Goal: Answer question/provide support: Share knowledge or assist other users

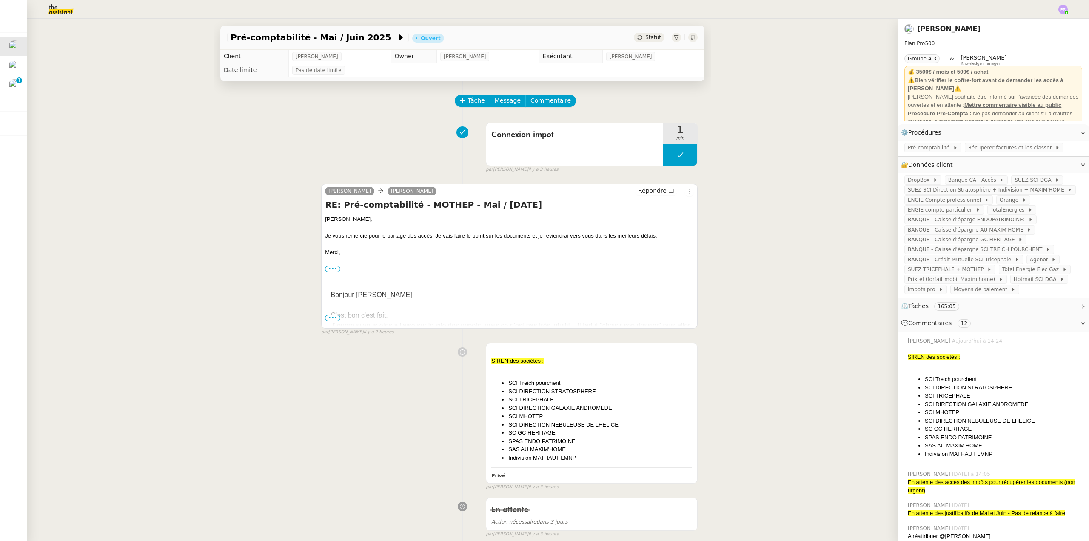
click at [198, 262] on div "Pré-comptabilité - Mai / [DATE] Ouvert Statut Client [PERSON_NAME] Owner [PERSO…" at bounding box center [462, 280] width 871 height 522
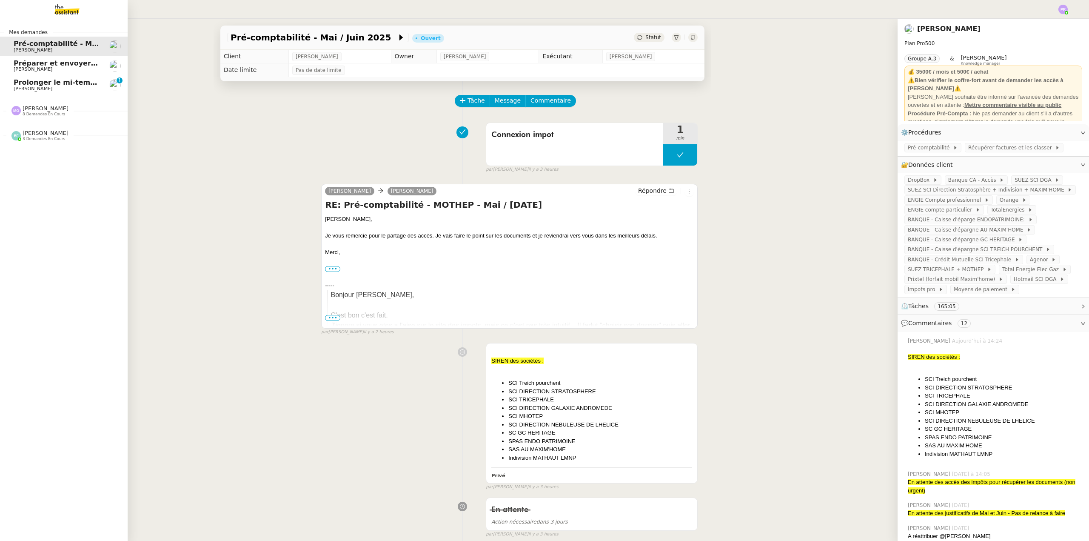
click at [71, 86] on span "Prolonger le mi-temps thérapeutique" at bounding box center [85, 82] width 143 height 8
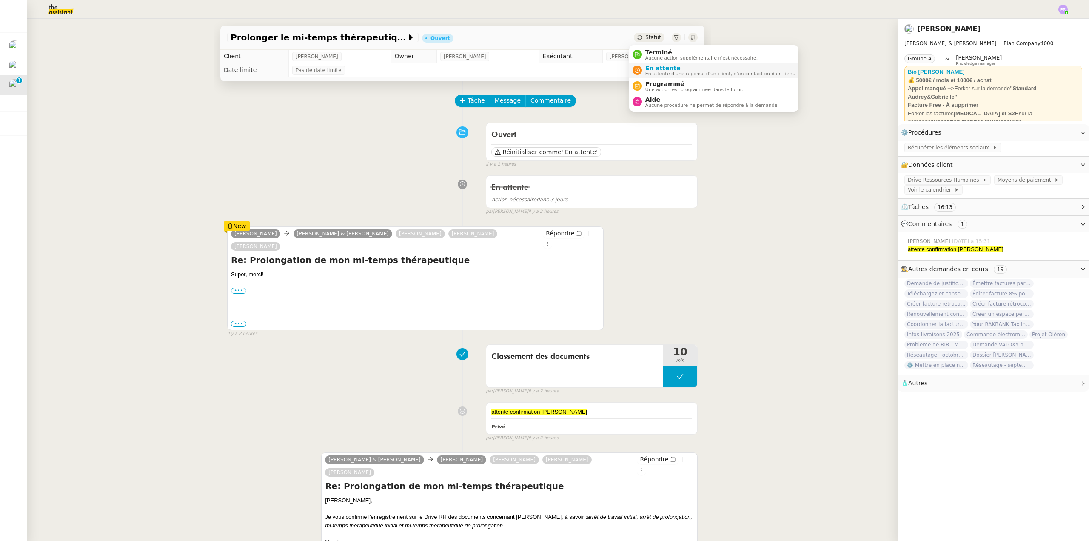
click at [670, 69] on span "En attente" at bounding box center [721, 68] width 150 height 7
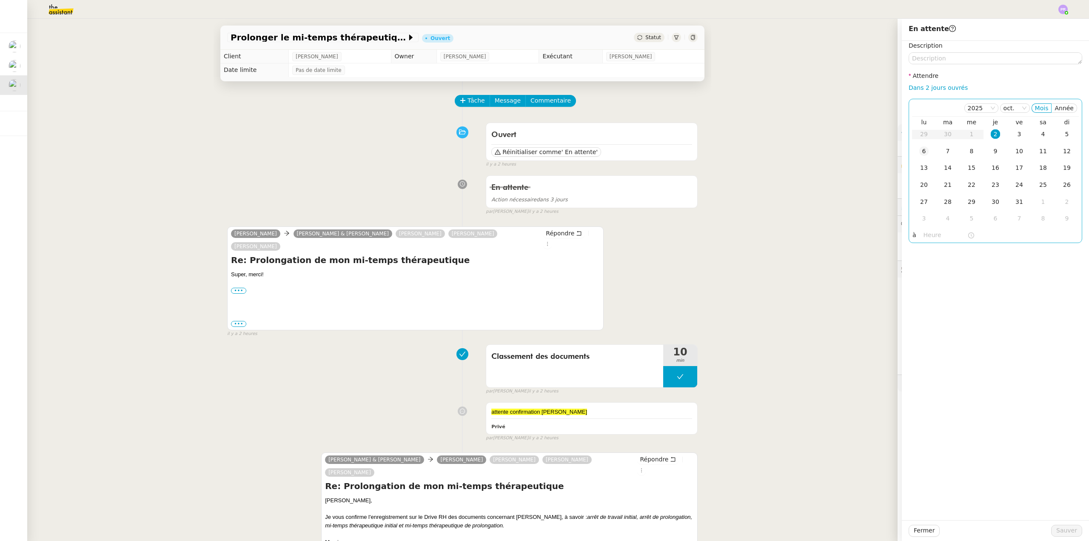
click at [921, 151] on div "6" at bounding box center [924, 150] width 9 height 9
click at [1069, 529] on span "Sauver" at bounding box center [1067, 531] width 21 height 10
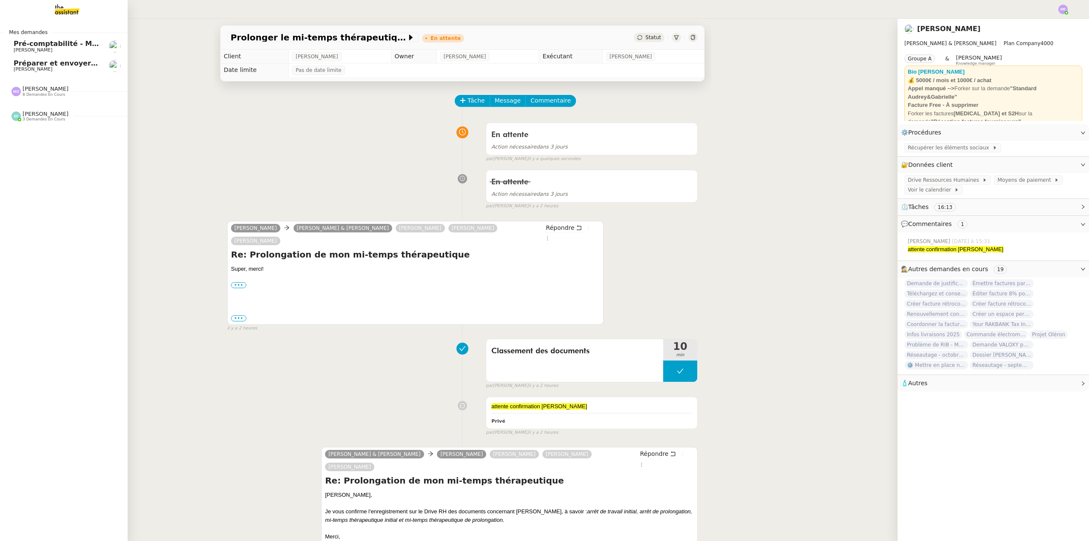
click at [76, 69] on span "[PERSON_NAME]" at bounding box center [57, 69] width 86 height 5
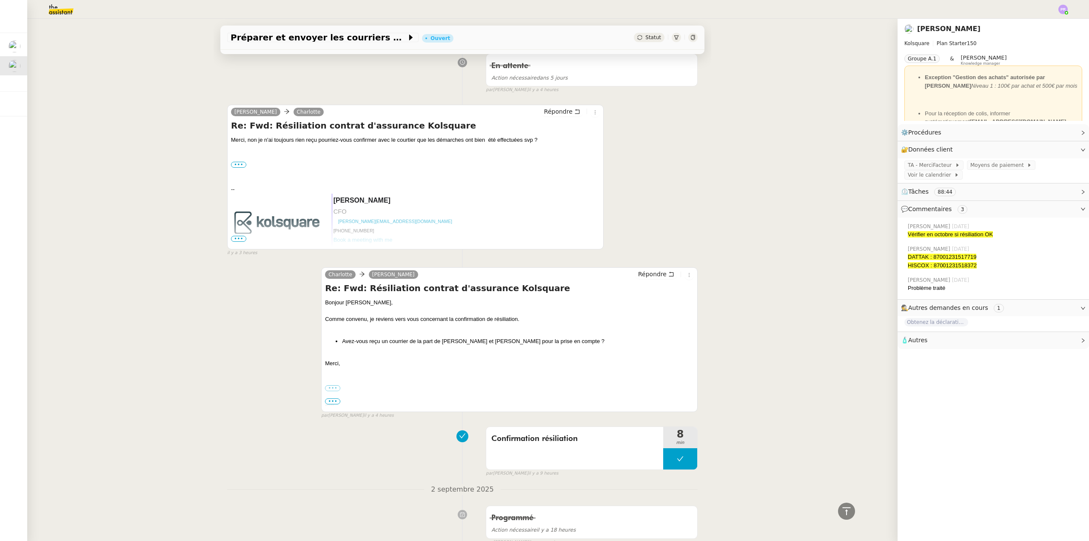
scroll to position [851, 0]
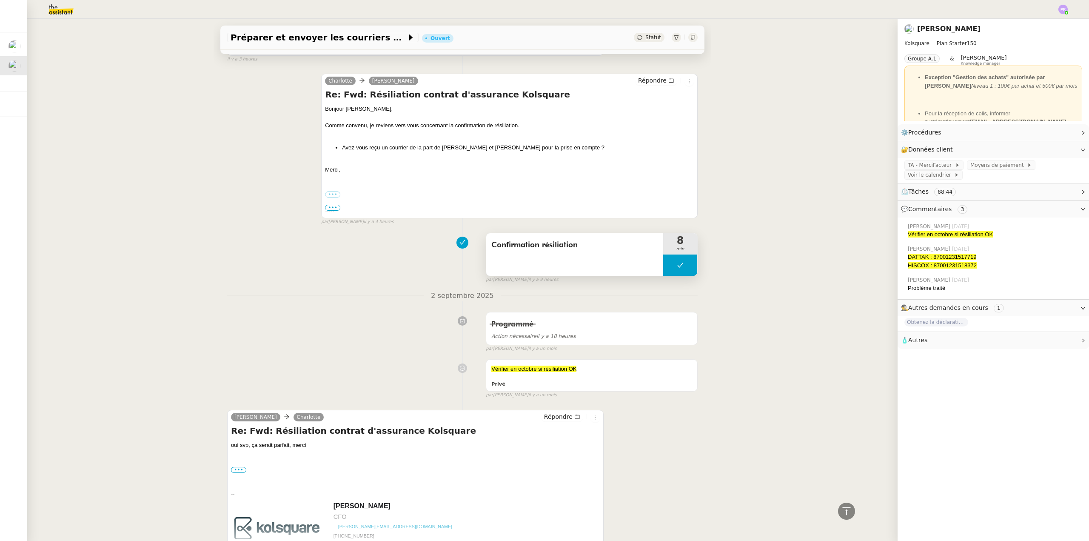
click at [663, 269] on button at bounding box center [680, 264] width 34 height 21
click at [663, 268] on div at bounding box center [671, 264] width 17 height 21
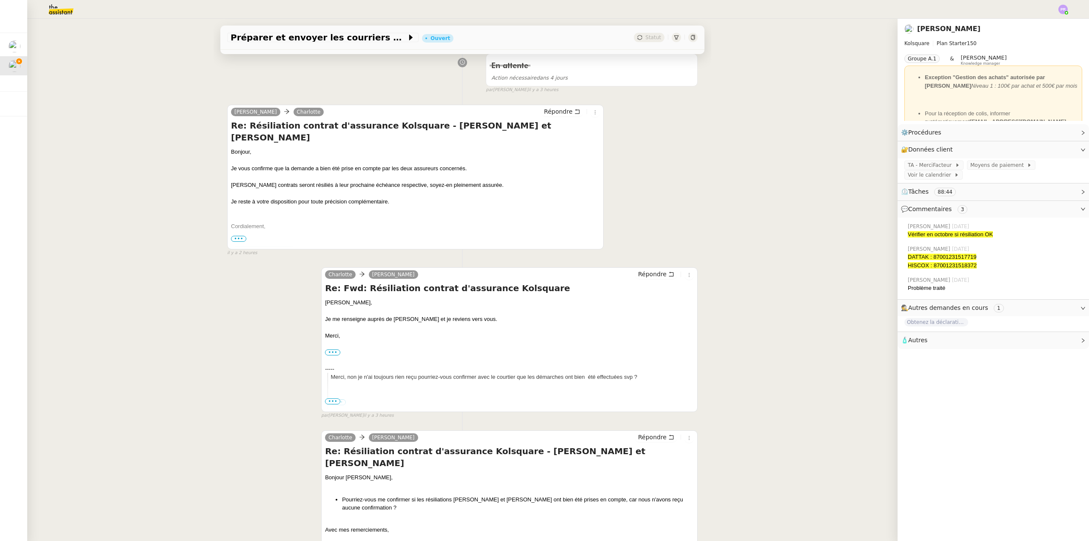
scroll to position [0, 0]
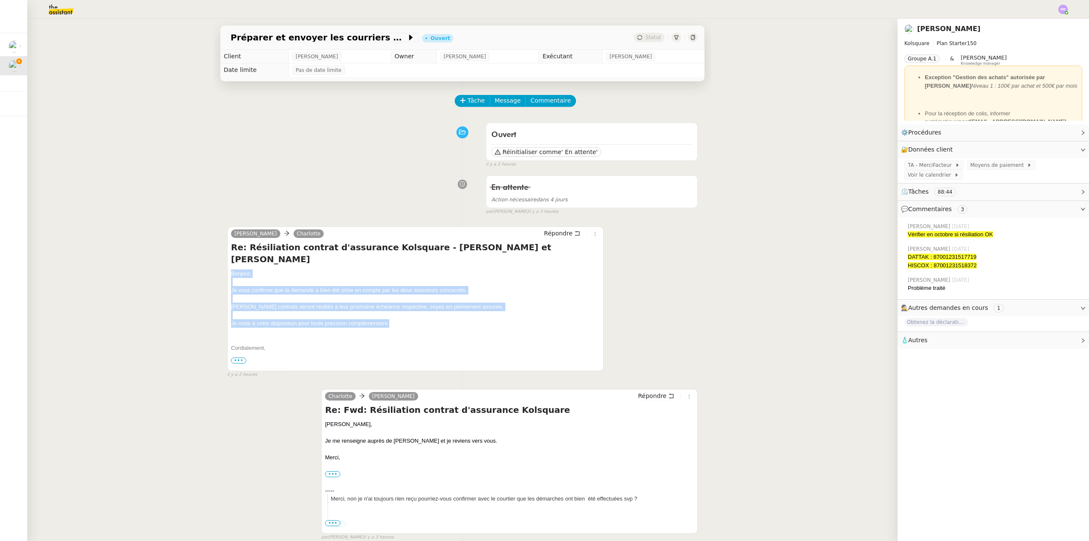
copy div "Bonjour, Je vous confirme que la demande a bien été prise en compte par les deu…"
drag, startPoint x: 228, startPoint y: 261, endPoint x: 485, endPoint y: 308, distance: 261.3
click at [485, 308] on div "Bonjour, Je vous confirme que la demande a bien été prise en compte par les deu…" at bounding box center [415, 310] width 369 height 83
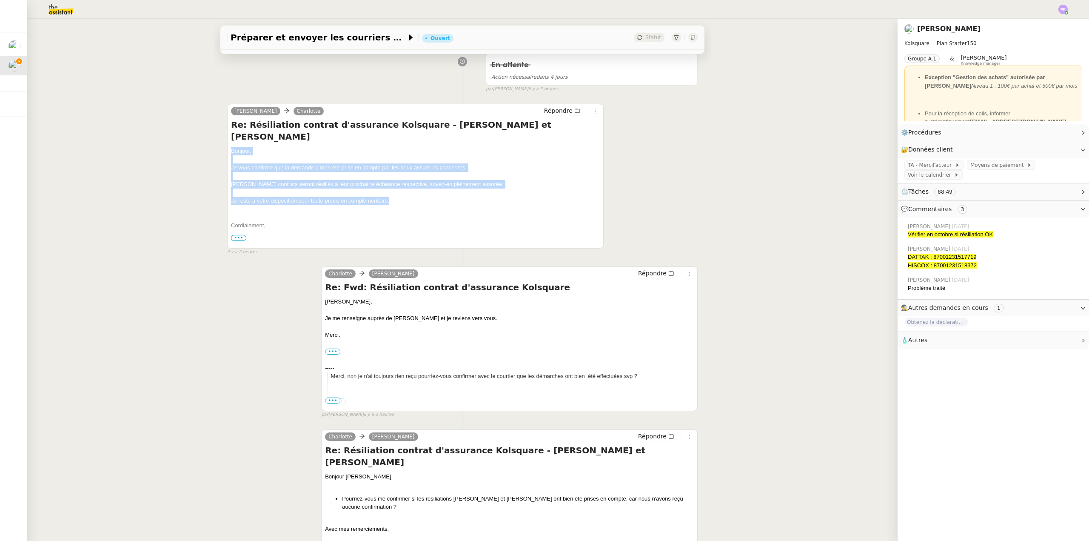
scroll to position [128, 0]
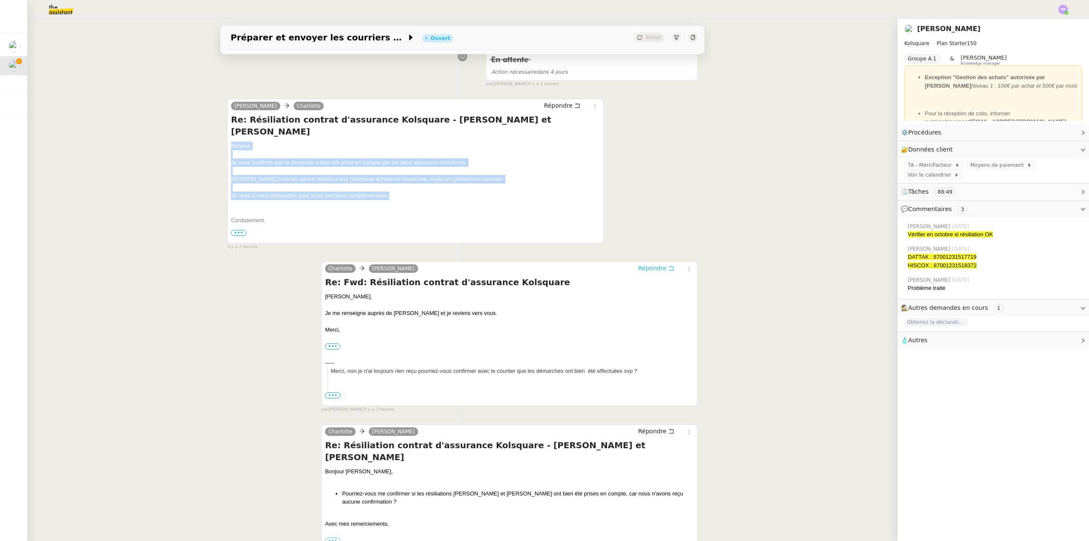
click at [644, 271] on span "Répondre" at bounding box center [652, 268] width 29 height 9
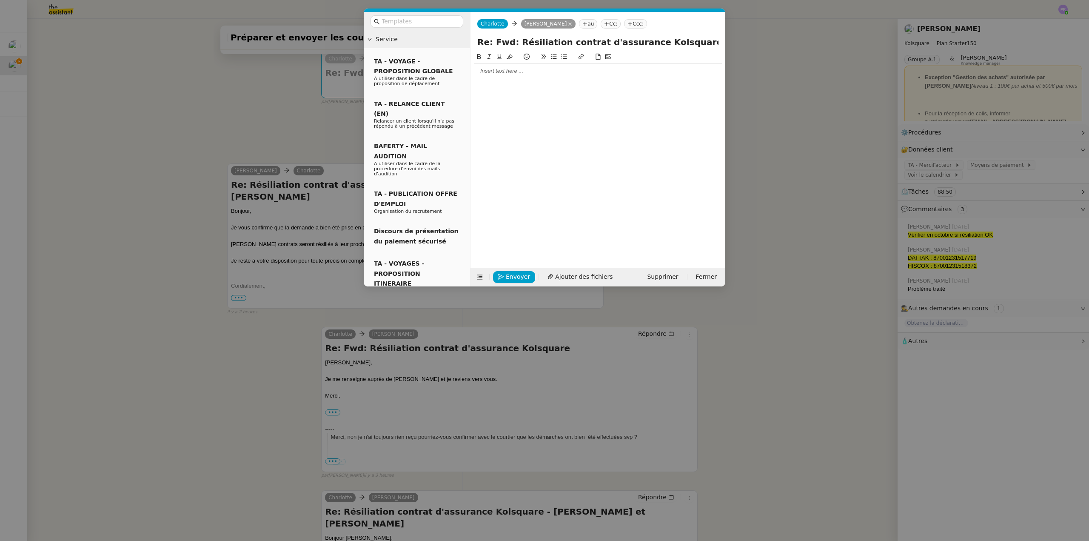
click at [496, 72] on div at bounding box center [598, 71] width 248 height 8
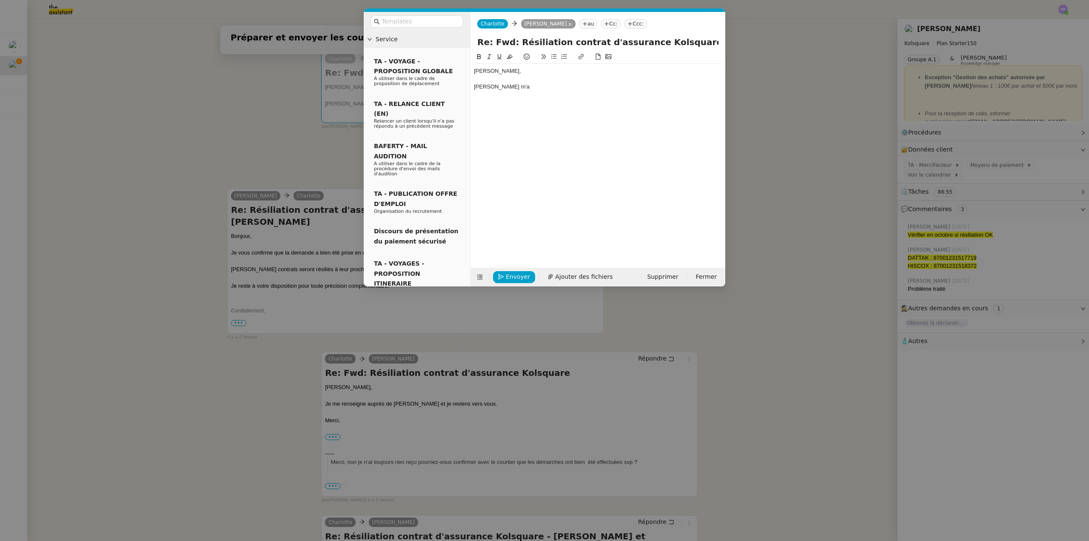
scroll to position [0, 0]
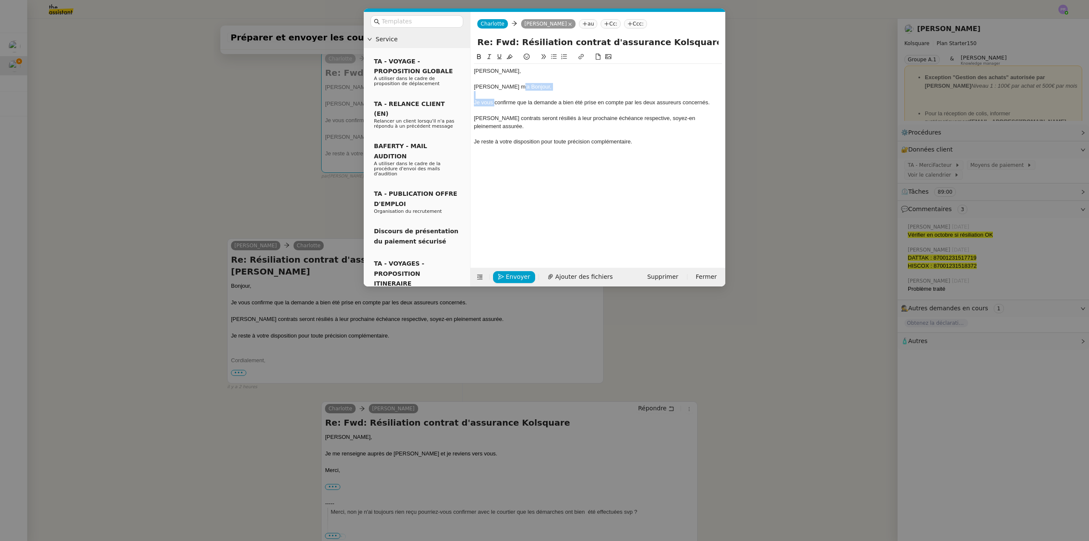
drag, startPoint x: 514, startPoint y: 85, endPoint x: 494, endPoint y: 100, distance: 24.9
click at [494, 100] on div "[PERSON_NAME], [PERSON_NAME] m'a Bonjour, Je vous confirme que la demande a bie…" at bounding box center [598, 107] width 248 height 86
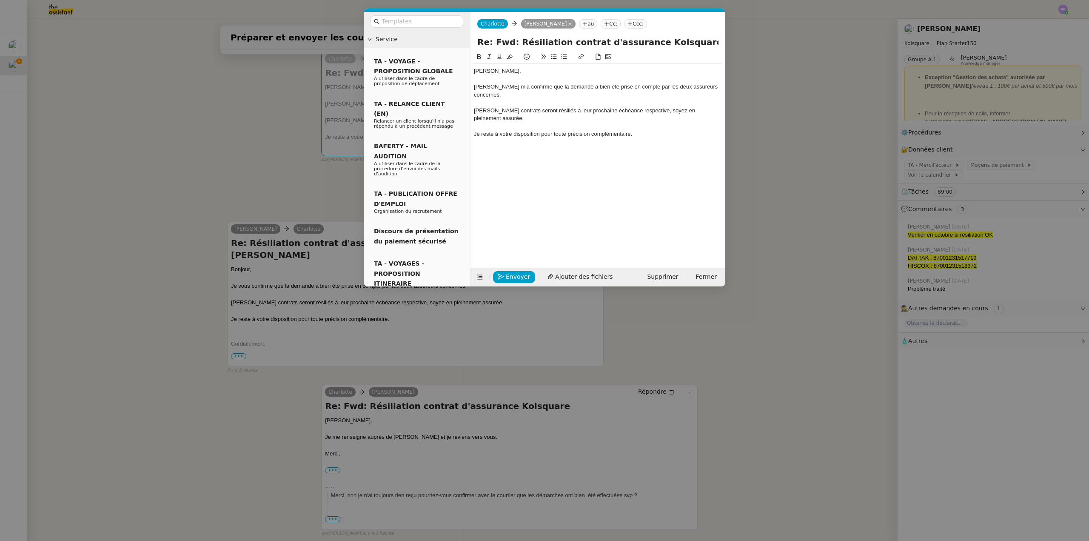
click at [534, 86] on div "[PERSON_NAME] m'a confirme que la demande a bien été prise en compte par les de…" at bounding box center [598, 91] width 248 height 16
click at [551, 84] on div "[PERSON_NAME] m'a confirmé que la demande a bien été prise en compte par les de…" at bounding box center [598, 91] width 248 height 16
click at [517, 94] on div "[PERSON_NAME] m'a confirmé que la demande a bien été prise en compte par les de…" at bounding box center [598, 91] width 248 height 16
drag, startPoint x: 634, startPoint y: 110, endPoint x: 656, endPoint y: 125, distance: 26.4
click at [656, 125] on div "[PERSON_NAME], [PERSON_NAME] m'a confirmé que la demande a bien été prise en co…" at bounding box center [598, 102] width 248 height 77
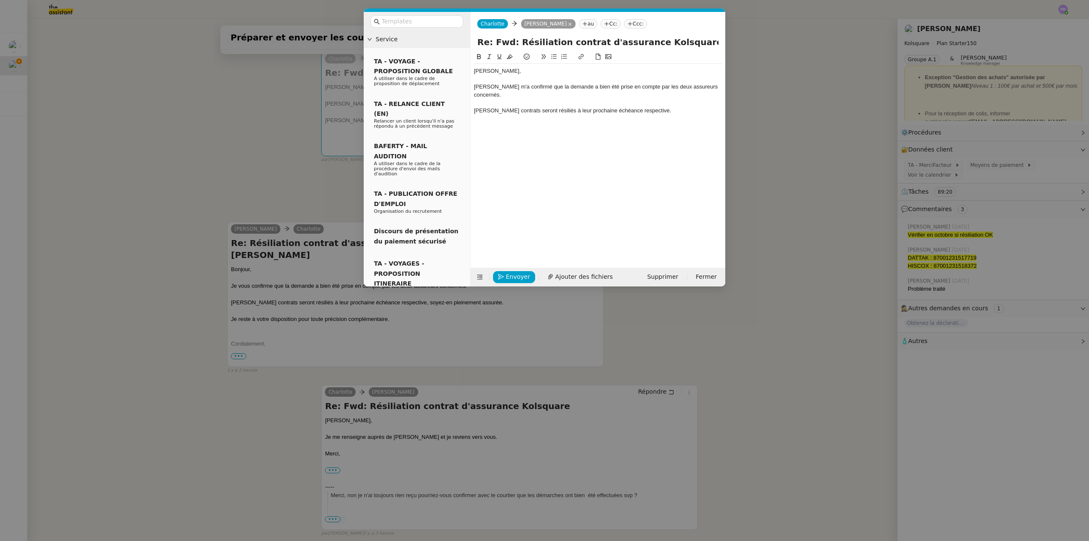
click at [283, 147] on nz-modal-container "Service TA - VOYAGE - PROPOSITION GLOBALE A utiliser dans le cadre de propositi…" at bounding box center [544, 270] width 1089 height 541
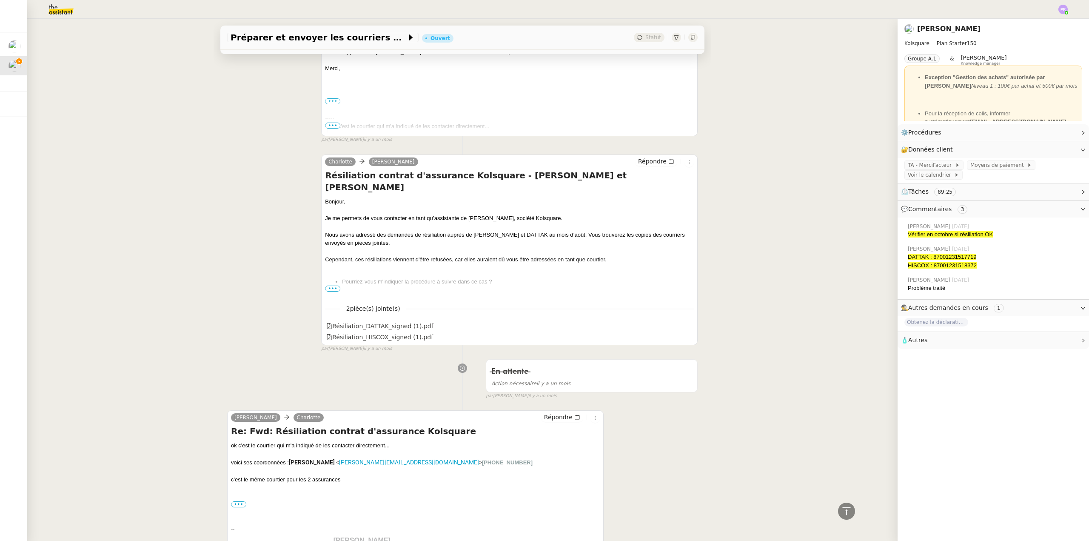
scroll to position [2153, 0]
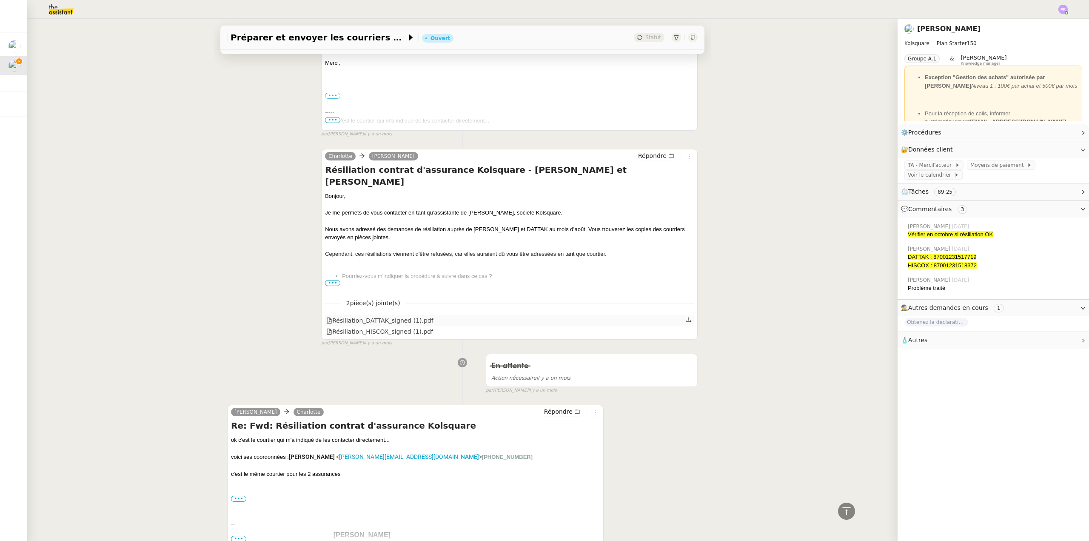
click at [371, 322] on div "Résiliation_DATTAK_signed (1).pdf" at bounding box center [379, 321] width 107 height 10
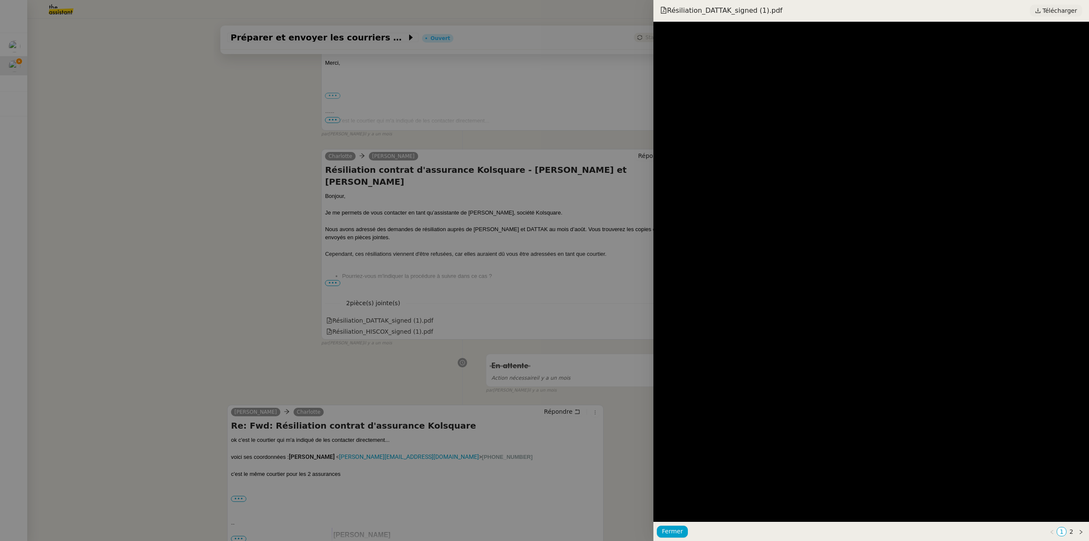
click at [1053, 13] on span "Télécharger" at bounding box center [1060, 10] width 34 height 11
click at [281, 145] on div at bounding box center [544, 270] width 1089 height 541
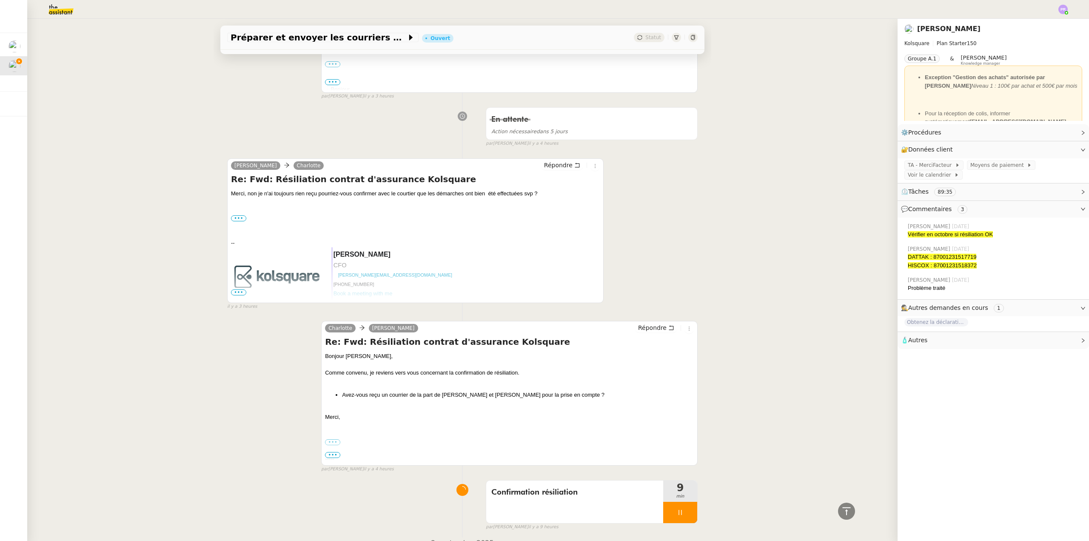
scroll to position [0, 0]
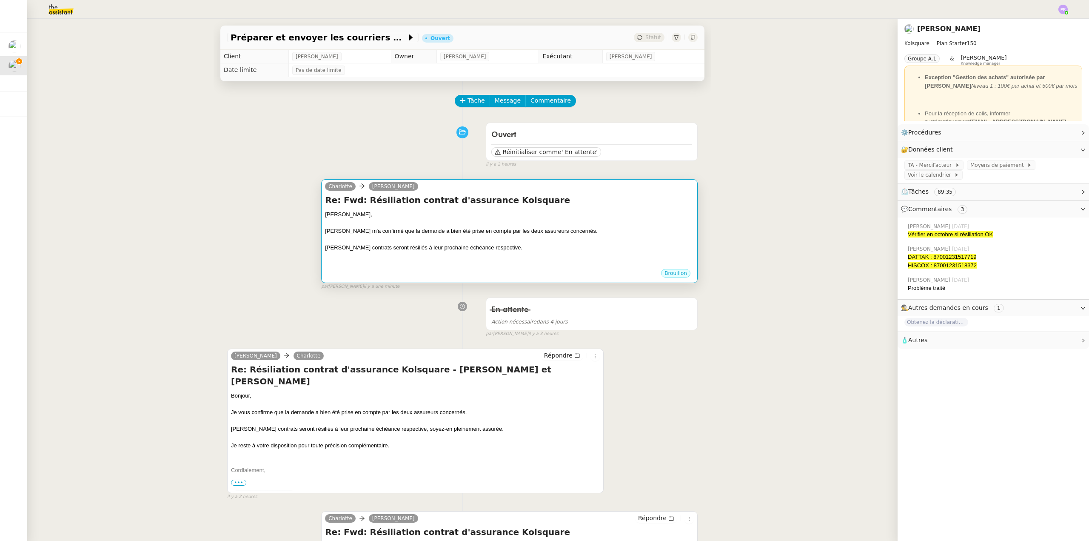
click at [565, 227] on div at bounding box center [509, 222] width 369 height 9
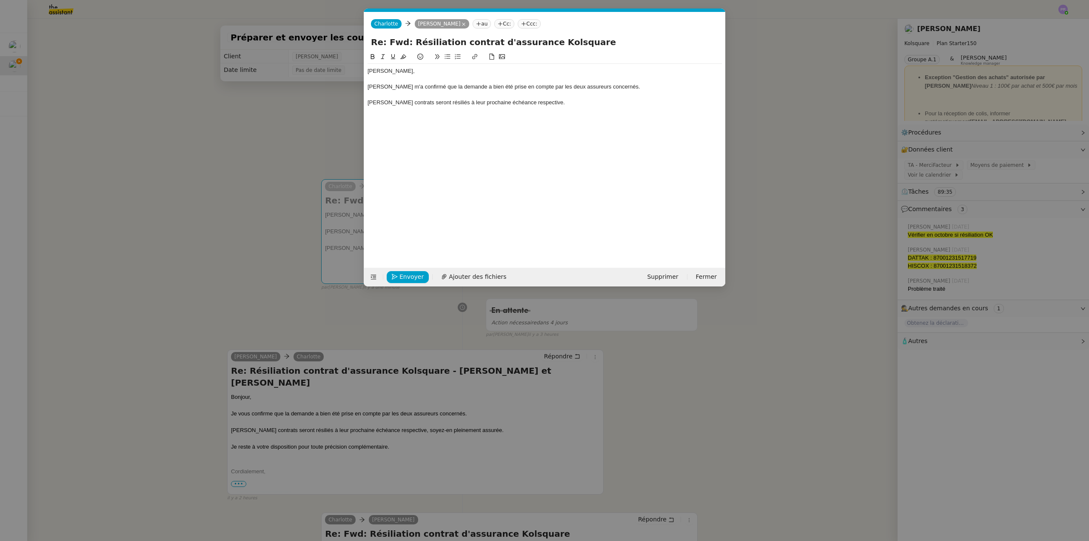
scroll to position [0, 18]
click at [536, 103] on div "[PERSON_NAME] contrats seront résiliés à leur prochaine échéance respective." at bounding box center [545, 103] width 354 height 8
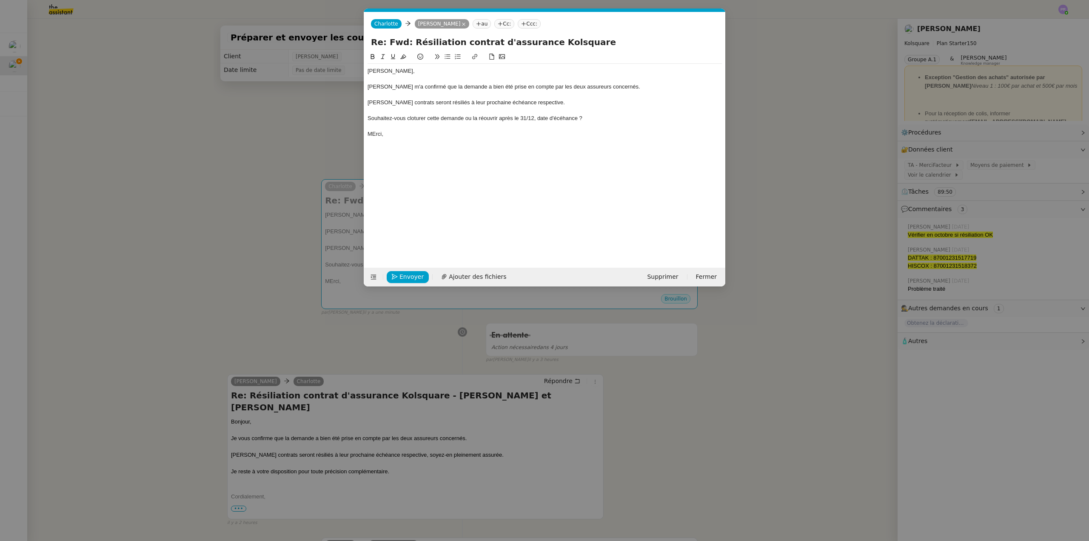
click at [418, 119] on div "Souhaitez-vous cloturer cette demande ou la réouvrir après le 31/12, date d'écé…" at bounding box center [545, 118] width 354 height 8
click at [0, 0] on lt-span "clôturer" at bounding box center [0, 0] width 0 height 0
click at [425, 119] on div "Souhaitez-vous clôturer cette demande ou la réouvrir après le 31/12, date d'écé…" at bounding box center [545, 118] width 354 height 8
click at [449, 58] on icon at bounding box center [448, 57] width 6 height 6
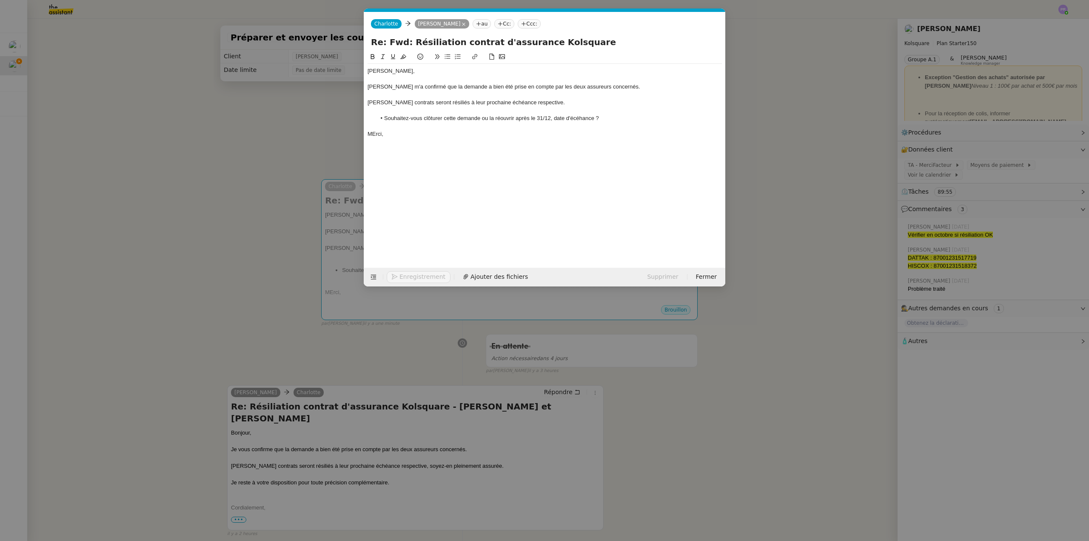
click at [506, 117] on li "Souhaitez-vous clôturer cette demande ou la réouvrir après le 31/12, date d'écé…" at bounding box center [549, 118] width 346 height 8
click at [376, 134] on div "MErci," at bounding box center [545, 134] width 354 height 8
drag, startPoint x: 514, startPoint y: 119, endPoint x: 491, endPoint y: 117, distance: 22.6
click at [491, 117] on li "Souhaitez-vous clôturer cette demande ou la réouvrir après le 31/12, date d'écé…" at bounding box center [549, 118] width 346 height 8
click at [608, 117] on li "Souhaitez-vous clôturer cette demande ou la laisser ouverte jusqu'au le 31/12, …" at bounding box center [549, 118] width 346 height 8
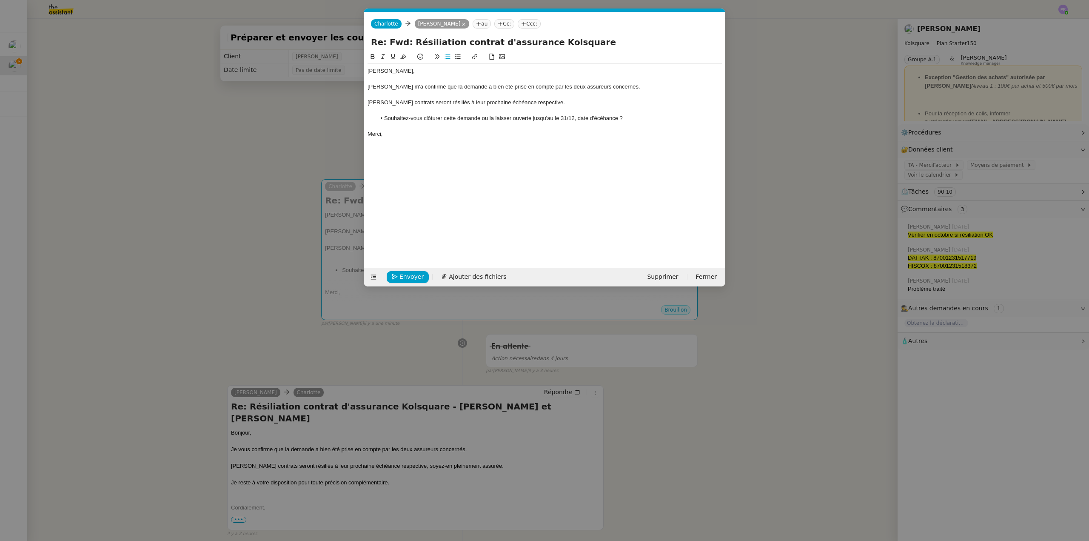
click at [0, 0] on lt-span "éc hé ance" at bounding box center [0, 0] width 0 height 0
click at [395, 95] on div at bounding box center [545, 95] width 354 height 8
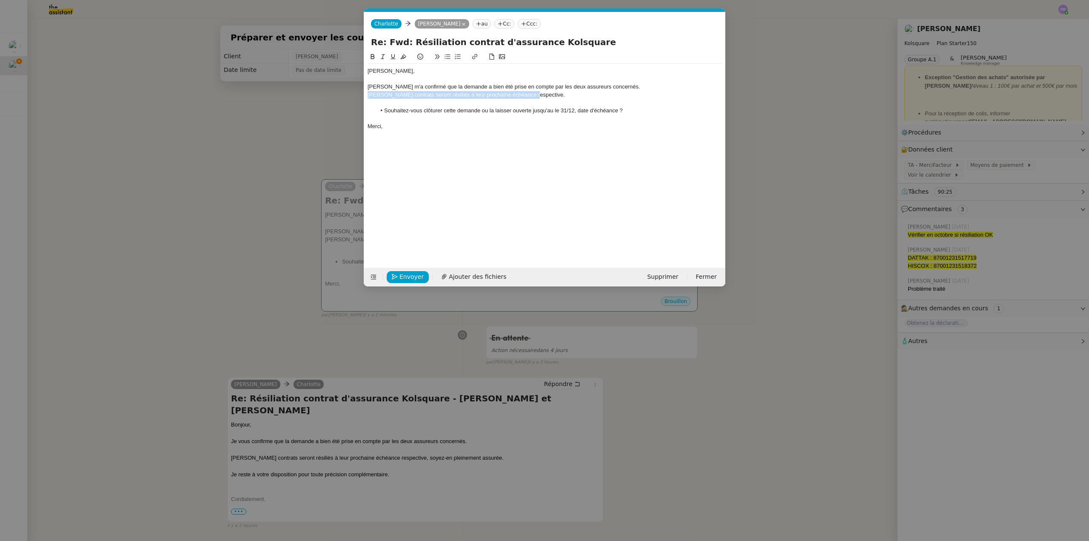
drag, startPoint x: 535, startPoint y: 94, endPoint x: 362, endPoint y: 95, distance: 173.2
click at [362, 95] on nz-modal-container "Service TA - VOYAGE - PROPOSITION GLOBALE A utiliser dans le cadre de propositi…" at bounding box center [544, 270] width 1089 height 541
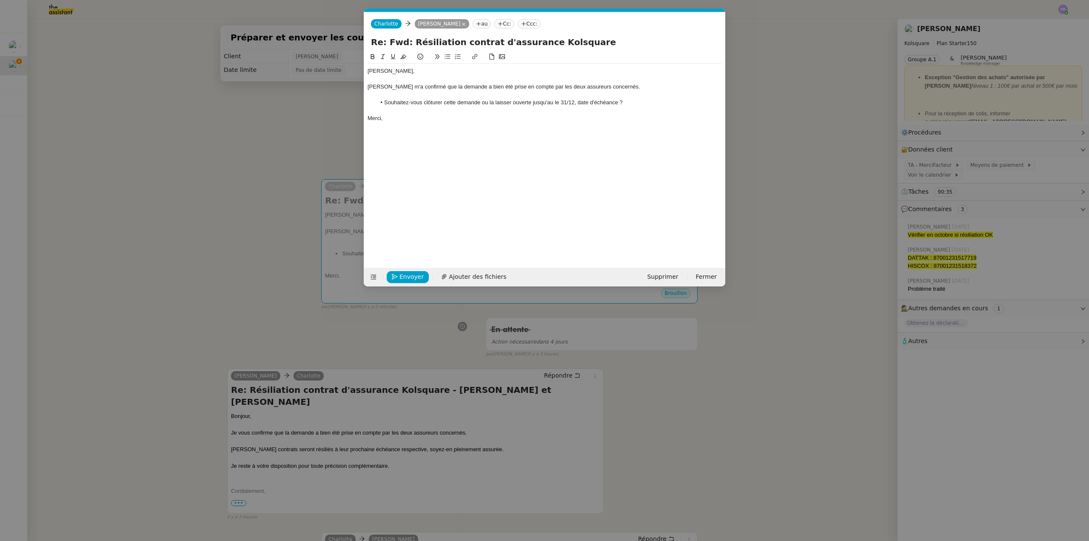
click at [562, 101] on li "Souhaitez-vous clôturer cette demande ou la laisser ouverte jusqu'au le 31/12, …" at bounding box center [549, 103] width 346 height 8
click at [411, 276] on span "Envoyer" at bounding box center [412, 277] width 24 height 10
click at [411, 276] on span "Confirmer l'envoi" at bounding box center [425, 277] width 51 height 10
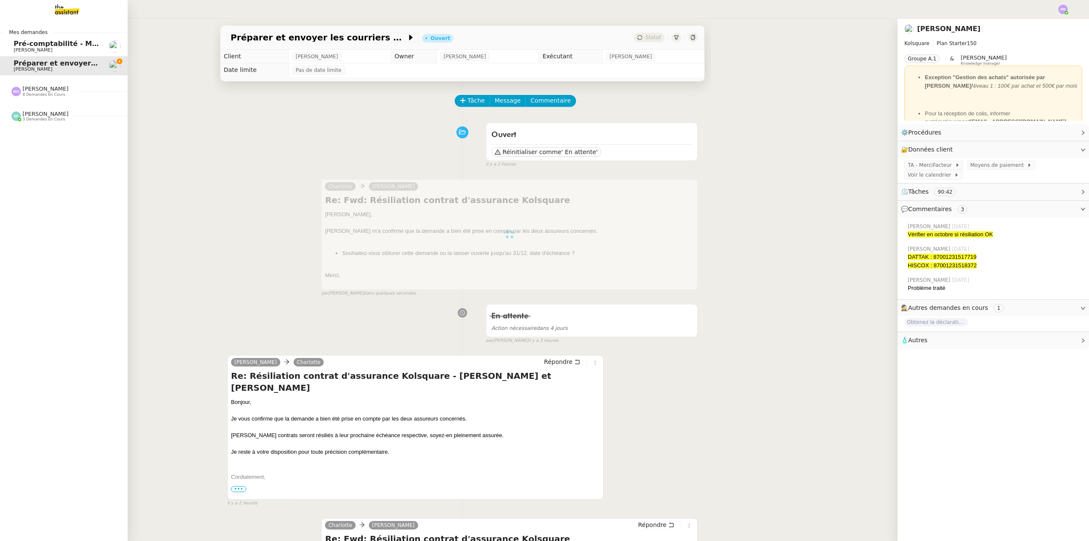
click at [62, 45] on span "Pré-comptabilité - Mai / Juin 2025" at bounding box center [78, 44] width 129 height 8
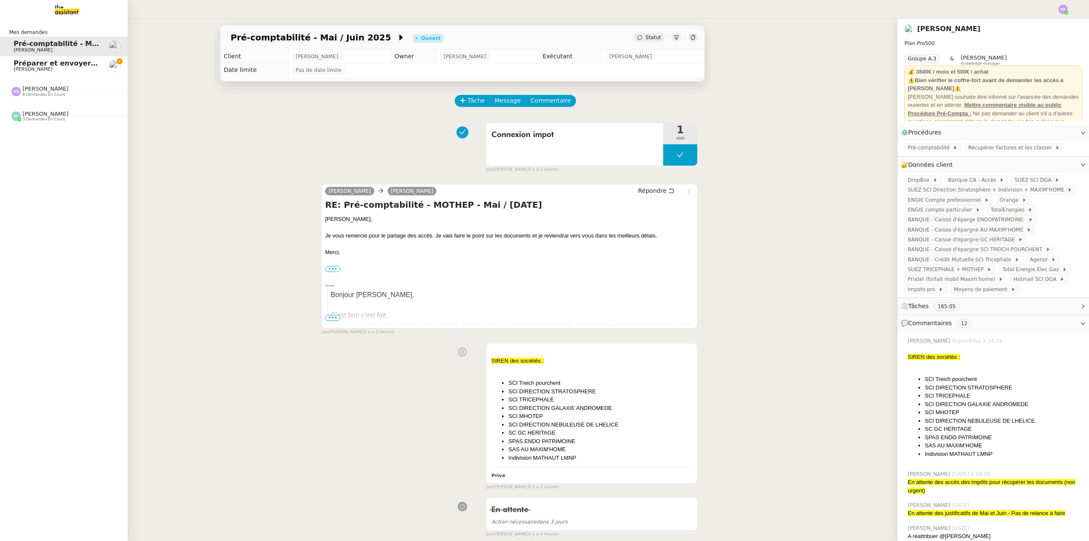
click at [52, 65] on span "Préparer et envoyer les courriers de résiliation" at bounding box center [104, 63] width 181 height 8
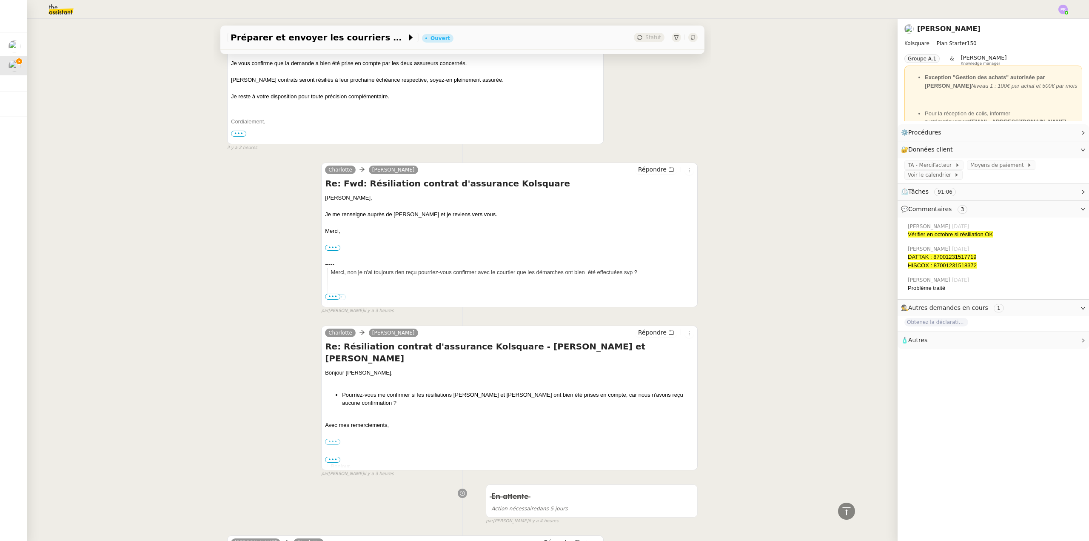
scroll to position [289, 0]
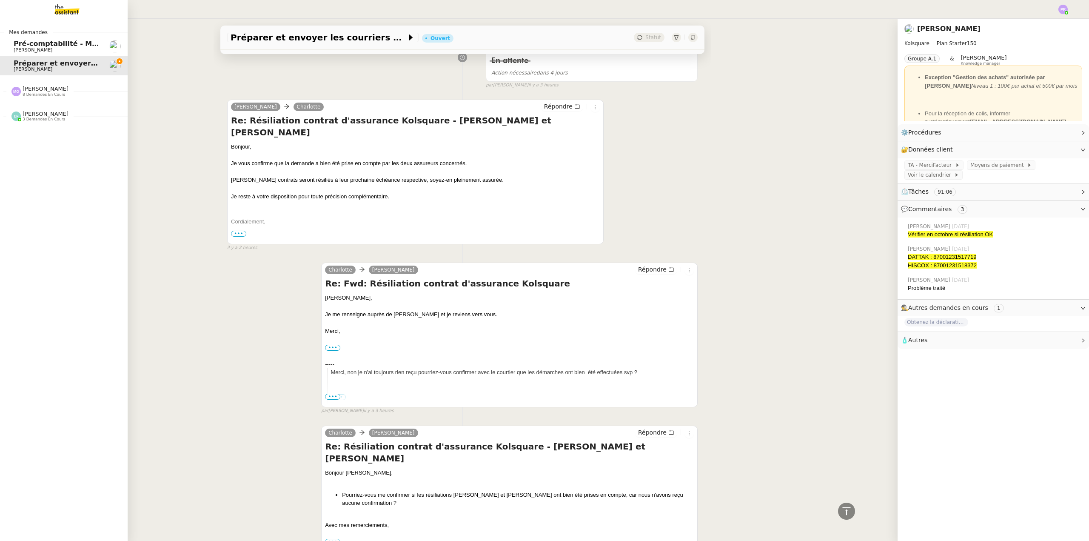
click at [58, 91] on div "[PERSON_NAME] 8 demandes en cours" at bounding box center [46, 91] width 46 height 11
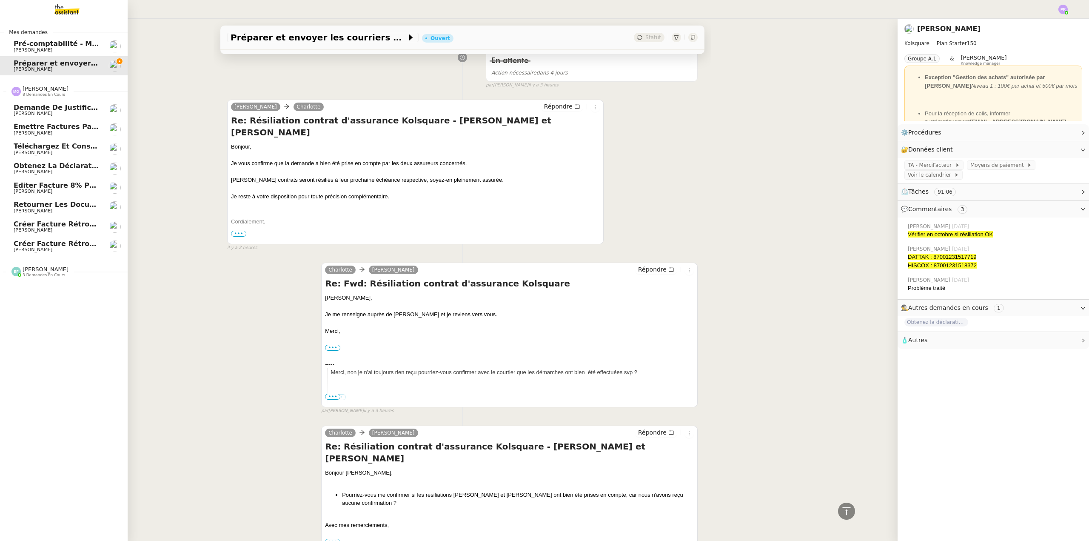
click at [86, 184] on span "Éditer facture 8% pour Kermarec" at bounding box center [78, 185] width 128 height 8
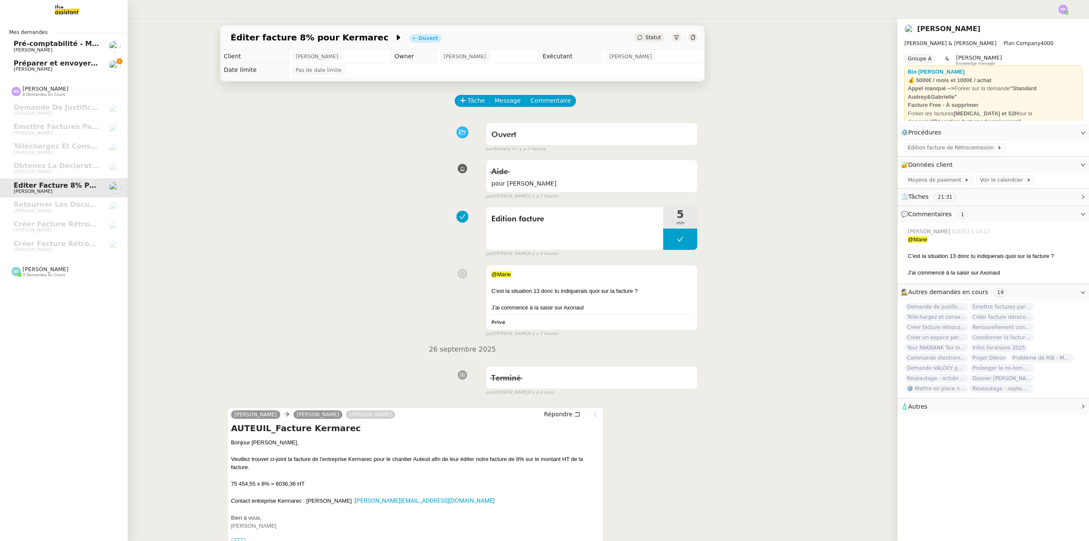
click at [81, 67] on span "[PERSON_NAME]" at bounding box center [57, 69] width 86 height 5
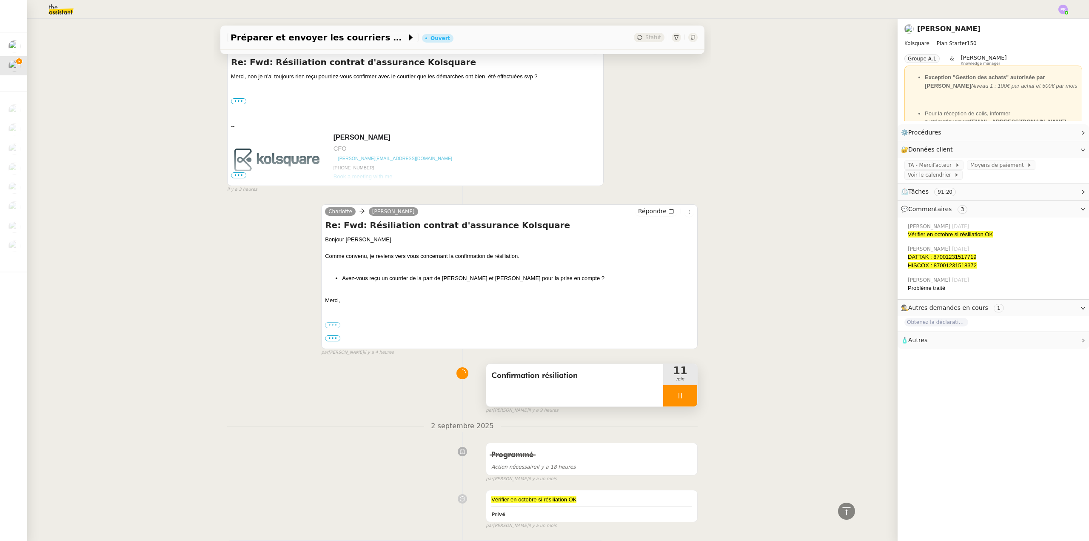
scroll to position [1021, 0]
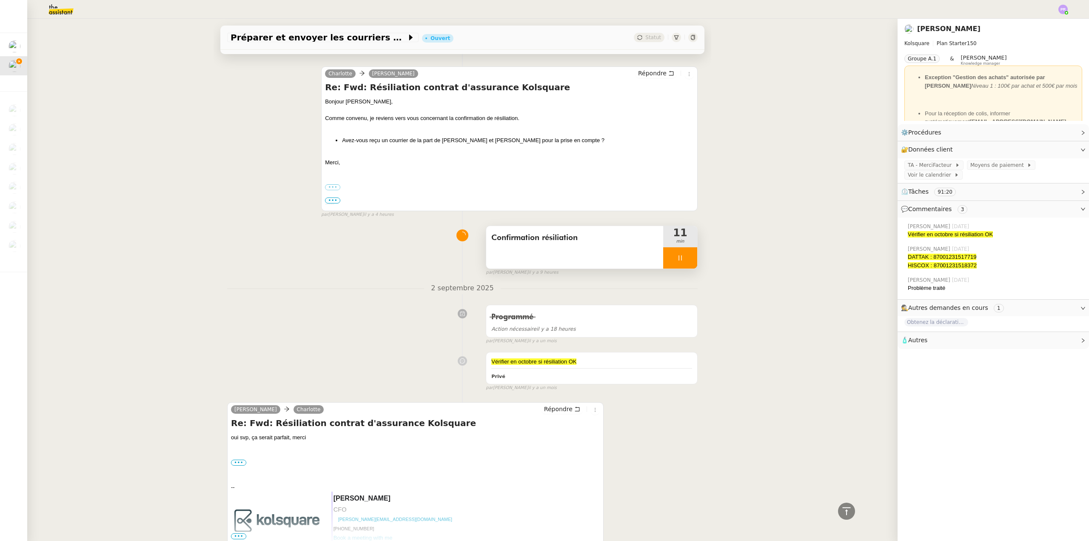
click at [683, 258] on div at bounding box center [680, 257] width 34 height 21
click at [686, 258] on icon at bounding box center [689, 257] width 6 height 5
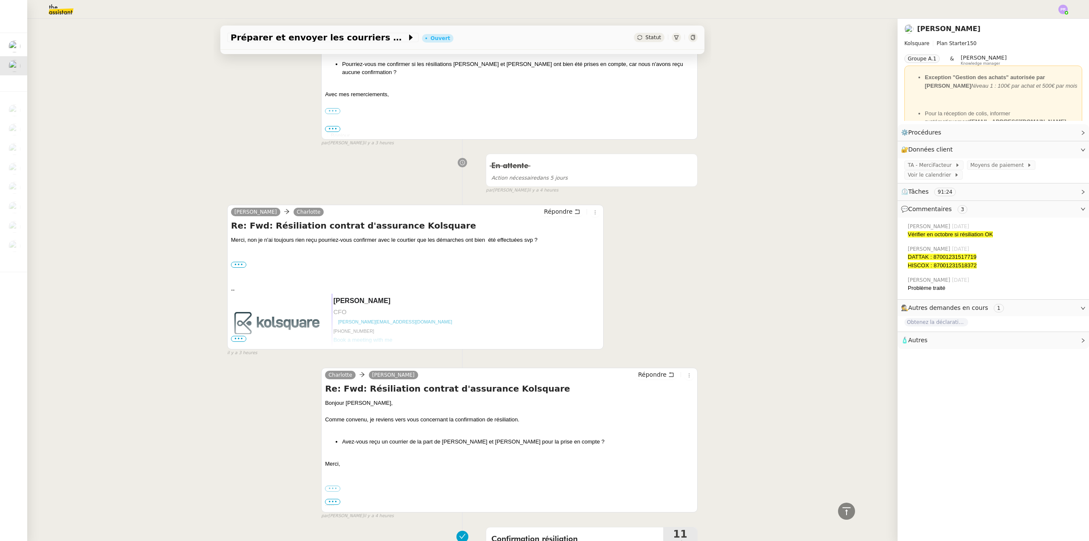
scroll to position [681, 0]
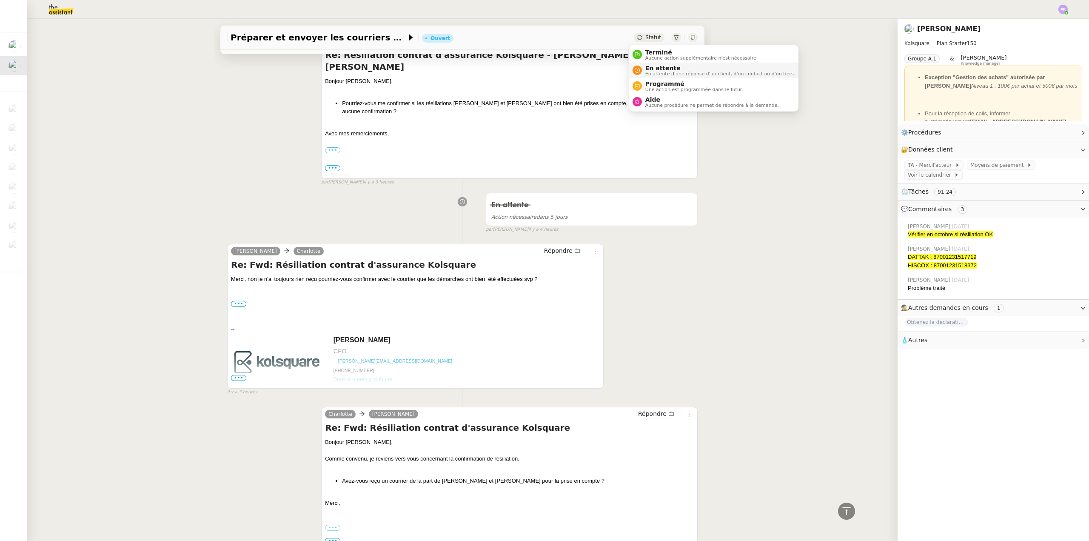
click at [671, 69] on span "En attente" at bounding box center [721, 68] width 150 height 7
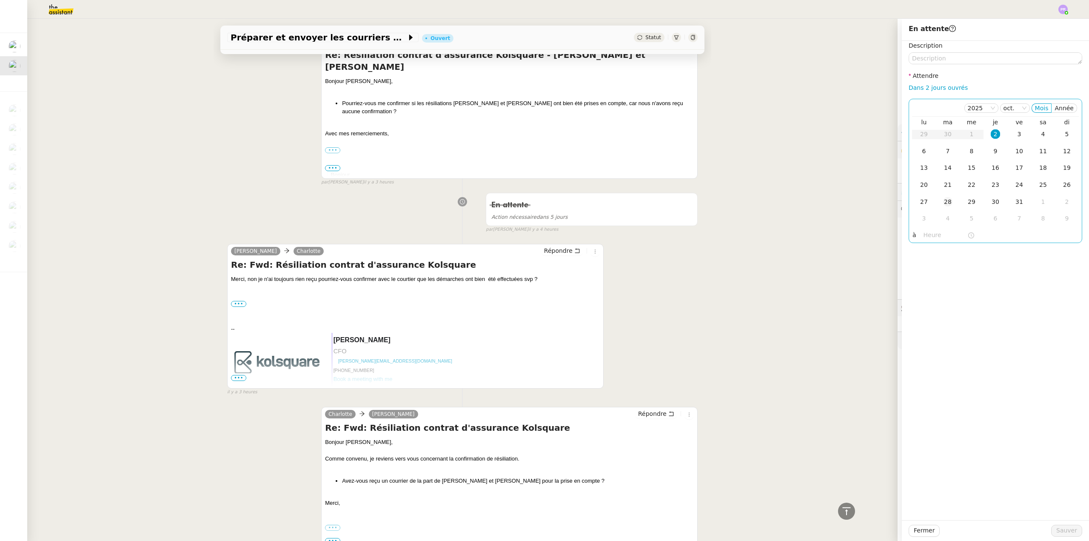
drag, startPoint x: 945, startPoint y: 146, endPoint x: 947, endPoint y: 197, distance: 50.7
click at [945, 148] on div "7" at bounding box center [947, 150] width 9 height 9
click at [1058, 530] on span "Sauver" at bounding box center [1067, 531] width 21 height 10
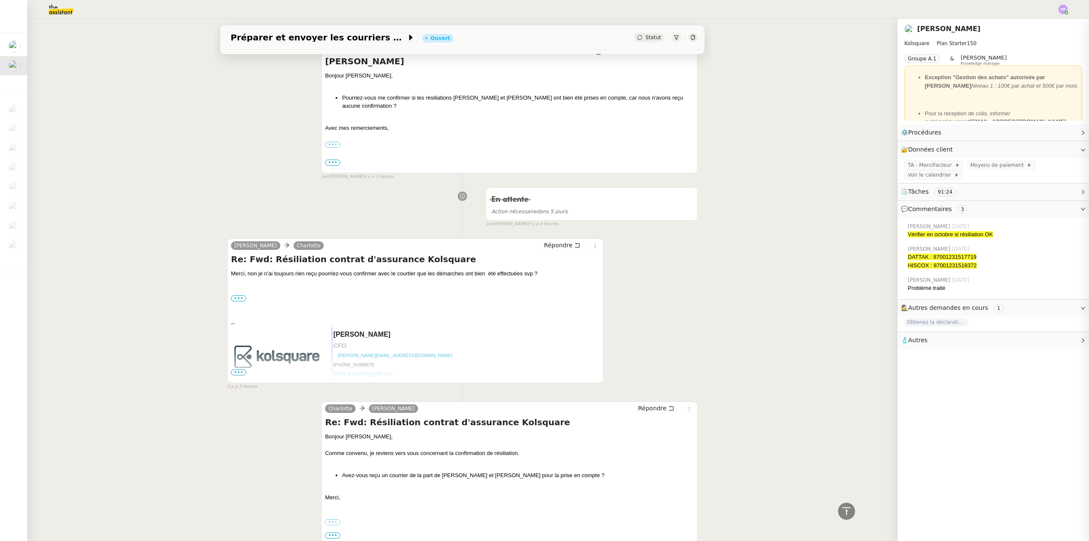
scroll to position [675, 0]
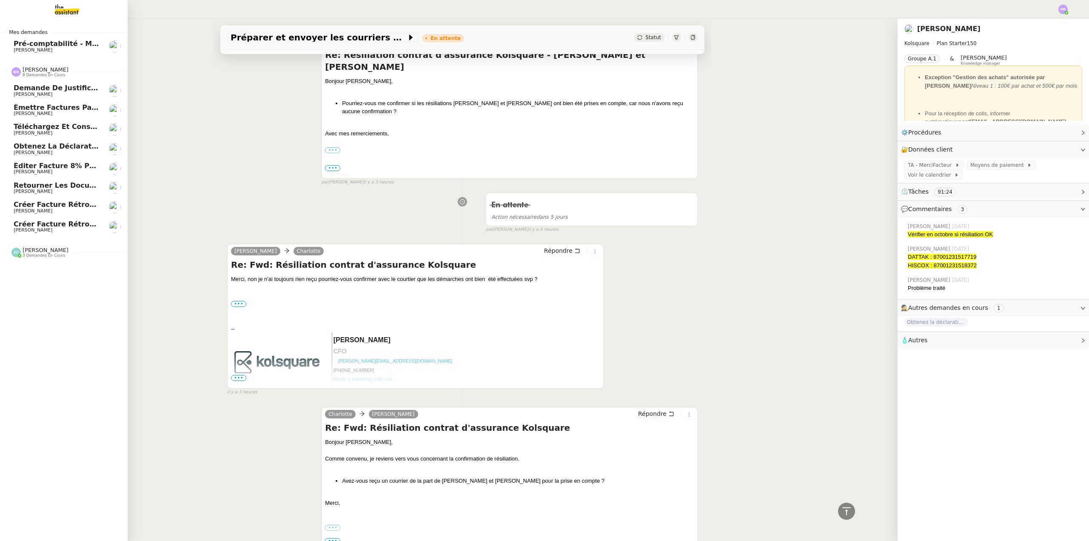
click at [74, 167] on span "Éditer facture 8% pour Kermarec" at bounding box center [78, 166] width 128 height 8
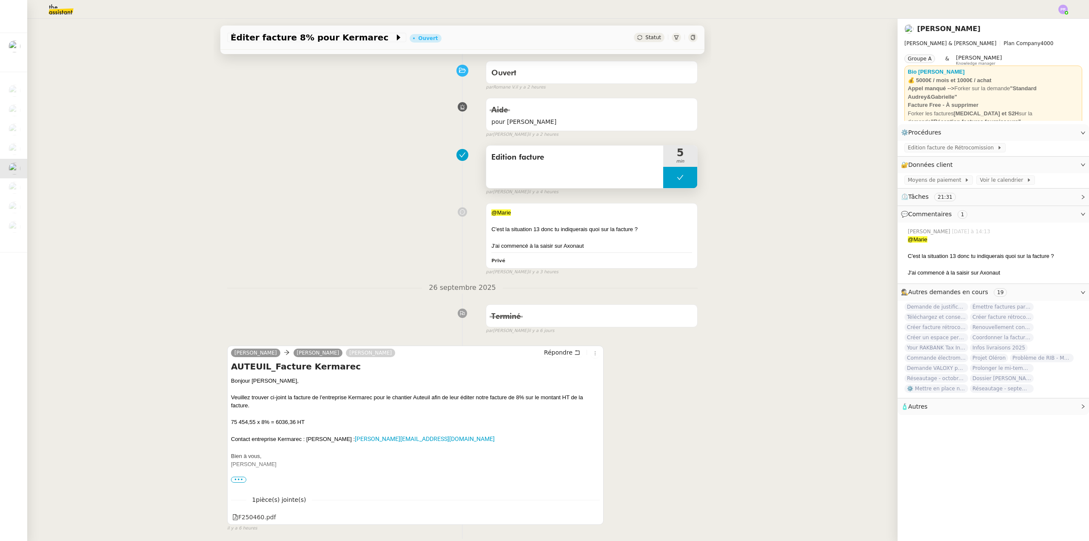
scroll to position [85, 0]
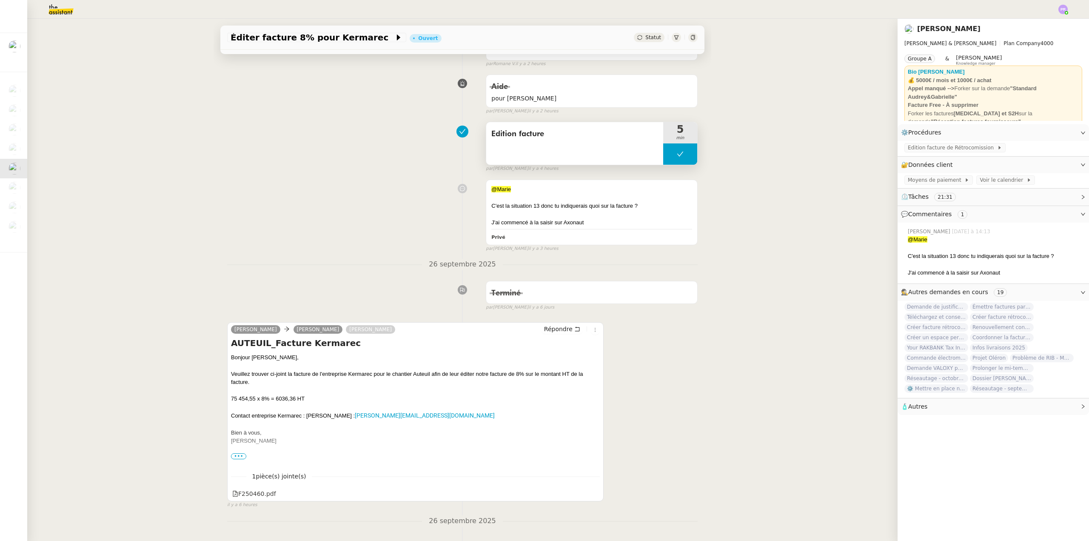
click at [663, 151] on button at bounding box center [680, 153] width 34 height 21
click at [669, 154] on icon at bounding box center [672, 154] width 7 height 7
click at [559, 329] on span "Répondre" at bounding box center [558, 329] width 29 height 9
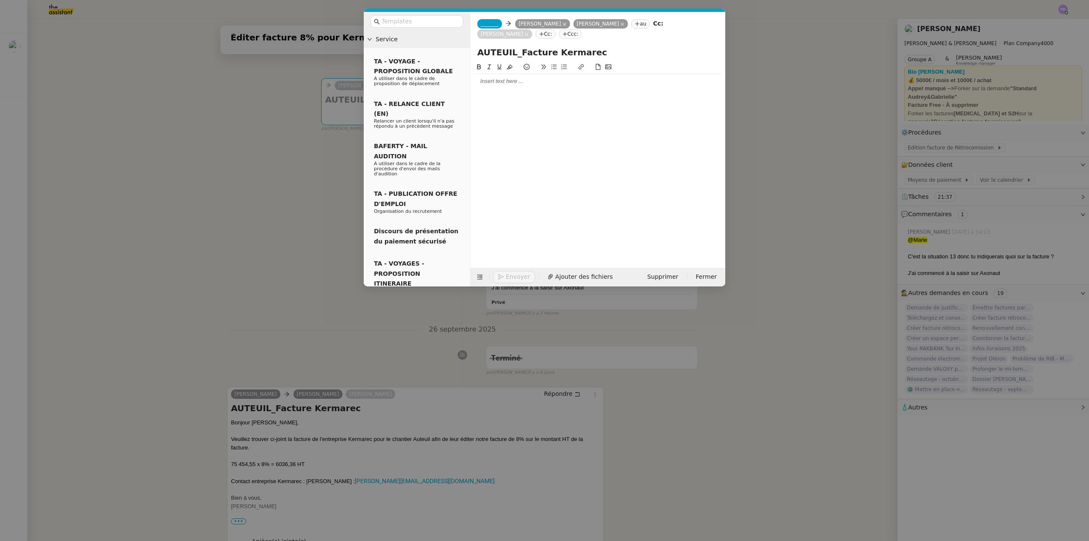
click at [510, 85] on div at bounding box center [598, 81] width 248 height 8
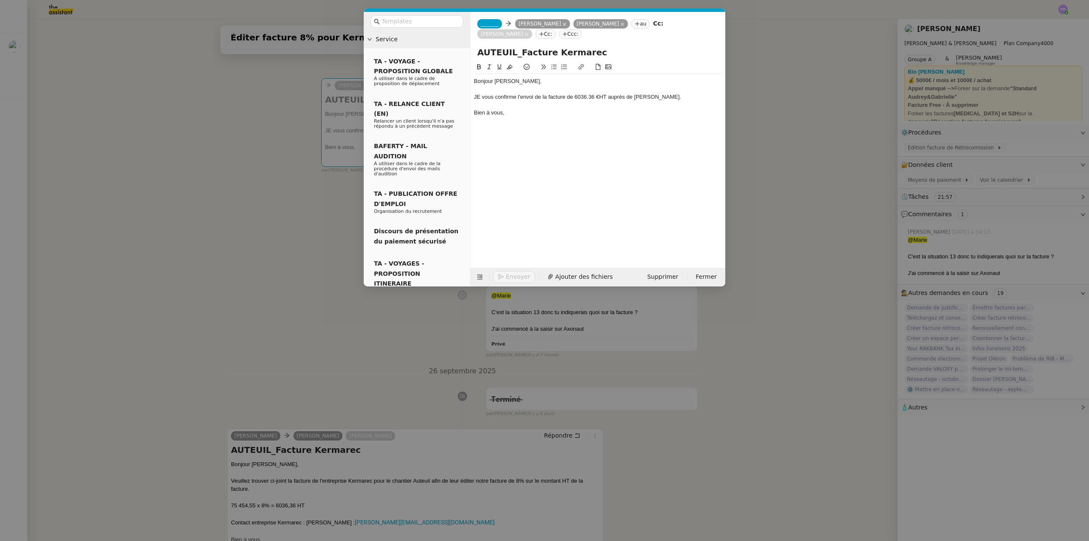
click at [483, 97] on div "JE vous confirme l'envoi de la facture de 6036.36 €HT auprès de [PERSON_NAME]." at bounding box center [598, 97] width 248 height 8
click at [599, 95] on div "Je vous confirme l'envoi de la facture de 6036.36 €HT auprès de [PERSON_NAME]." at bounding box center [598, 97] width 248 height 8
click at [650, 96] on div "Je vous confirme l'envoi de la facture de 6036.36 € HT auprès de [PERSON_NAME]." at bounding box center [598, 97] width 248 height 8
drag, startPoint x: 666, startPoint y: 94, endPoint x: 673, endPoint y: 96, distance: 7.3
click at [666, 94] on div "Je vous confirme l'envoi de la facture de 6036.36 € HT auprès de [PERSON_NAME]." at bounding box center [598, 97] width 248 height 8
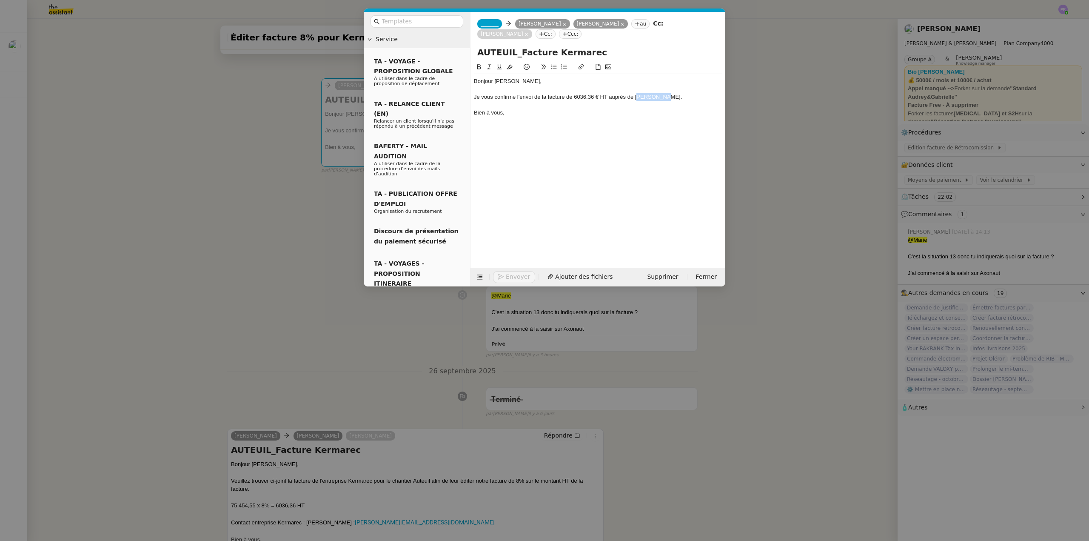
drag, startPoint x: 666, startPoint y: 96, endPoint x: 639, endPoint y: 97, distance: 26.8
click at [639, 97] on div "Je vous confirme l'envoi de la facture de 6036.36 € HT auprès de [PERSON_NAME]." at bounding box center [598, 97] width 248 height 8
click at [490, 21] on span "_______" at bounding box center [490, 24] width 18 height 6
click at [511, 37] on span "[PERSON_NAME]" at bounding box center [541, 37] width 121 height 7
click at [645, 23] on icon at bounding box center [647, 24] width 4 height 4
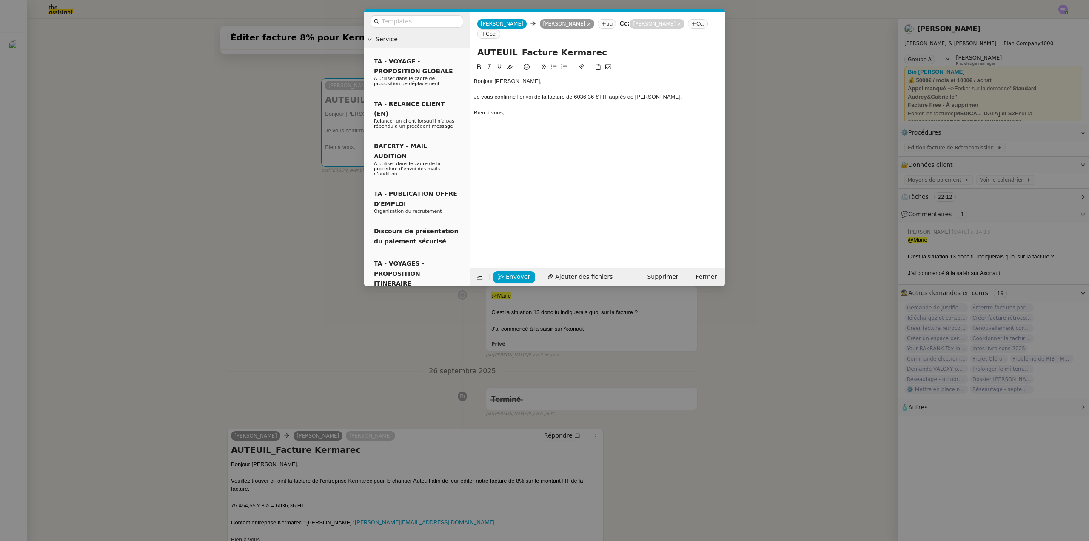
click at [827, 146] on nz-modal-container "Service TA - VOYAGE - PROPOSITION GLOBALE A utiliser dans le cadre de propositi…" at bounding box center [544, 270] width 1089 height 541
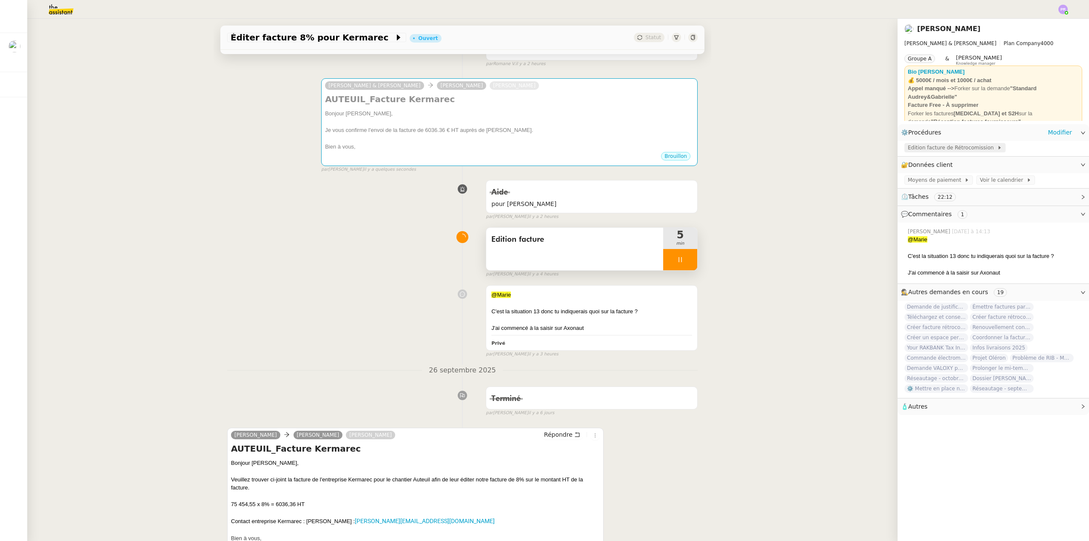
click at [962, 149] on span "Edition facture de Rétrocomission" at bounding box center [952, 147] width 89 height 9
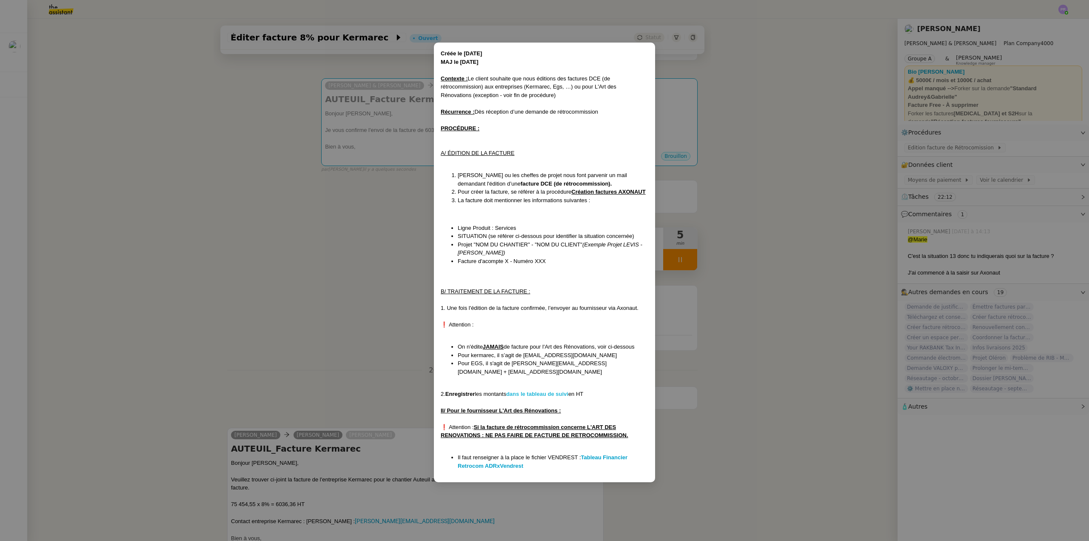
click at [543, 391] on strong "dans le tableau de suivi" at bounding box center [537, 394] width 62 height 6
drag, startPoint x: 947, startPoint y: 149, endPoint x: 966, endPoint y: 152, distance: 19.4
click at [948, 149] on nz-modal-container "Créée le [DATE] MAJ le [DATE] Contexte : Le client souhaite que nous éditions d…" at bounding box center [544, 270] width 1089 height 541
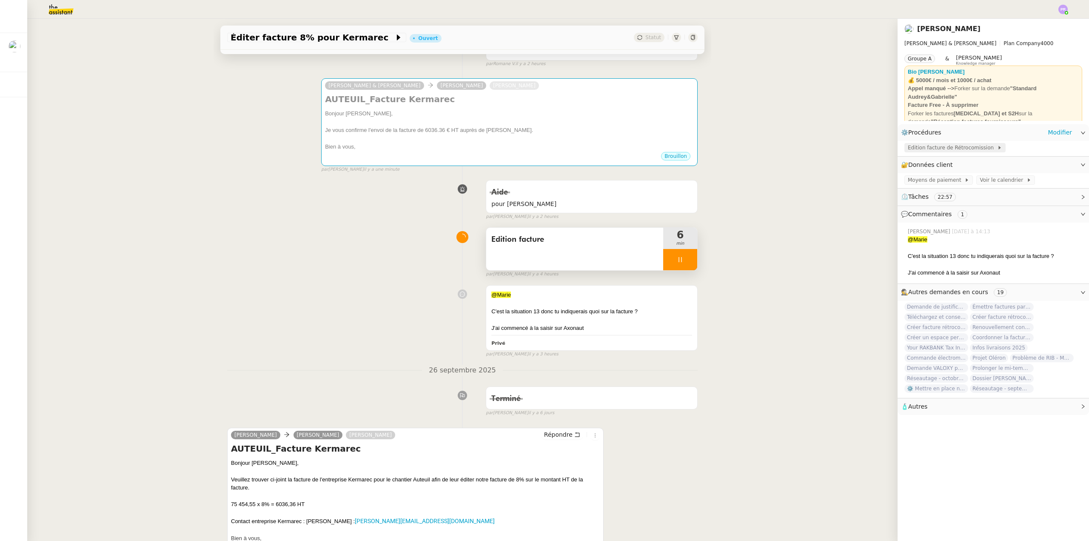
click at [953, 149] on span "Edition facture de Rétrocomission" at bounding box center [952, 147] width 89 height 9
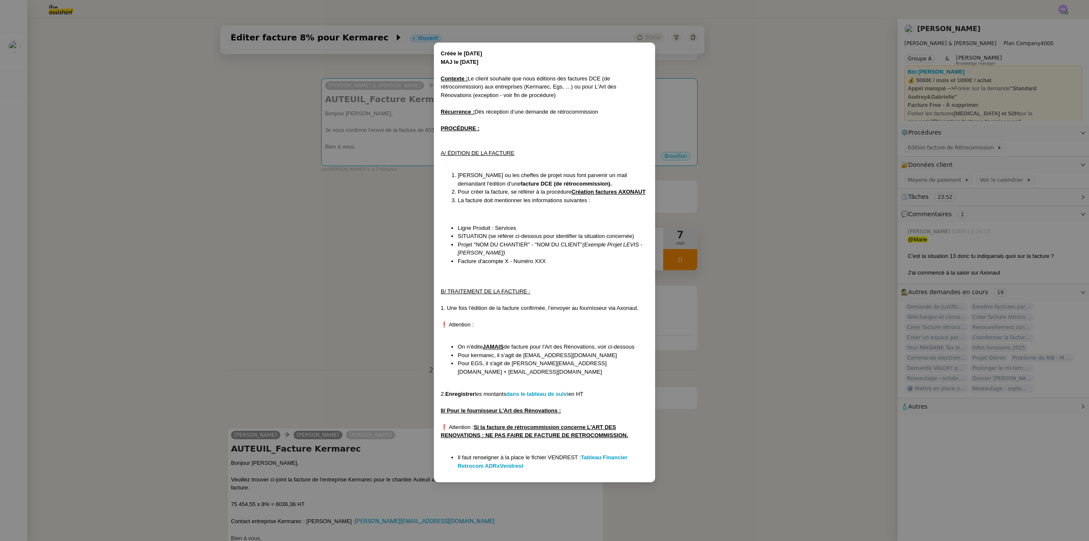
click at [303, 237] on nz-modal-container "Créée le [DATE] MAJ le [DATE] Contexte : Le client souhaite que nous éditions d…" at bounding box center [544, 270] width 1089 height 541
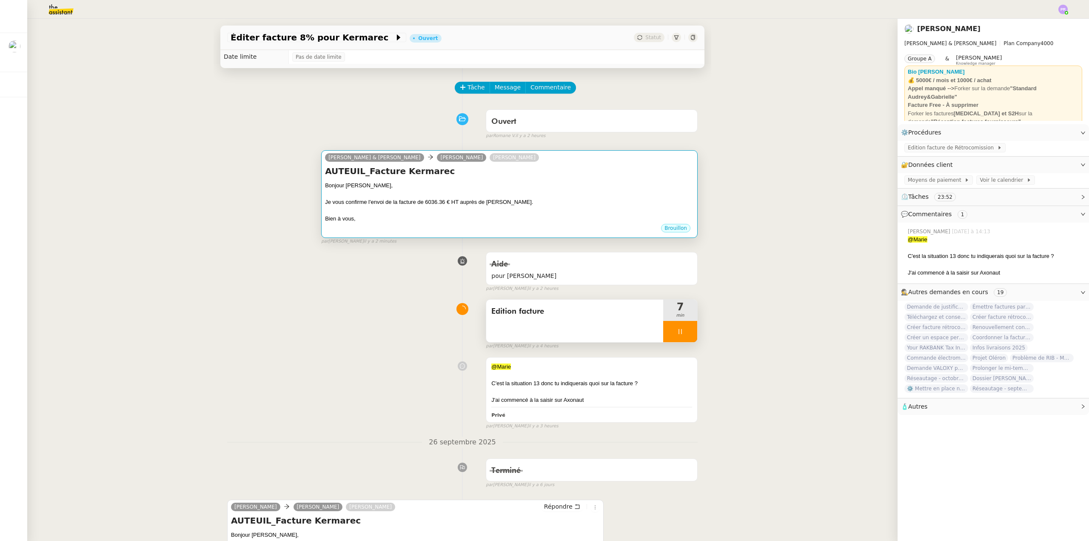
scroll to position [0, 0]
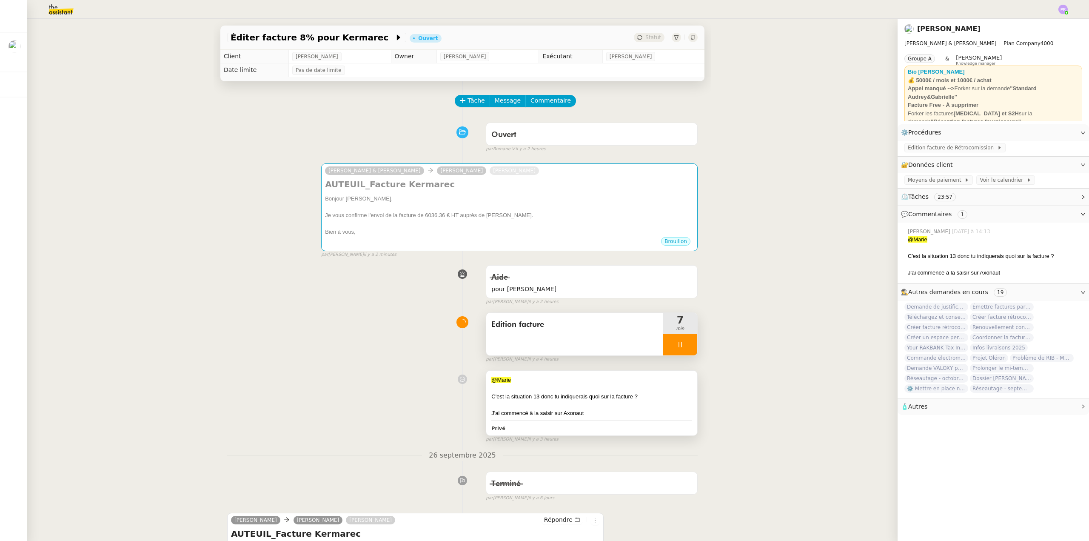
click at [536, 412] on div "J'ai commencé à la saisir sur Axonaut" at bounding box center [591, 413] width 201 height 9
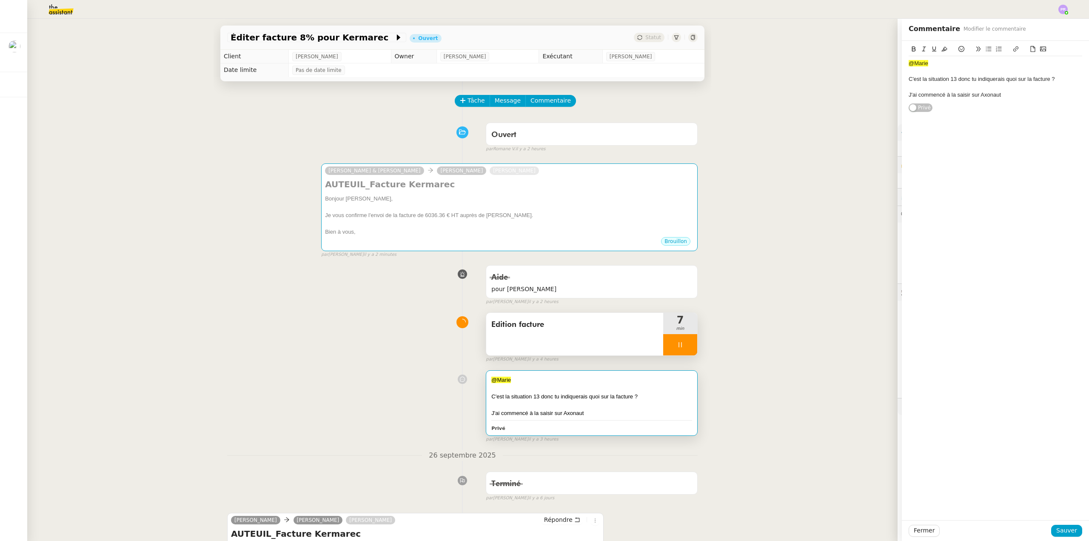
click at [937, 66] on div "@Marie" at bounding box center [996, 64] width 174 height 8
click at [928, 87] on div "Est-ce qu'on laisse " Réajustement des plans du DCE et validation des plans" at bounding box center [996, 83] width 174 height 16
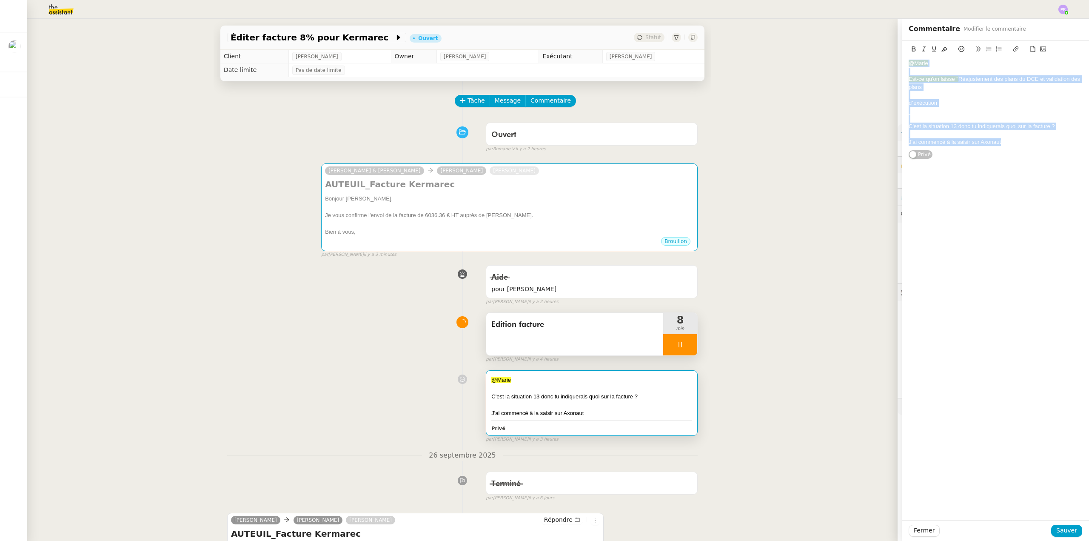
drag, startPoint x: 995, startPoint y: 142, endPoint x: 900, endPoint y: 61, distance: 125.3
click at [902, 61] on div "@Marie Est-ce qu'on laisse " Réajustement des plans du DCE et validation des pl…" at bounding box center [995, 100] width 187 height 119
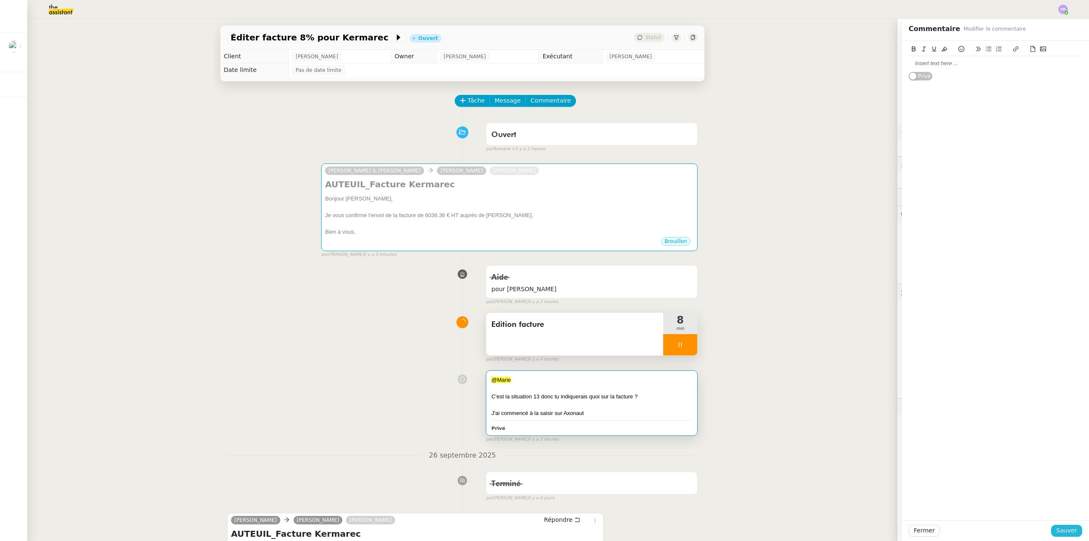
click at [1070, 531] on span "Sauver" at bounding box center [1067, 531] width 21 height 10
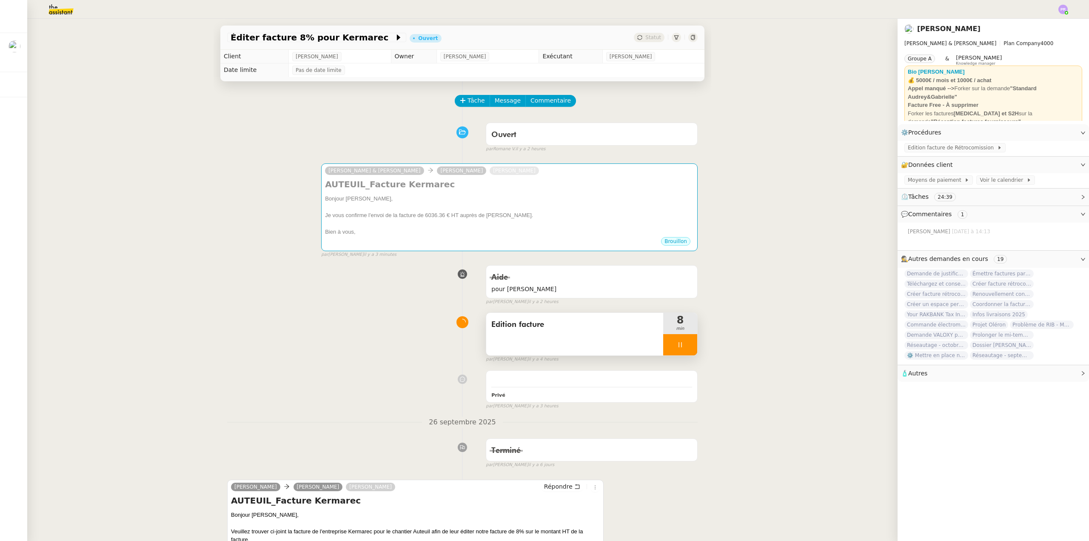
click at [318, 270] on div "Aide pour [PERSON_NAME] merci false par [PERSON_NAME] il y a 2 heures" at bounding box center [462, 283] width 471 height 44
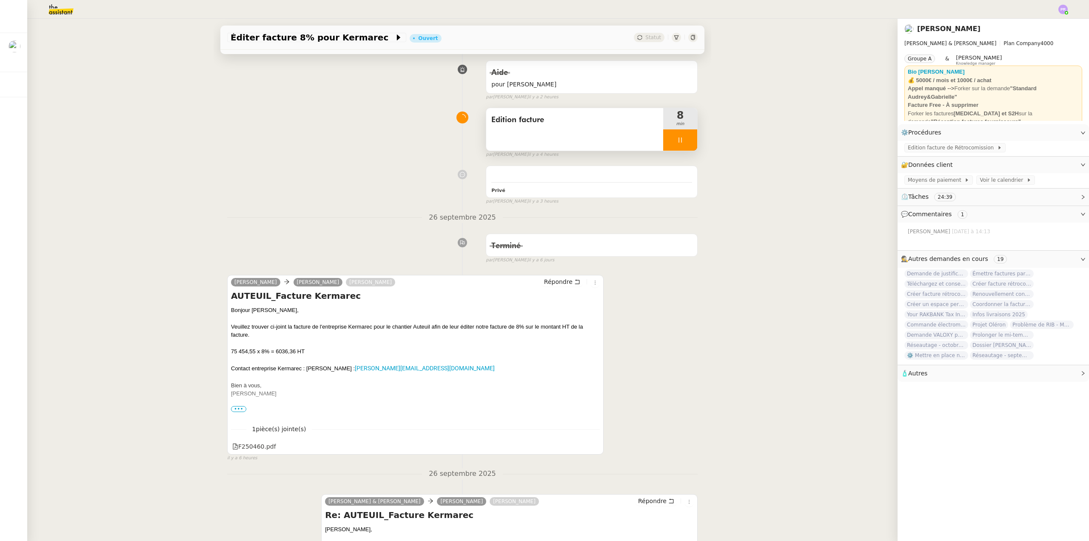
scroll to position [213, 0]
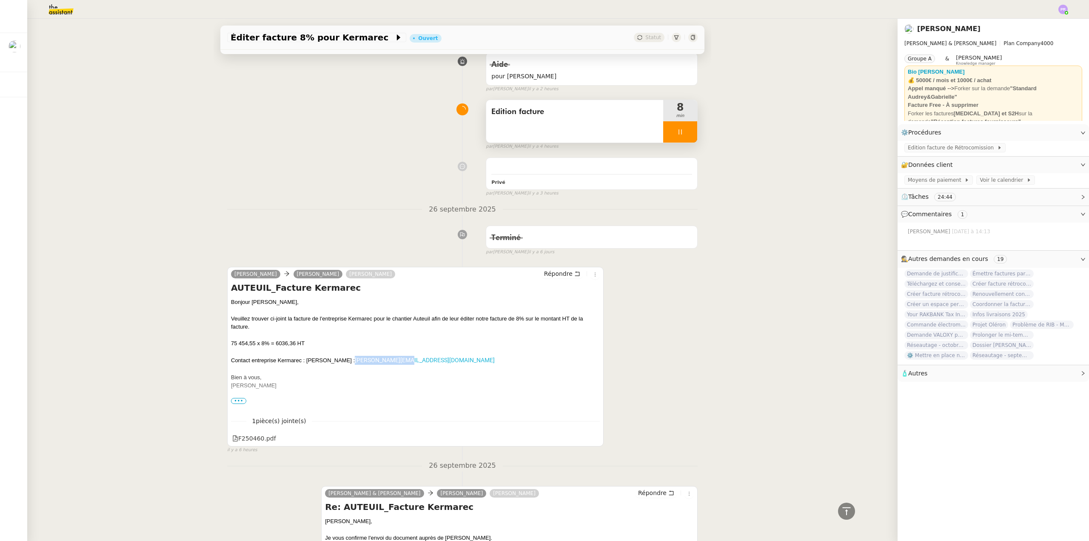
copy link "[PERSON_NAME][EMAIL_ADDRESS][DOMAIN_NAME]"
drag, startPoint x: 408, startPoint y: 361, endPoint x: 351, endPoint y: 359, distance: 57.5
click at [351, 359] on div "Contact entreprise Kermarec : [PERSON_NAME] : [EMAIL_ADDRESS][DOMAIN_NAME]" at bounding box center [415, 360] width 369 height 9
drag, startPoint x: 291, startPoint y: 343, endPoint x: 273, endPoint y: 343, distance: 18.3
click at [273, 343] on div "75 454,55 x 8% = 6036,36 HT" at bounding box center [415, 343] width 369 height 9
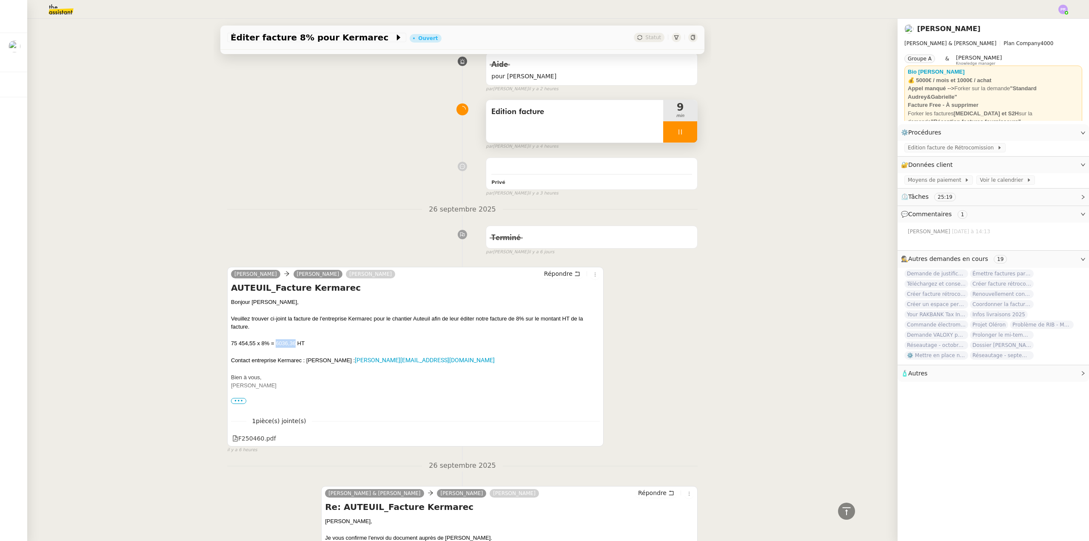
copy div "6036,36"
click at [677, 132] on icon at bounding box center [680, 132] width 7 height 7
click at [686, 132] on icon at bounding box center [689, 132] width 7 height 7
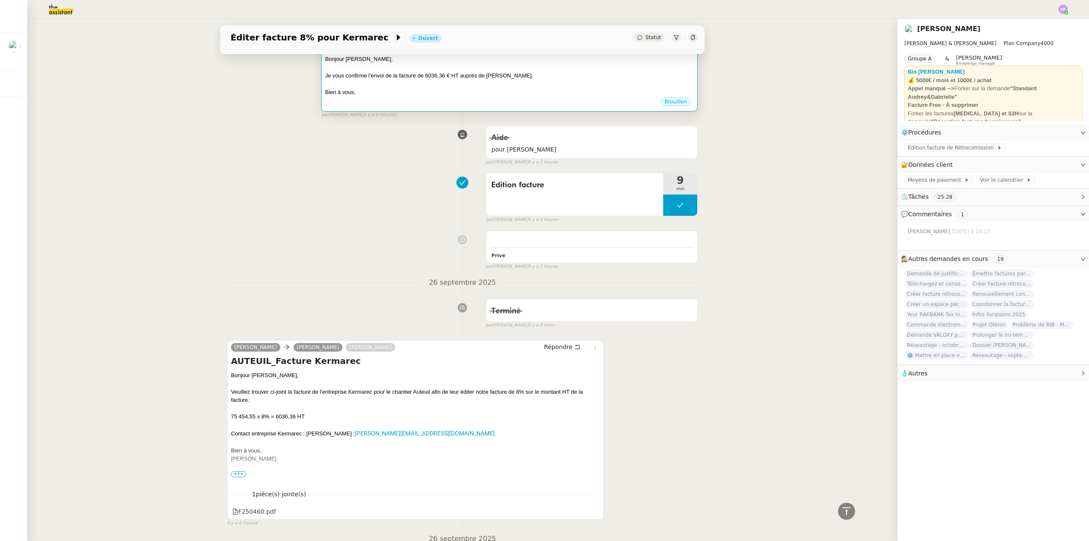
scroll to position [0, 0]
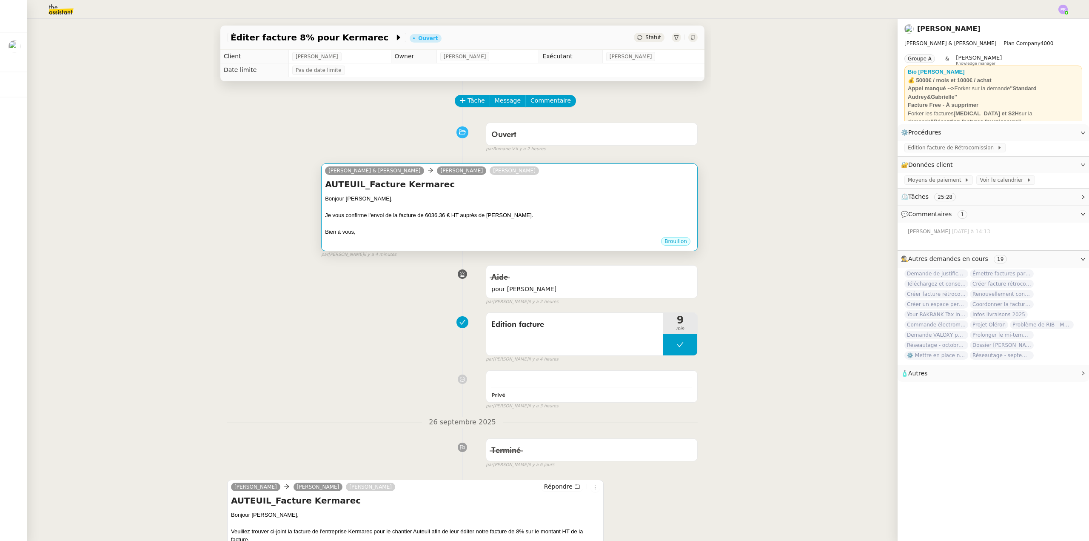
click at [509, 201] on div "Bonjour [PERSON_NAME]," at bounding box center [509, 198] width 369 height 9
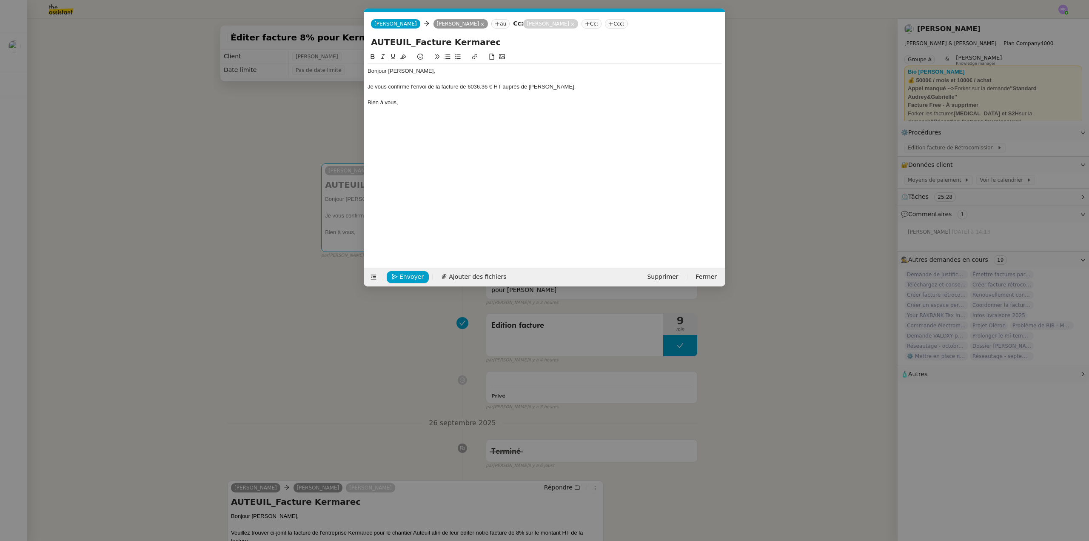
scroll to position [0, 18]
click at [405, 275] on span "Envoyer" at bounding box center [412, 277] width 24 height 10
click at [405, 275] on span "Confirmer l'envoi" at bounding box center [425, 277] width 51 height 10
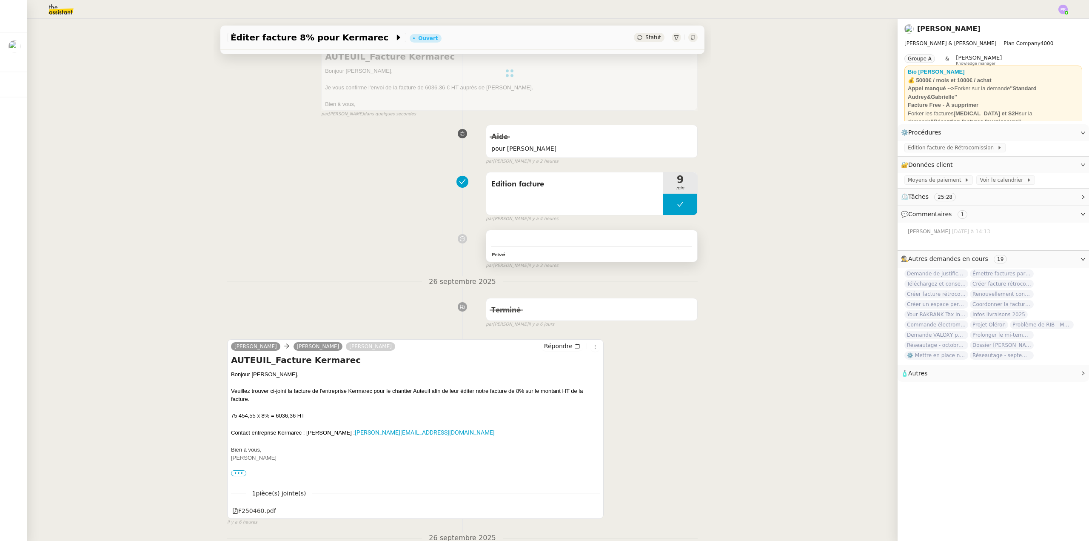
scroll to position [0, 0]
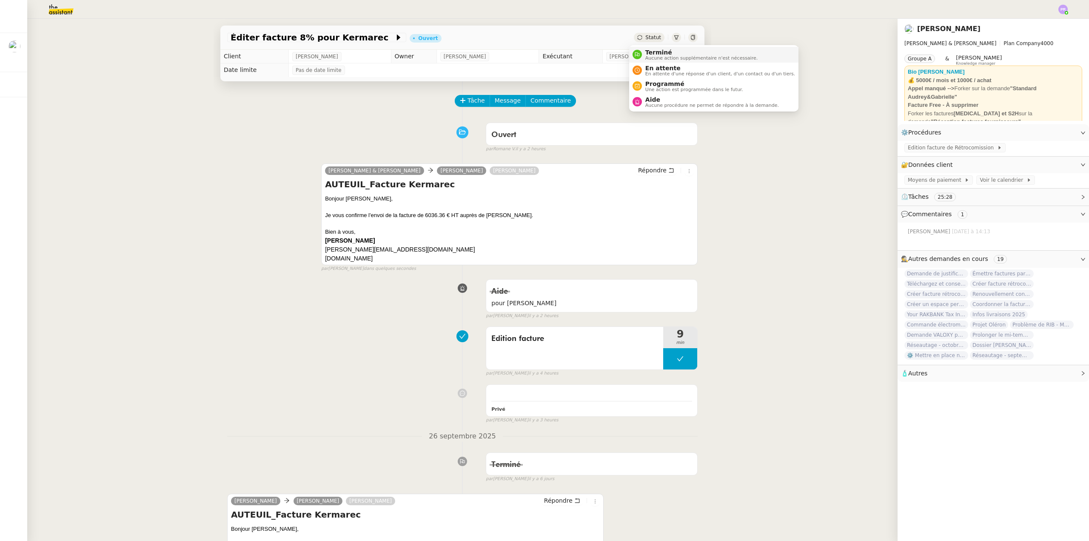
click at [660, 56] on span "Aucune action supplémentaire n'est nécessaire." at bounding box center [702, 58] width 112 height 5
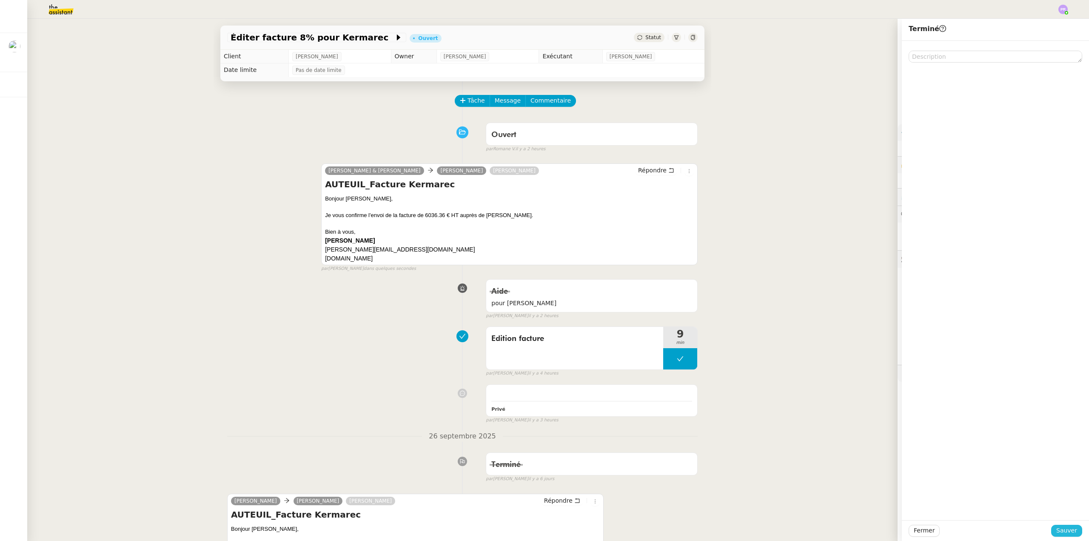
click at [1053, 531] on button "Sauver" at bounding box center [1066, 531] width 31 height 12
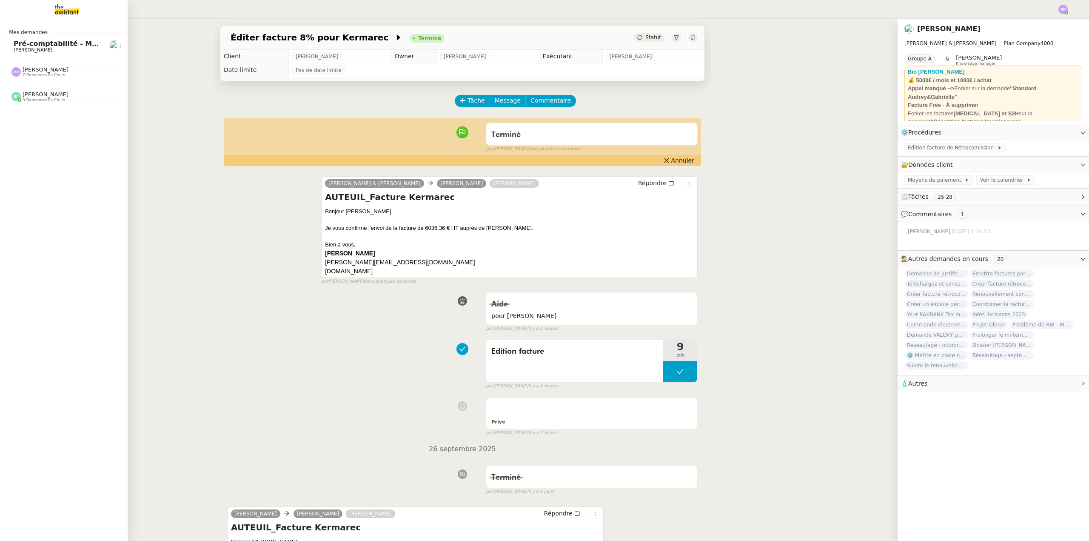
click at [60, 44] on span "Pré-comptabilité - Mai / Juin 2025" at bounding box center [78, 44] width 129 height 8
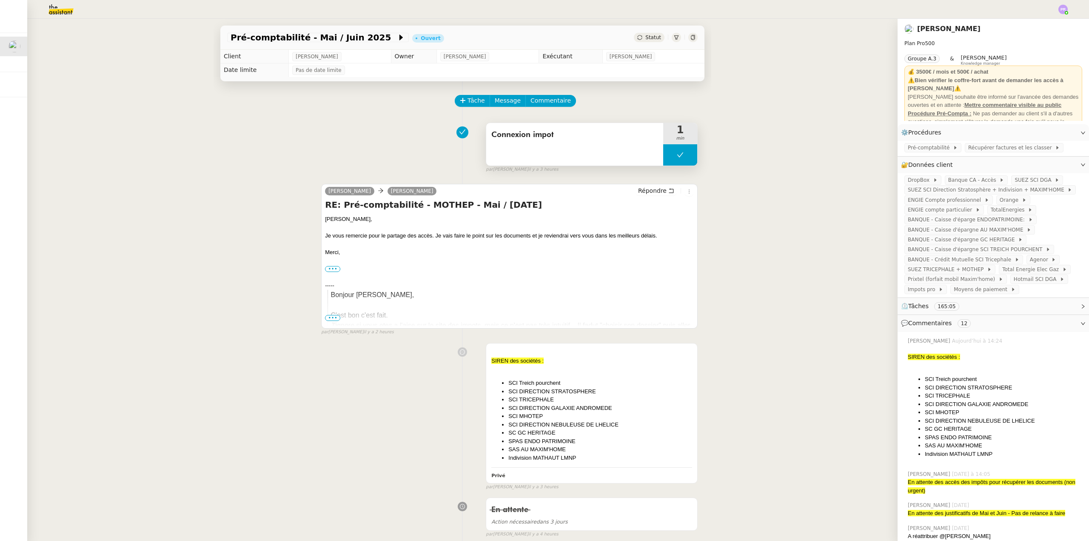
click at [663, 157] on button at bounding box center [680, 154] width 34 height 21
click at [669, 157] on icon at bounding box center [672, 154] width 7 height 7
click at [624, 407] on li "SCI DIRECTION GALAXIE ANDROMEDE" at bounding box center [601, 408] width 184 height 9
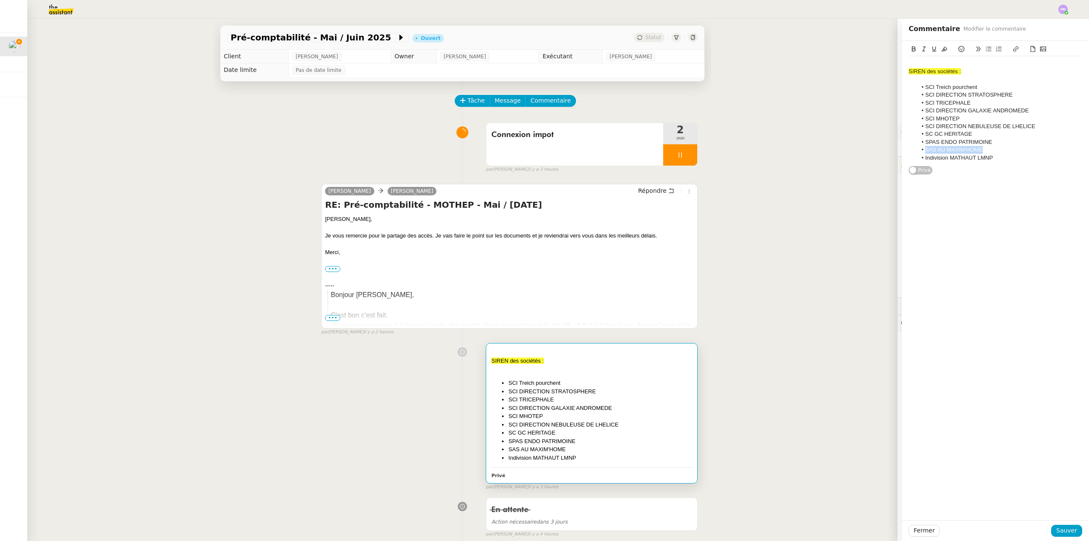
click at [988, 146] on ul "SCI Treich pourchent SCI DIRECTION STRATOSPHERE SCI TRICEPHALE SCI DIRECTION GA…" at bounding box center [996, 122] width 174 height 79
click at [979, 154] on li "Indivision MATHAUT LMNP" at bounding box center [1000, 158] width 166 height 8
click at [982, 149] on li "SAS AU MAXIM'HOME" at bounding box center [1000, 150] width 166 height 8
click at [992, 150] on li "SAS AU MAXIM'HOME :" at bounding box center [1000, 150] width 166 height 8
click at [991, 150] on li "SAS AU MAXIM'HOME :" at bounding box center [1000, 150] width 166 height 8
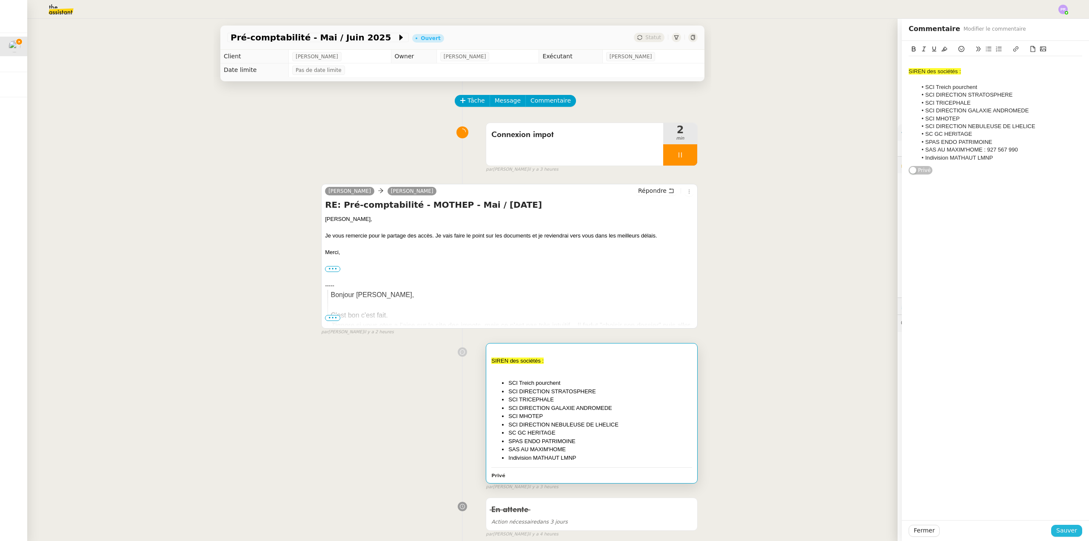
click at [1058, 529] on span "Sauver" at bounding box center [1067, 531] width 21 height 10
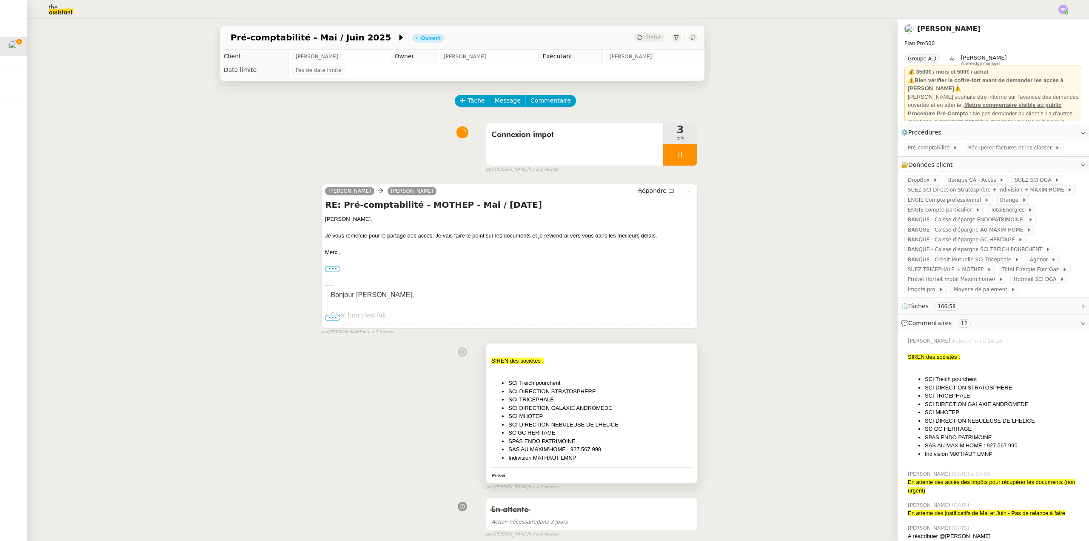
click at [609, 396] on li "SCI DIRECTION STRATOSPHERE" at bounding box center [601, 391] width 184 height 9
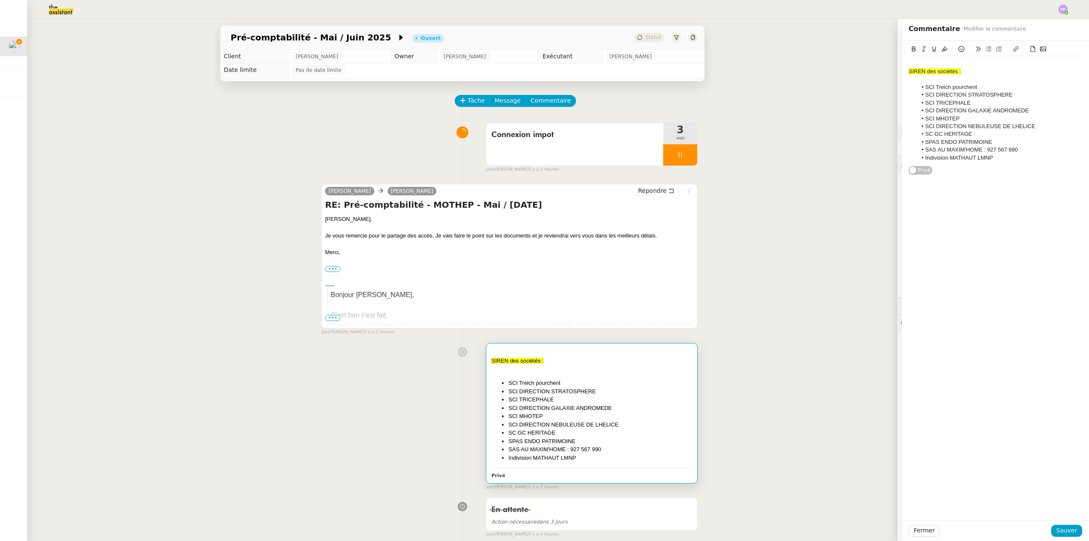
click at [1034, 109] on li "SCI DIRECTION GALAXIE ANDROMEDE" at bounding box center [1000, 111] width 166 height 8
drag, startPoint x: 1032, startPoint y: 107, endPoint x: 987, endPoint y: 107, distance: 45.5
click at [953, 108] on li "SCI DIRECTION GALAXIE ANDROMEDE" at bounding box center [1000, 111] width 166 height 8
click at [1024, 104] on li "SCI TRICEPHALE" at bounding box center [1000, 103] width 166 height 8
click at [1030, 109] on li "SCI DIRECTION GALAXIE ANDROMEDE" at bounding box center [1000, 111] width 166 height 8
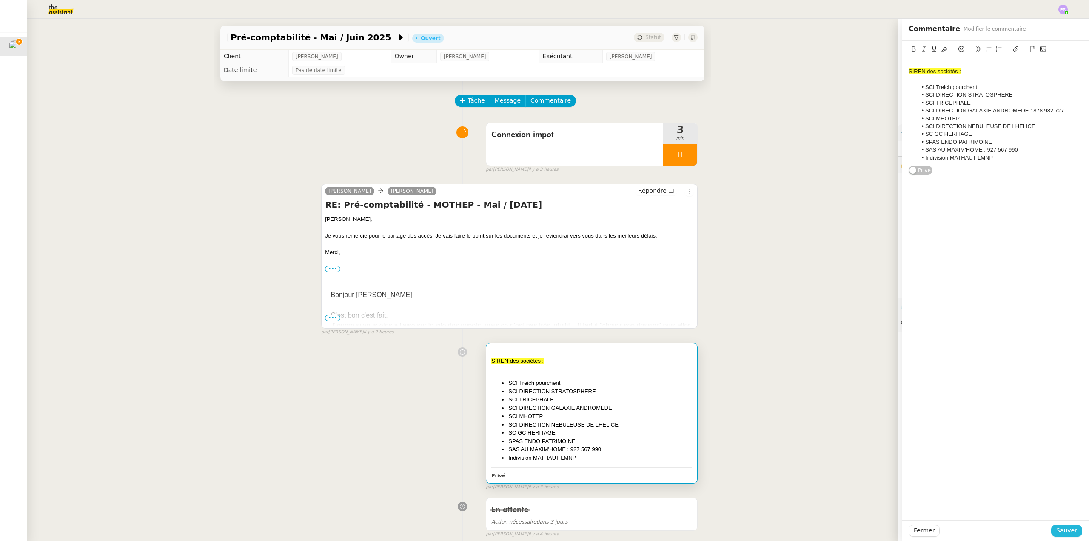
drag, startPoint x: 1056, startPoint y: 527, endPoint x: 1089, endPoint y: 513, distance: 35.6
click at [1057, 528] on span "Sauver" at bounding box center [1067, 531] width 21 height 10
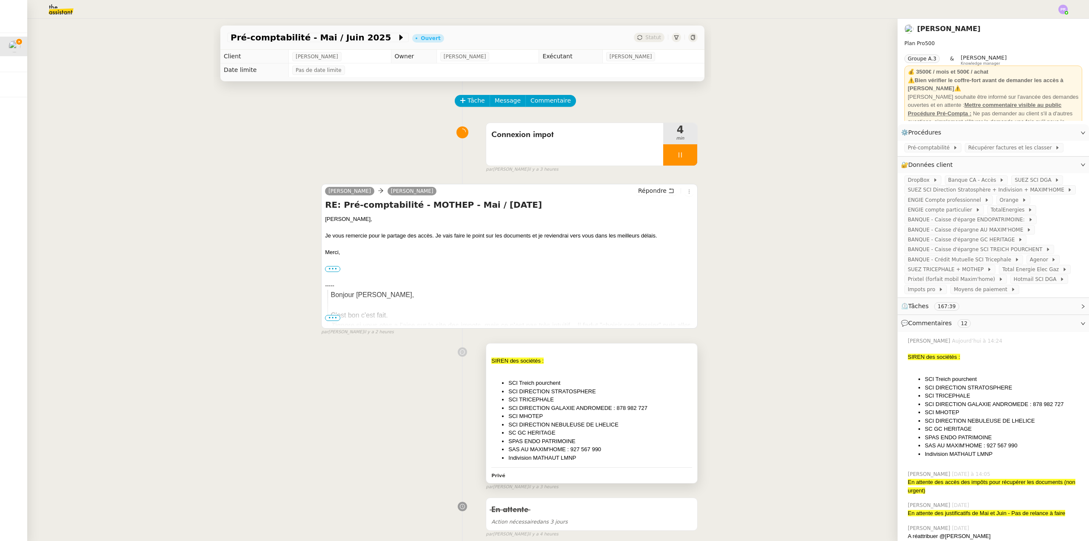
click at [599, 385] on li "SCI Treich pourchent" at bounding box center [601, 383] width 184 height 9
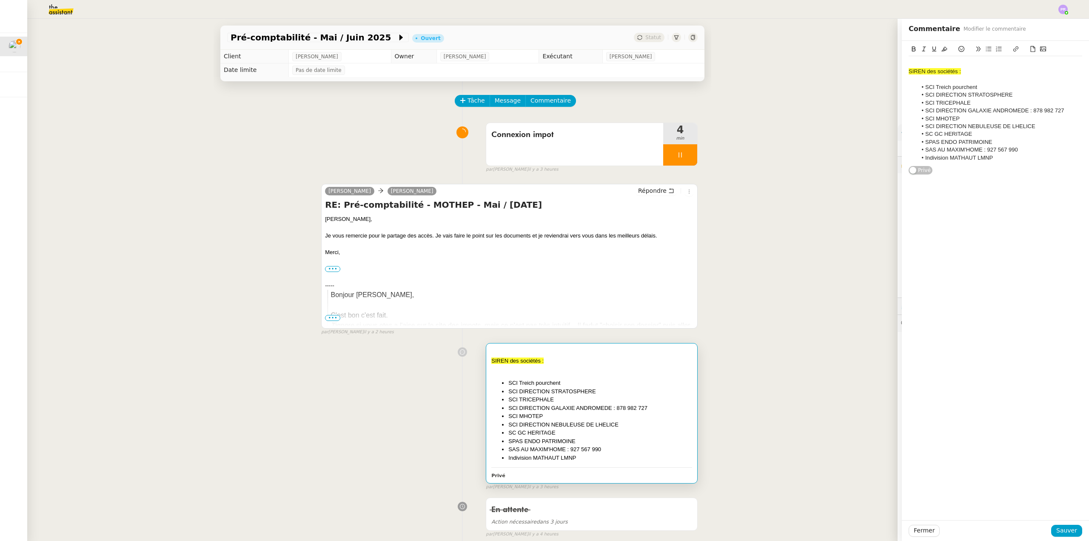
drag, startPoint x: 1032, startPoint y: 126, endPoint x: 1042, endPoint y: 124, distance: 9.9
click at [1032, 126] on li "SCI DIRECTION NEBULEUSE DE LHELICE" at bounding box center [1000, 127] width 166 height 8
click at [1059, 533] on span "Sauver" at bounding box center [1067, 531] width 21 height 10
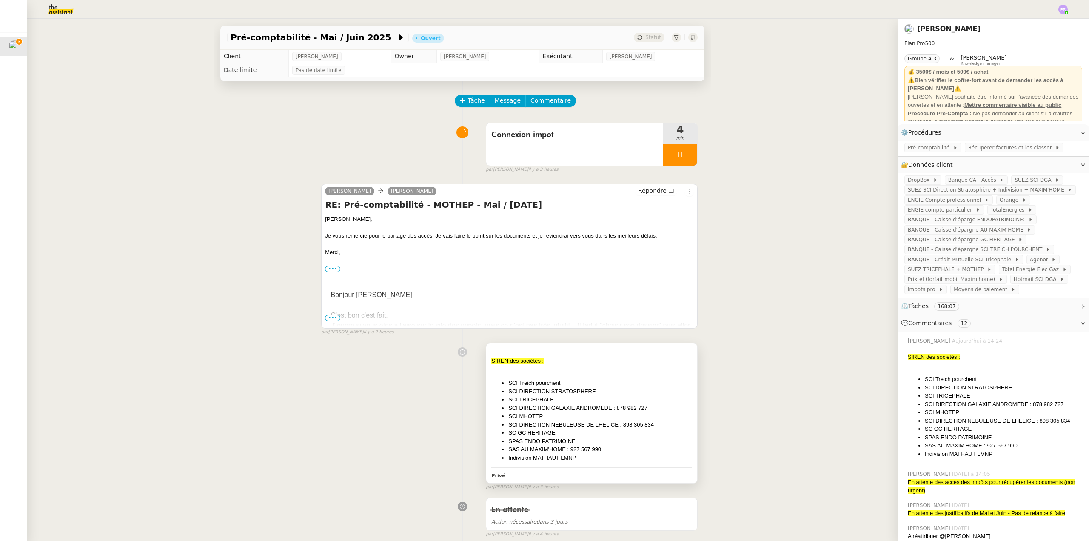
click at [654, 435] on li "SC GC HERITAGE" at bounding box center [601, 433] width 184 height 9
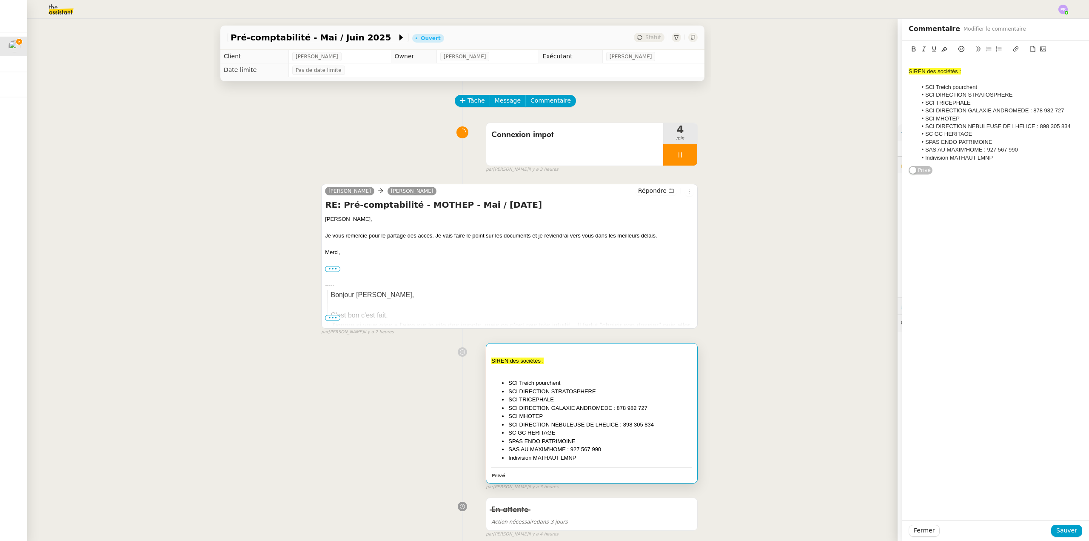
click at [980, 87] on li "SCI Treich pourchent" at bounding box center [1000, 87] width 166 height 8
click at [978, 134] on li "SC GC HERITAGE" at bounding box center [1000, 134] width 166 height 8
click at [1066, 532] on span "Sauver" at bounding box center [1067, 531] width 21 height 10
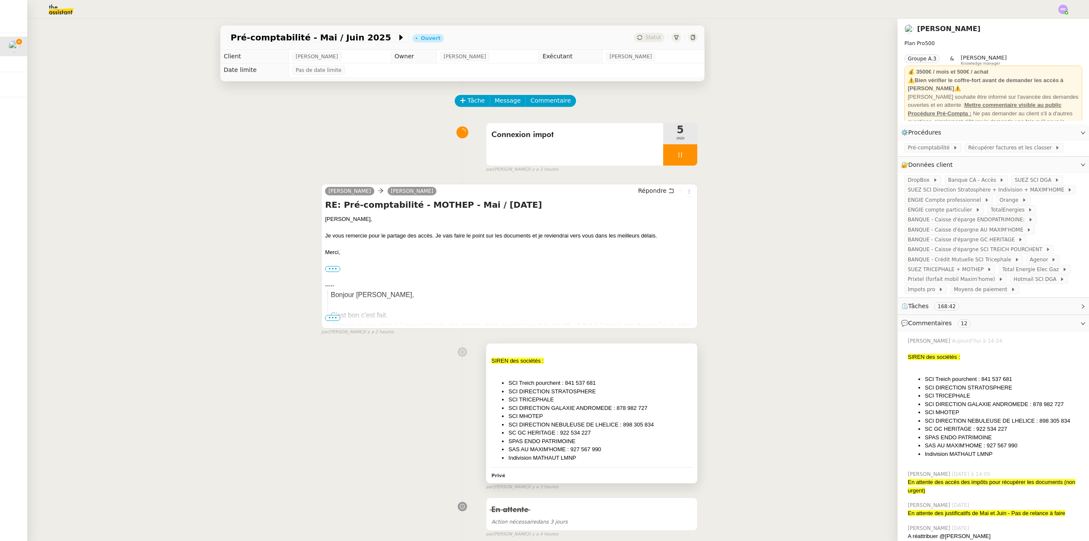
click at [595, 416] on li "SCI MHOTEP" at bounding box center [601, 416] width 184 height 9
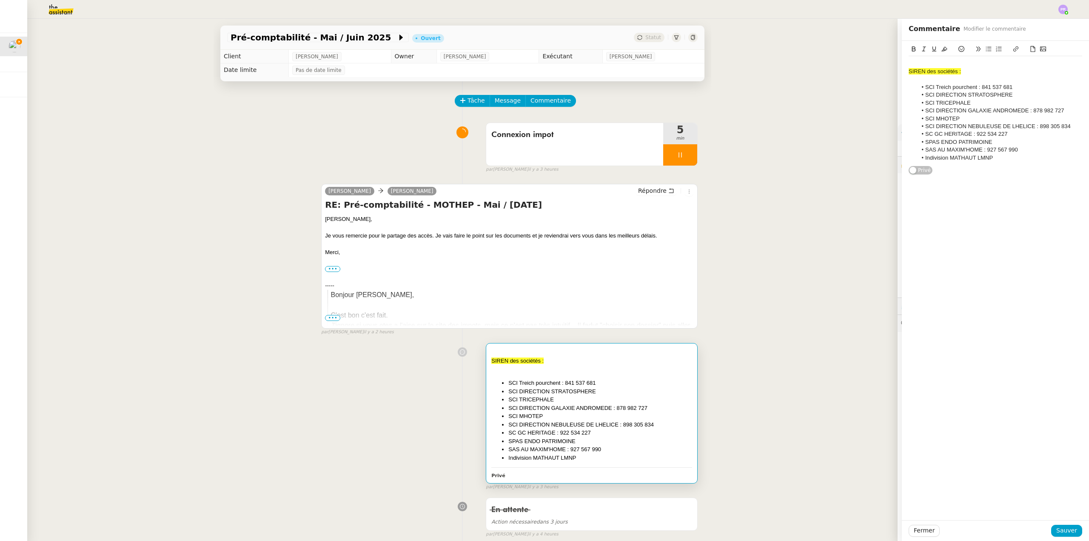
click at [1013, 91] on li "SCI DIRECTION STRATOSPHERE" at bounding box center [1000, 95] width 166 height 8
click at [1062, 529] on span "Sauver" at bounding box center [1067, 531] width 21 height 10
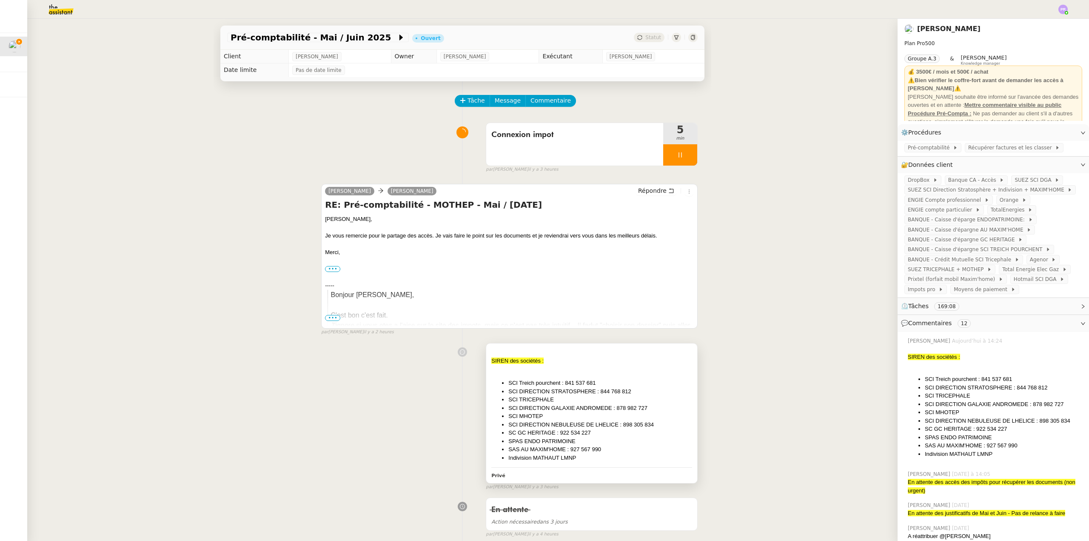
click at [574, 388] on li "SCI DIRECTION STRATOSPHERE : 844 768 812" at bounding box center [601, 391] width 184 height 9
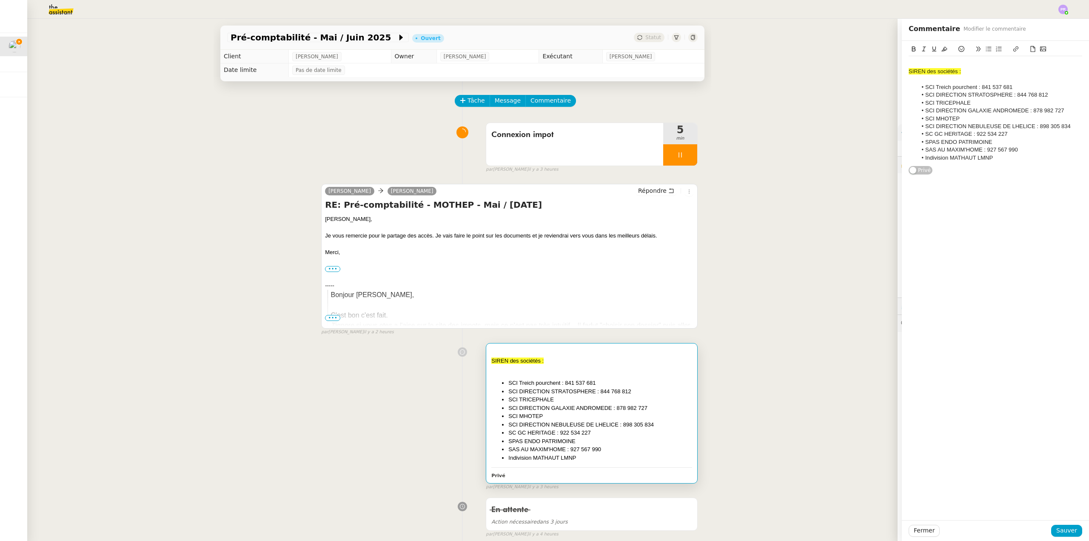
click at [982, 104] on li "SCI TRICEPHALE" at bounding box center [1000, 103] width 166 height 8
click at [1063, 529] on span "Sauver" at bounding box center [1067, 531] width 21 height 10
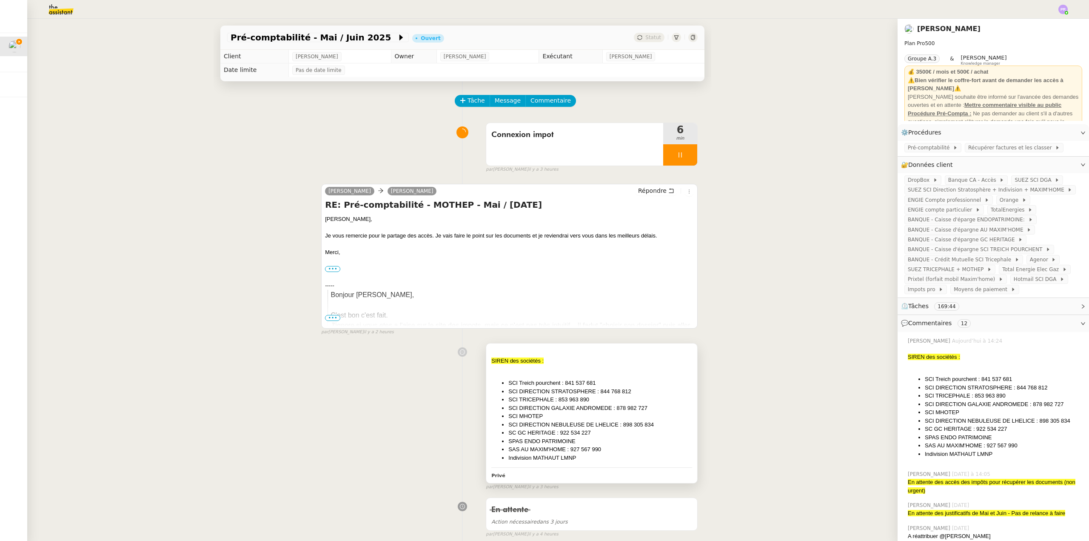
click at [620, 449] on li "SAS AU MAXIM'HOME : 927 567 990" at bounding box center [601, 449] width 184 height 9
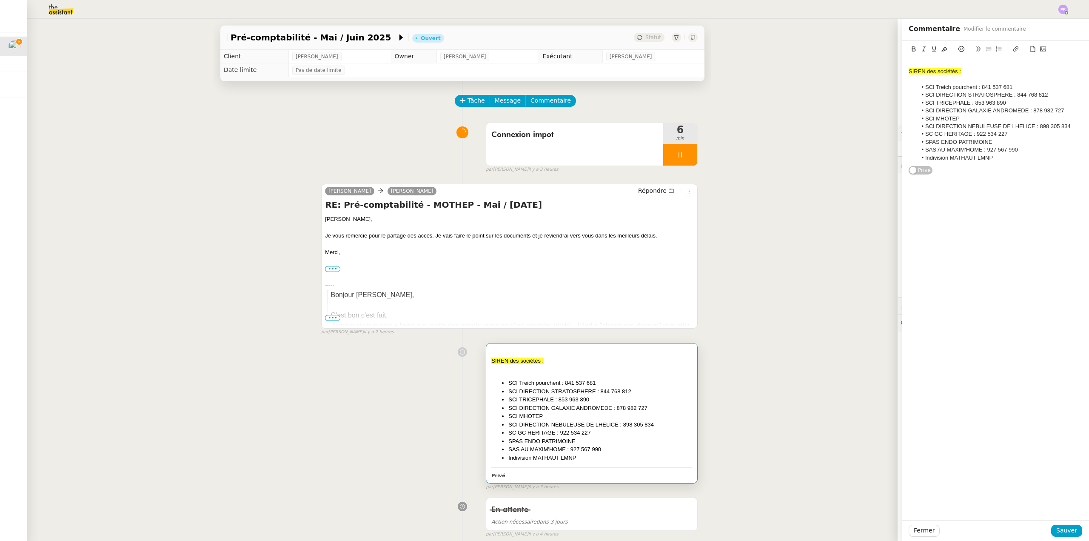
click at [969, 117] on li "SCI MHOTEP" at bounding box center [1000, 119] width 166 height 8
click at [1063, 531] on span "Sauver" at bounding box center [1067, 531] width 21 height 10
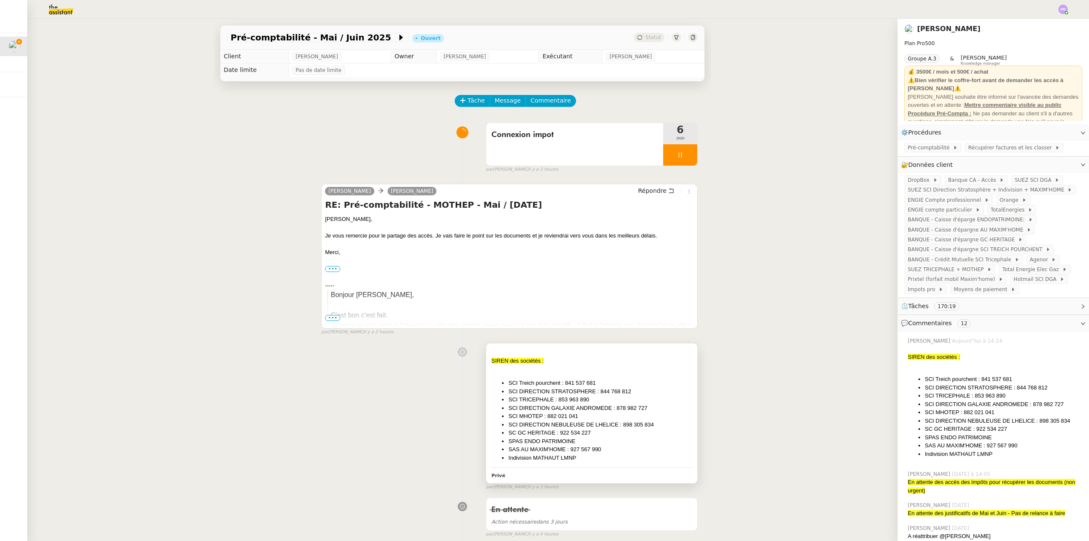
click at [613, 437] on li "SC GC HERITAGE : 922 534 227" at bounding box center [601, 433] width 184 height 9
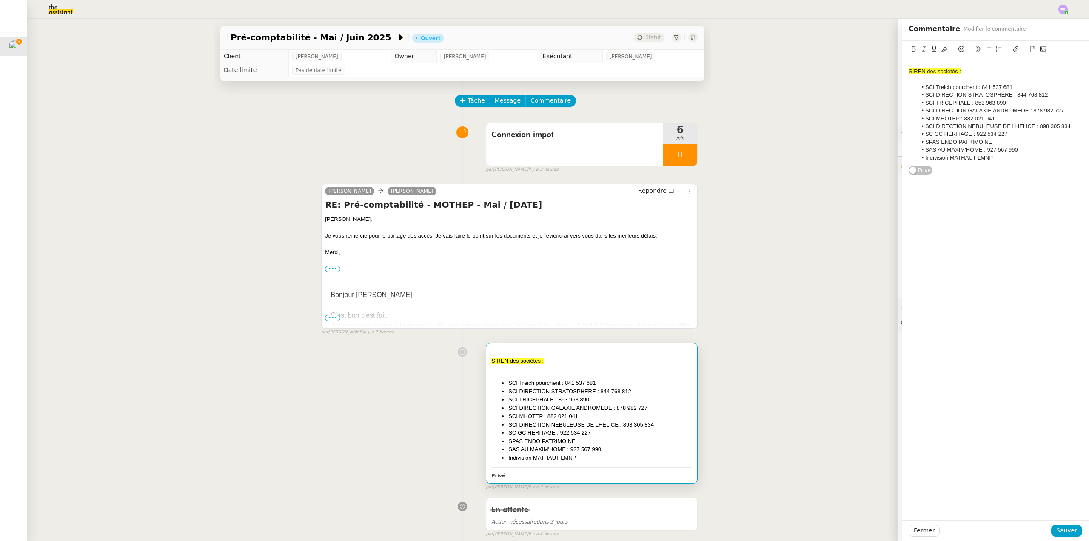
click at [995, 142] on li "SPAS ENDO PATRIMOINE" at bounding box center [1000, 142] width 166 height 8
click at [1009, 143] on li "SPAS ENDO PATRIMOINE : 922" at bounding box center [1000, 142] width 166 height 8
drag, startPoint x: 1056, startPoint y: 529, endPoint x: 1089, endPoint y: 514, distance: 36.2
click at [1057, 529] on span "Sauver" at bounding box center [1067, 531] width 21 height 10
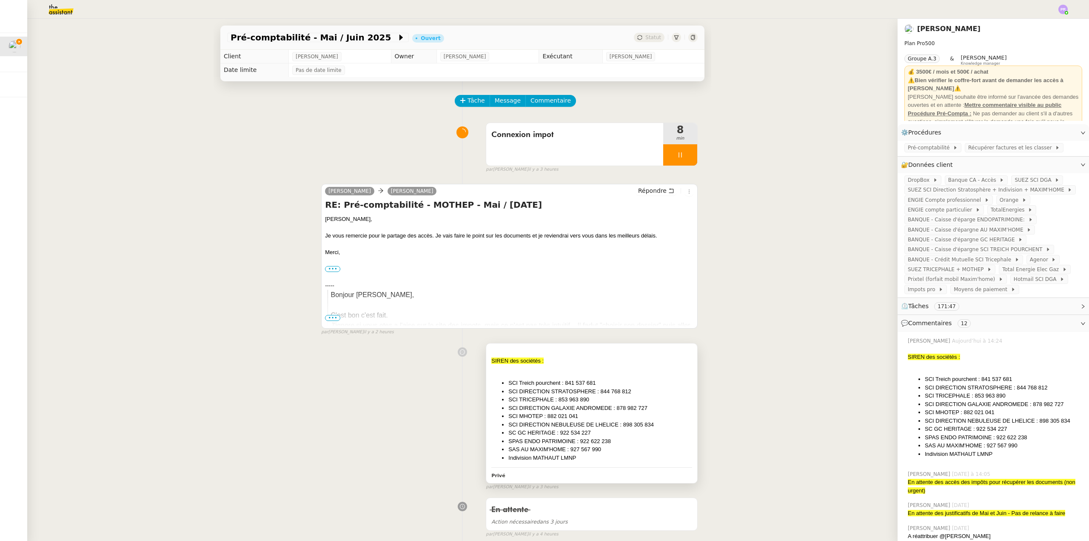
click at [585, 461] on li "Indivision MATHAUT LMNP" at bounding box center [601, 458] width 184 height 9
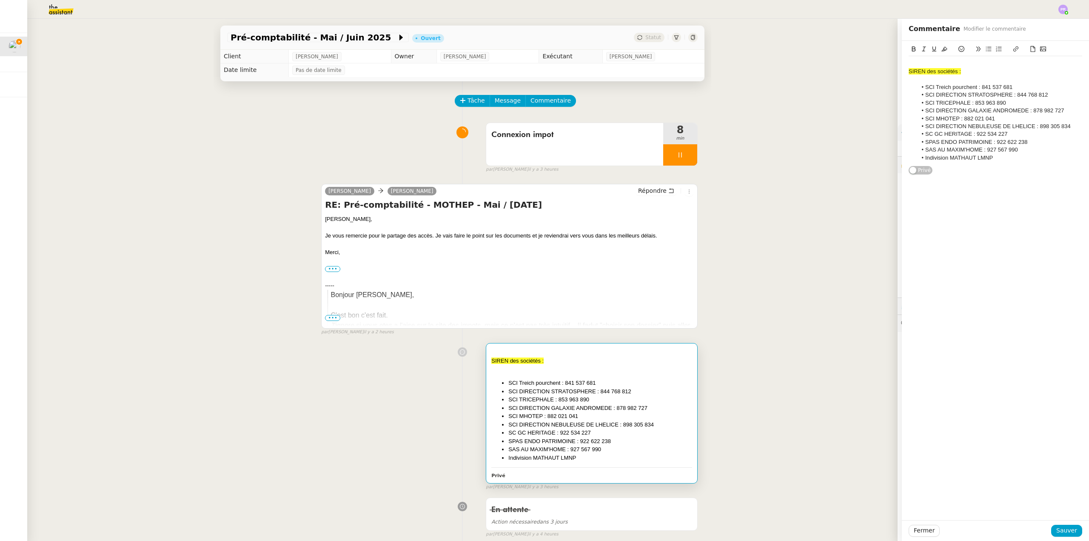
click at [993, 159] on li "Indivision MATHAUT LMNP" at bounding box center [1000, 158] width 166 height 8
click at [1009, 160] on li "Indivision MATHAUT LMNP" at bounding box center [1000, 158] width 166 height 8
click at [1000, 159] on li "Indivision MATHAUT LMNP : [CREDIT_CARD_NUMBER]" at bounding box center [1000, 158] width 166 height 8
click at [1011, 157] on li "Indivision MATHAUT LMNP : 825 25469100017" at bounding box center [1000, 158] width 166 height 8
click at [1022, 157] on li "Indivision MATHAUT LMNP : [CREDIT_CARD_NUMBER]" at bounding box center [1000, 158] width 166 height 8
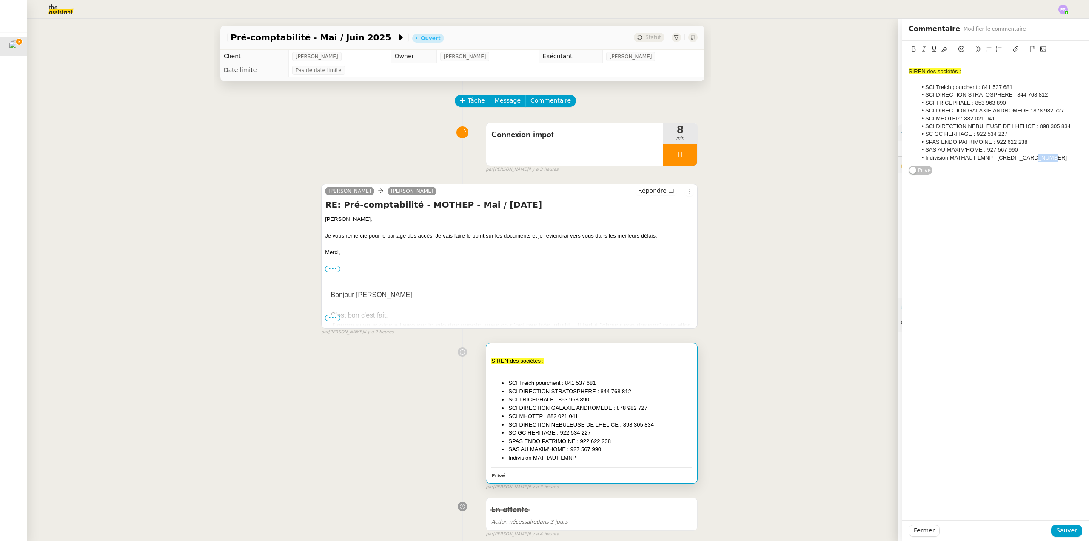
drag, startPoint x: 1043, startPoint y: 158, endPoint x: 1024, endPoint y: 157, distance: 19.2
click at [1024, 157] on li "Indivision MATHAUT LMNP : [CREDIT_CARD_NUMBER]" at bounding box center [1000, 158] width 166 height 8
click at [1058, 527] on span "Sauver" at bounding box center [1067, 531] width 21 height 10
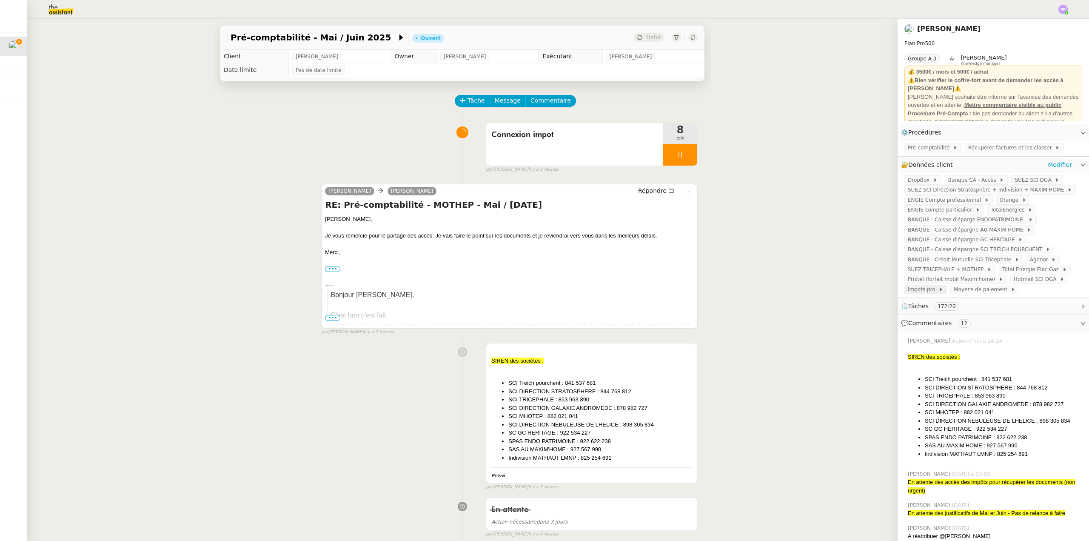
click at [923, 294] on span "Impots pro" at bounding box center [923, 289] width 31 height 9
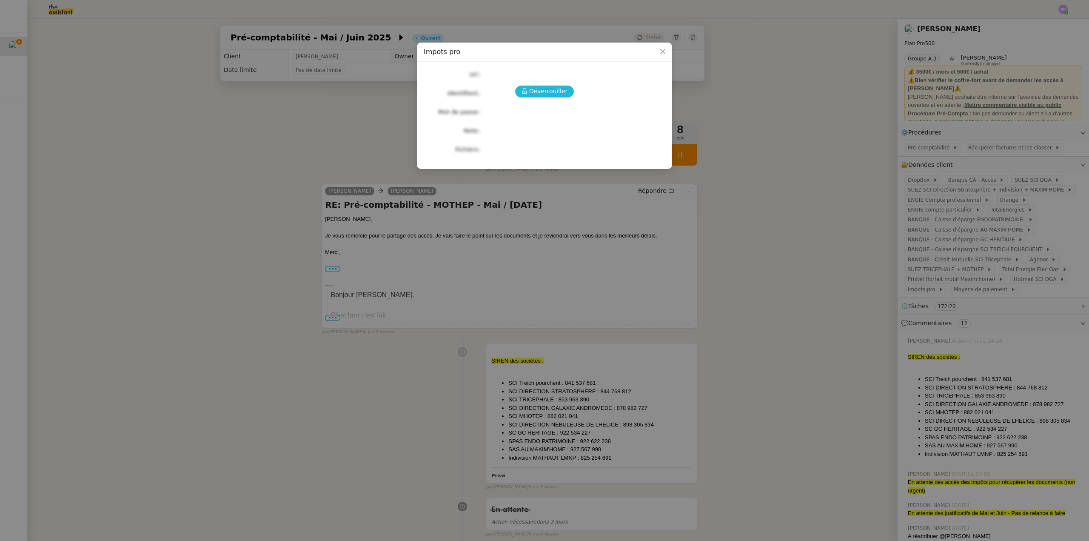
click at [543, 91] on span "Déverrouiller" at bounding box center [548, 91] width 39 height 10
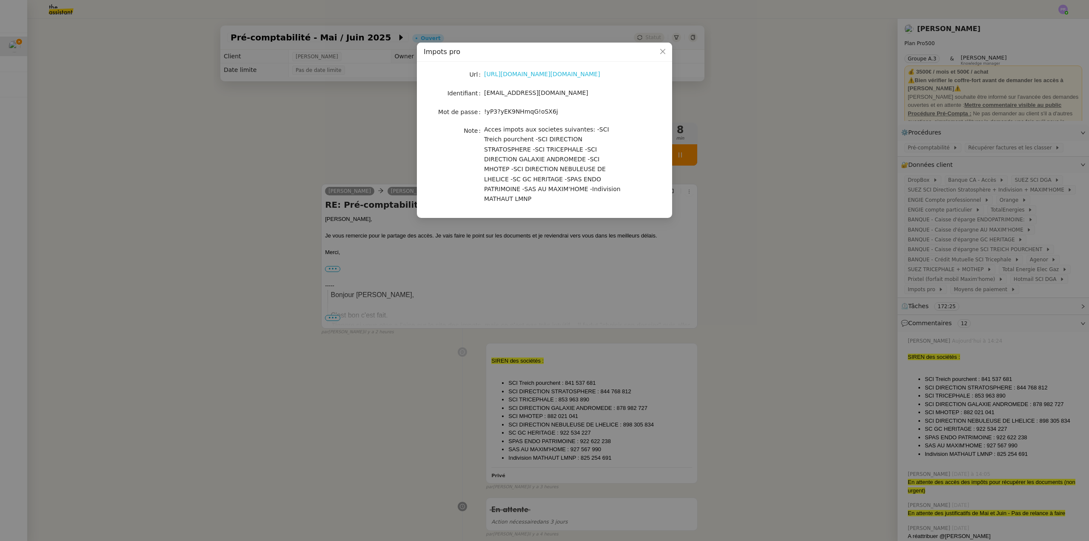
click at [529, 76] on link "[URL][DOMAIN_NAME][DOMAIN_NAME]" at bounding box center [542, 74] width 116 height 7
drag, startPoint x: 562, startPoint y: 93, endPoint x: 486, endPoint y: 93, distance: 76.2
click at [486, 93] on div "[EMAIL_ADDRESS][DOMAIN_NAME]" at bounding box center [554, 93] width 141 height 10
copy span "[EMAIL_ADDRESS][DOMAIN_NAME]"
copy span "!yP3?yEK9NHmqG!oSX6j"
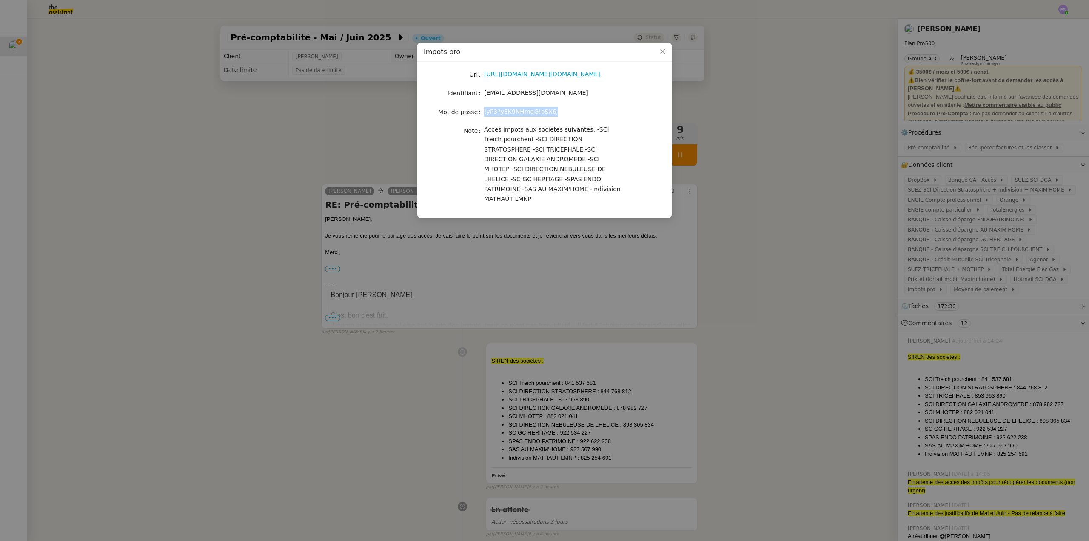
drag, startPoint x: 549, startPoint y: 113, endPoint x: 484, endPoint y: 113, distance: 64.7
click at [484, 113] on div "!yP3?yEK9NHmqG!oSX6j" at bounding box center [554, 112] width 141 height 10
drag, startPoint x: 560, startPoint y: 93, endPoint x: 484, endPoint y: 94, distance: 75.7
click at [484, 94] on span "[EMAIL_ADDRESS][DOMAIN_NAME]" at bounding box center [536, 92] width 104 height 7
copy span "[EMAIL_ADDRESS][DOMAIN_NAME]"
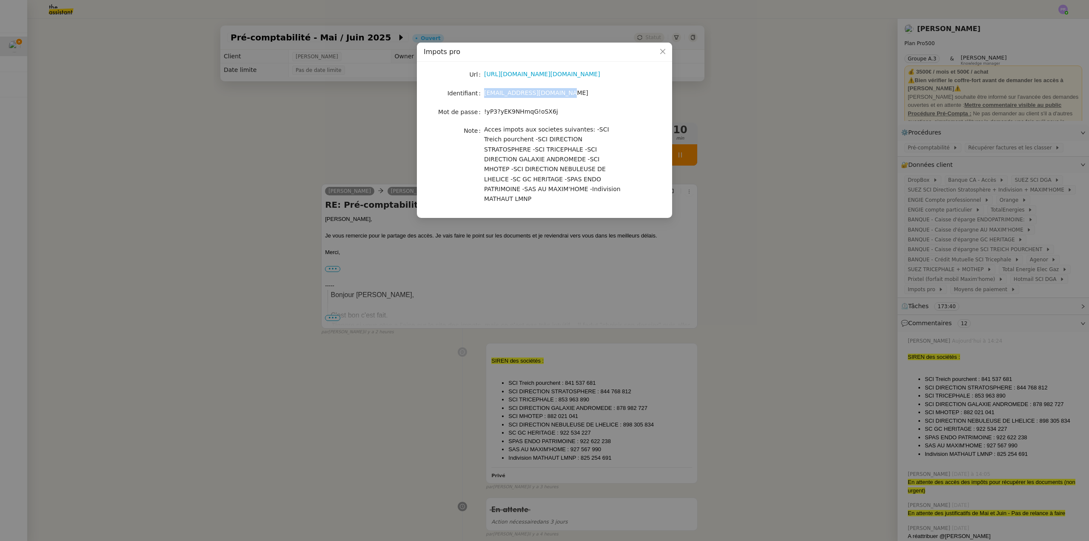
click at [459, 303] on nz-modal-container "Impots pro Url [URL][DOMAIN_NAME][DOMAIN_NAME] Identifiant [EMAIL_ADDRESS][DOMA…" at bounding box center [544, 270] width 1089 height 541
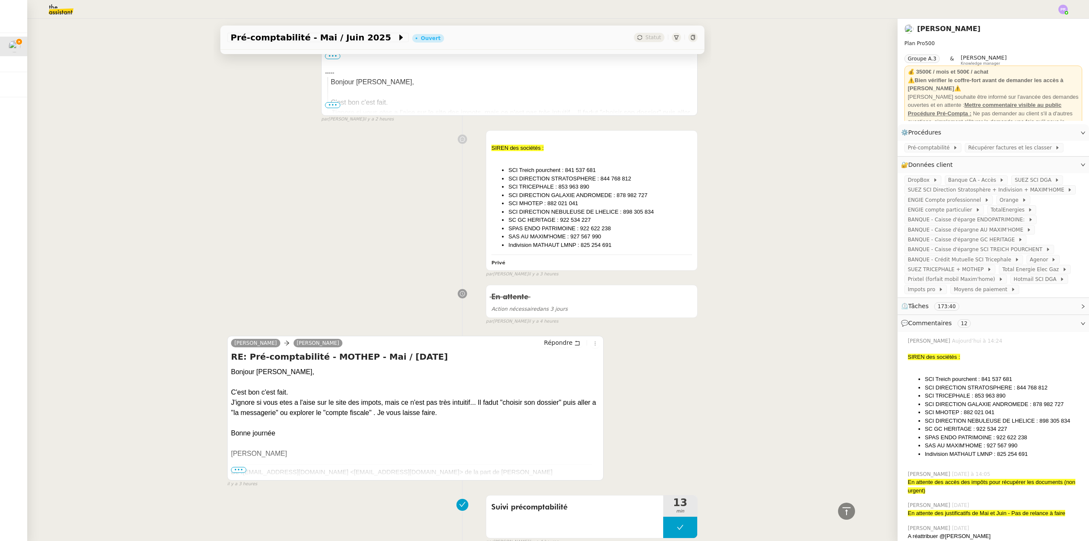
scroll to position [298, 0]
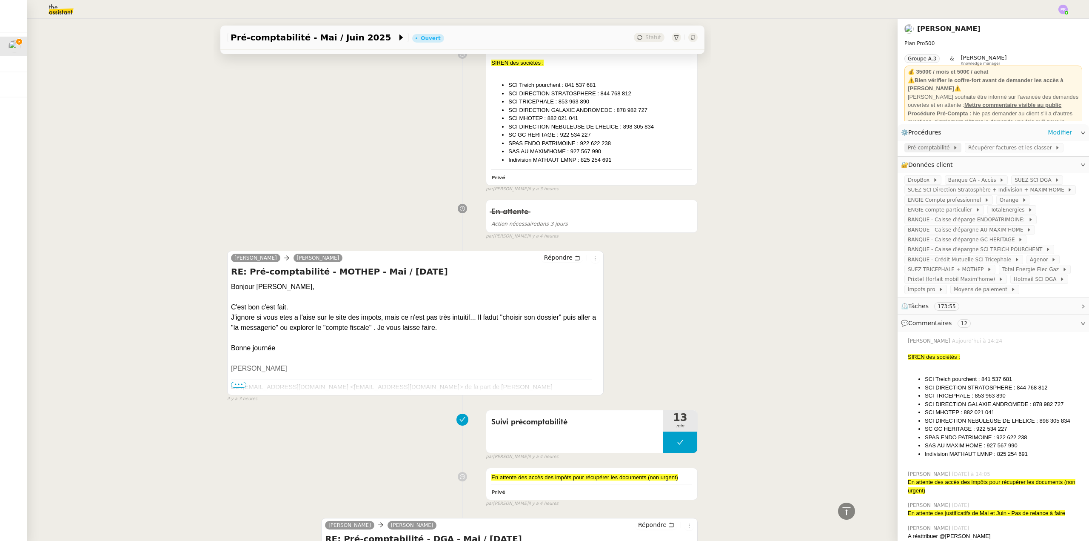
click at [917, 147] on span "Pré-comptabilité" at bounding box center [930, 147] width 45 height 9
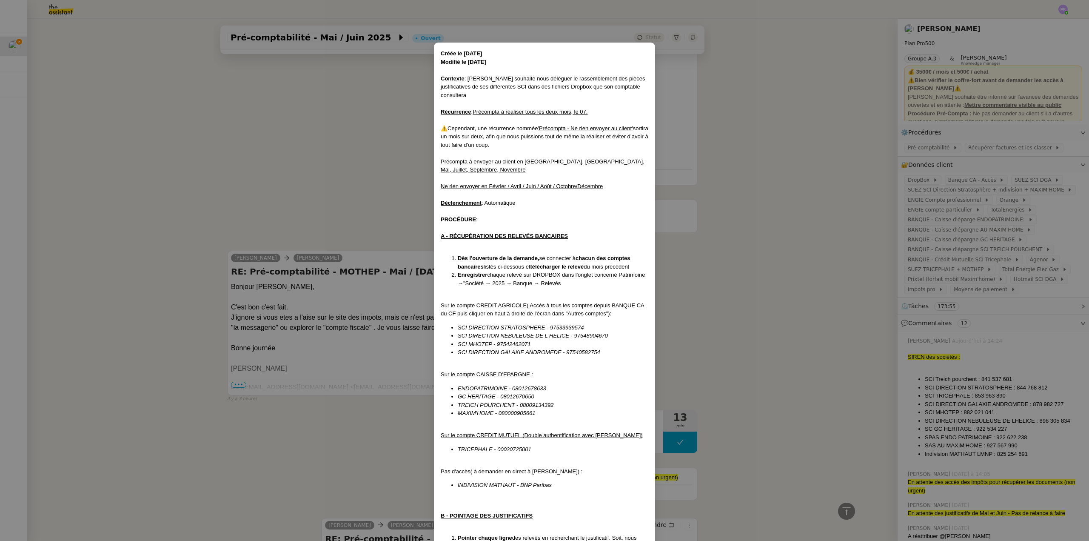
scroll to position [275, 0]
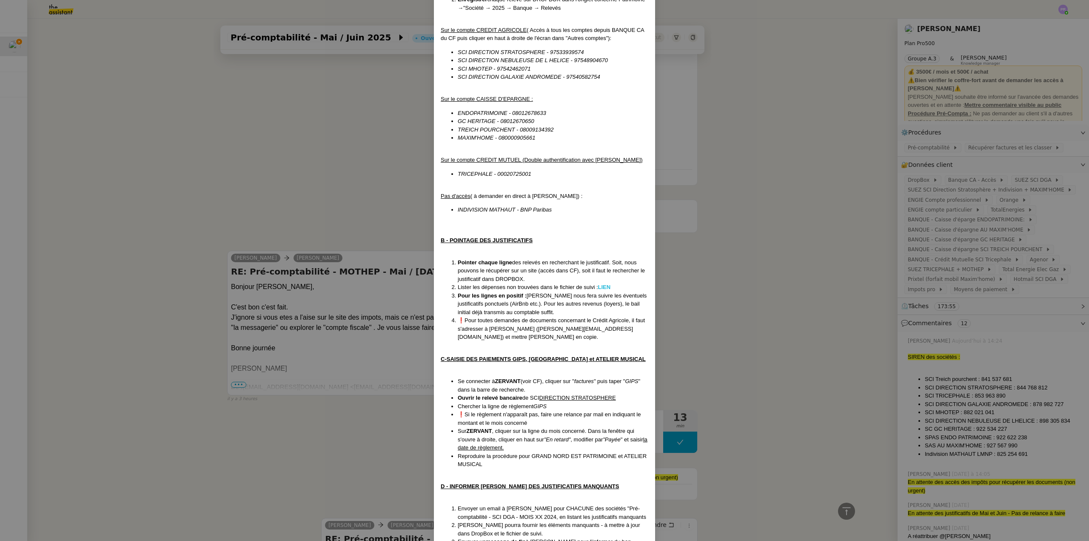
click at [604, 284] on strong "LIEN" at bounding box center [604, 287] width 13 height 6
drag, startPoint x: 367, startPoint y: 130, endPoint x: 531, endPoint y: 166, distance: 167.6
click at [369, 131] on nz-modal-container "Créée le [DATE] Modifié le [DATE] Contexte : [PERSON_NAME] souhaite nous délégu…" at bounding box center [544, 270] width 1089 height 541
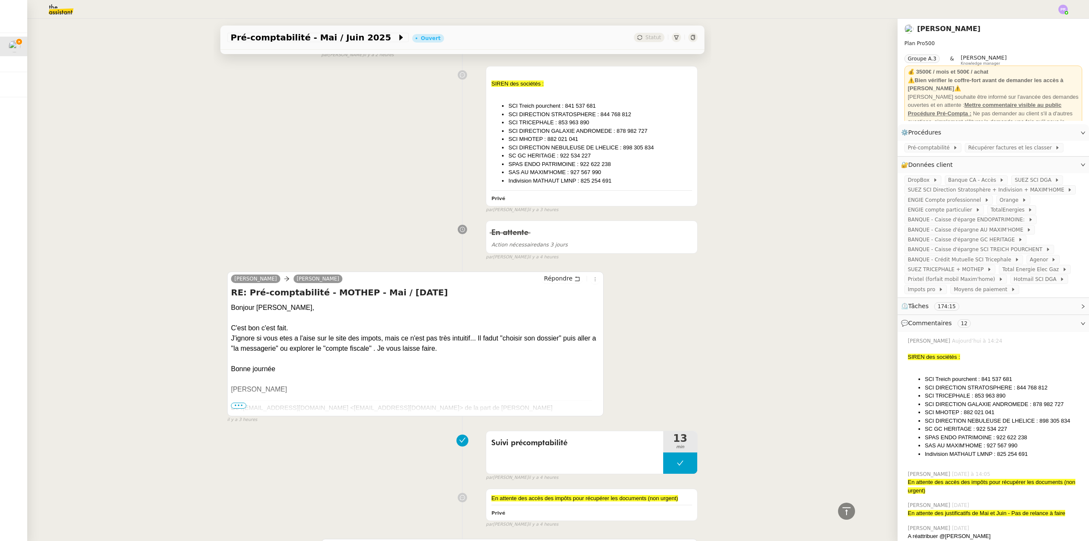
scroll to position [255, 0]
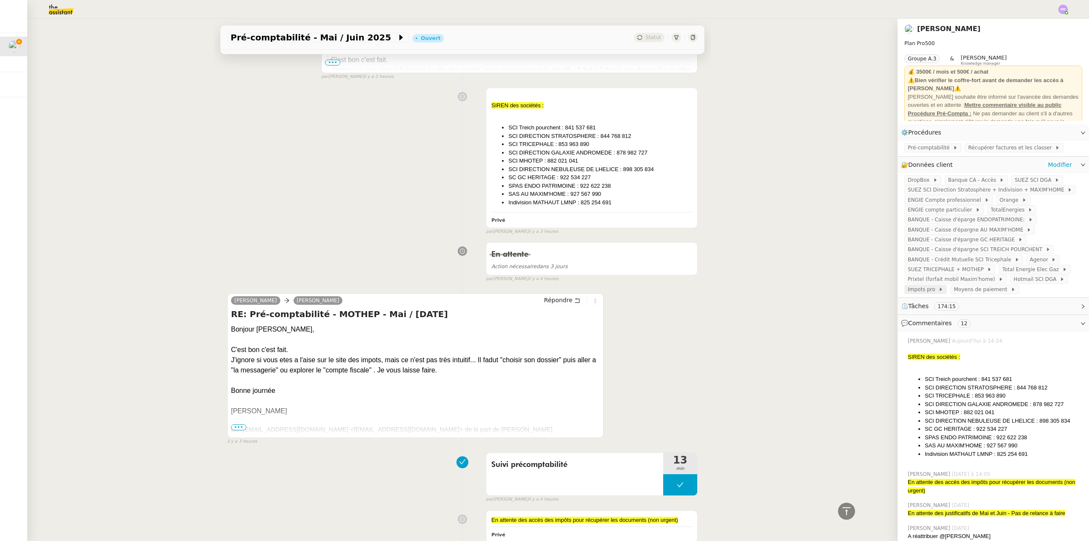
click at [921, 294] on span "Impots pro" at bounding box center [923, 289] width 31 height 9
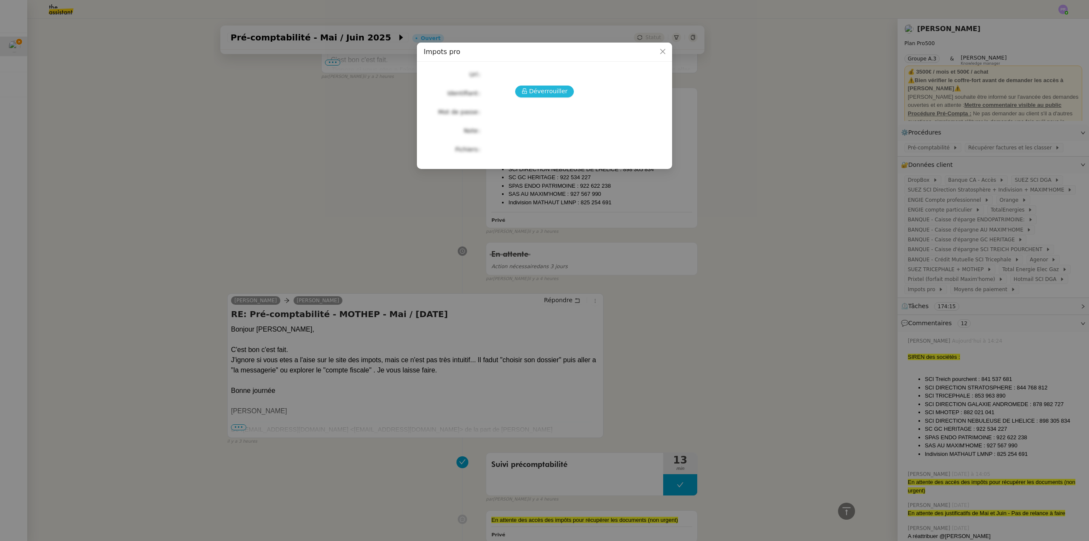
click at [545, 90] on span "Déverrouiller" at bounding box center [548, 91] width 39 height 10
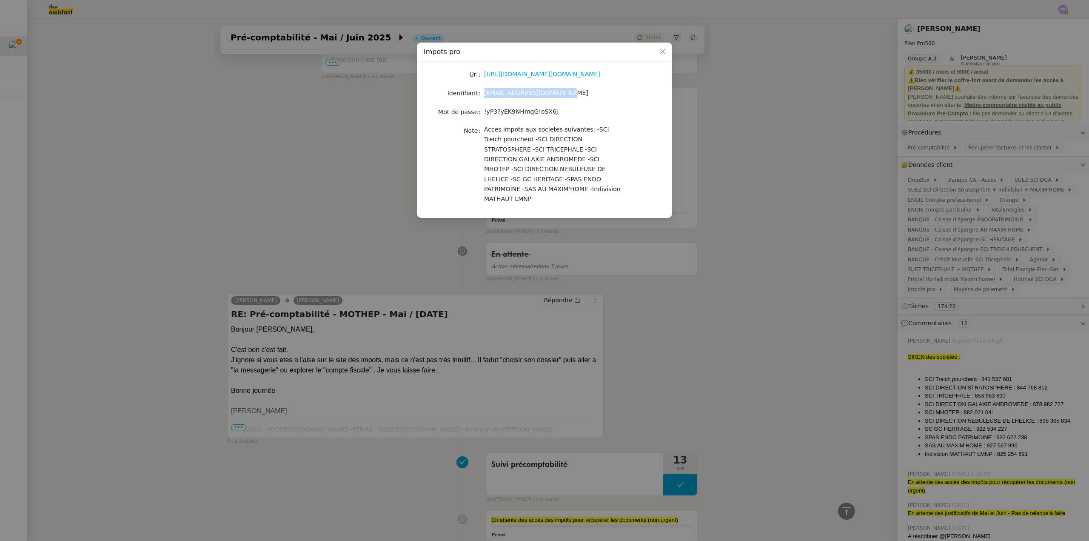
drag, startPoint x: 560, startPoint y: 93, endPoint x: 486, endPoint y: 92, distance: 74.9
click at [486, 92] on div "[EMAIL_ADDRESS][DOMAIN_NAME]" at bounding box center [554, 93] width 141 height 10
copy span "[EMAIL_ADDRESS][DOMAIN_NAME]"
drag, startPoint x: 548, startPoint y: 113, endPoint x: 484, endPoint y: 110, distance: 63.5
click at [484, 110] on span "!yP3?yEK9NHmqG!oSX6j" at bounding box center [521, 111] width 74 height 7
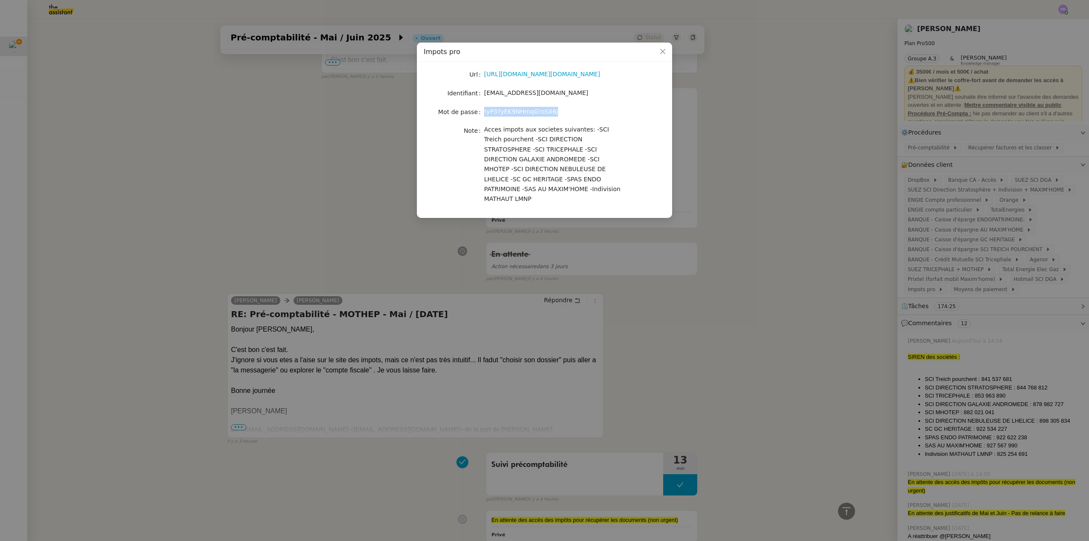
copy span "!yP3?yEK9NHmqG!oSX6j"
drag, startPoint x: 548, startPoint y: 111, endPoint x: 485, endPoint y: 111, distance: 63.4
click at [485, 111] on div "!yP3?yEK9NHmqG!oSX6j" at bounding box center [554, 112] width 141 height 10
drag, startPoint x: 245, startPoint y: 145, endPoint x: 289, endPoint y: 220, distance: 86.8
click at [245, 145] on nz-modal-container "Impots pro Url [URL][DOMAIN_NAME][DOMAIN_NAME] Identifiant [EMAIL_ADDRESS][DOMA…" at bounding box center [544, 270] width 1089 height 541
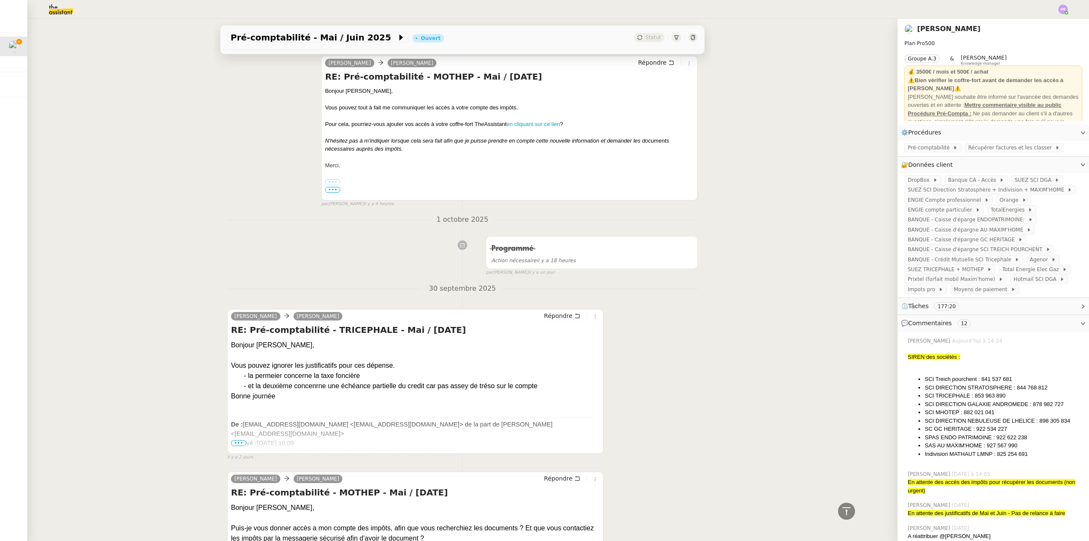
scroll to position [1149, 0]
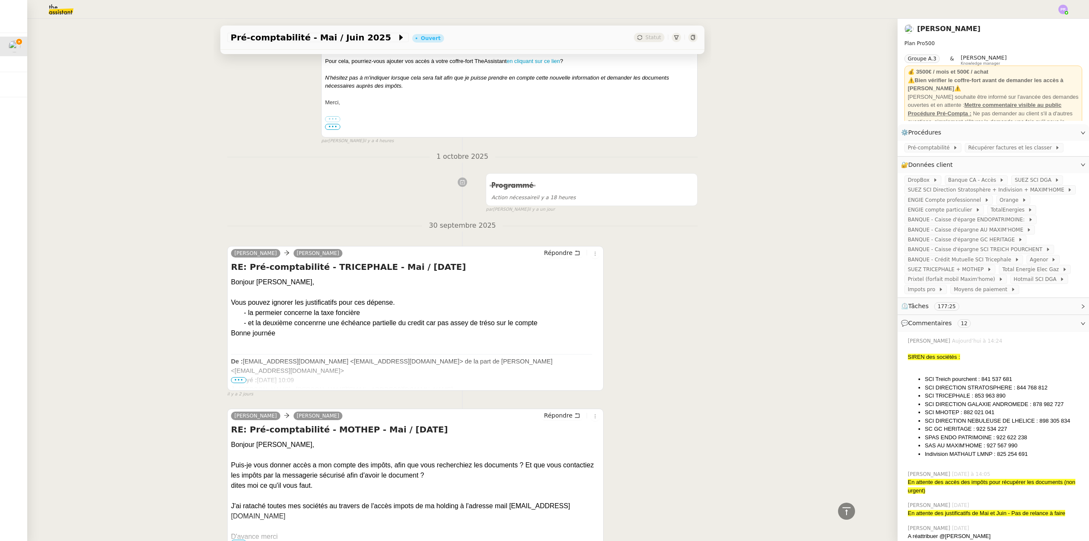
click at [236, 383] on span "•••" at bounding box center [238, 380] width 15 height 6
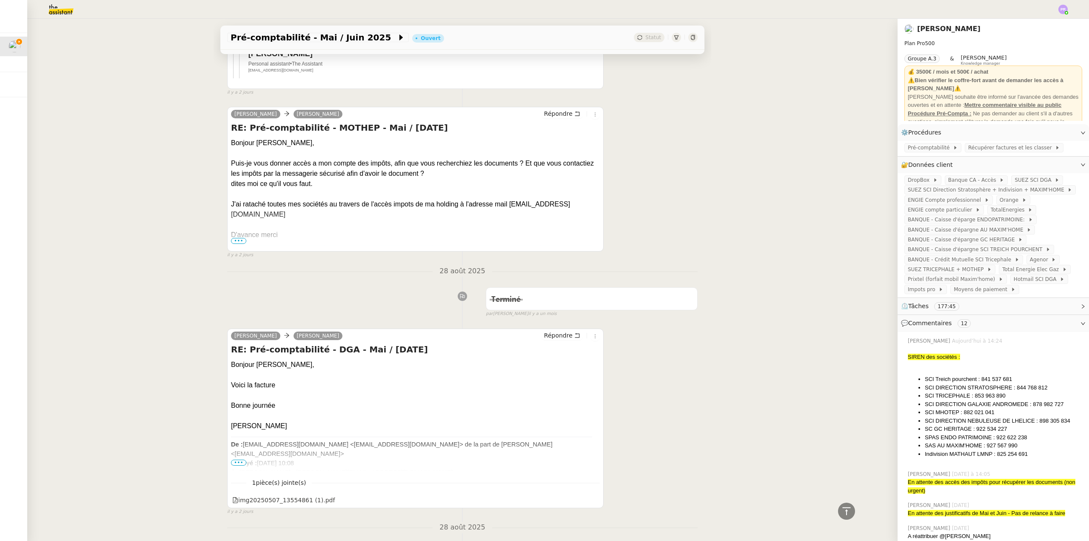
scroll to position [1872, 0]
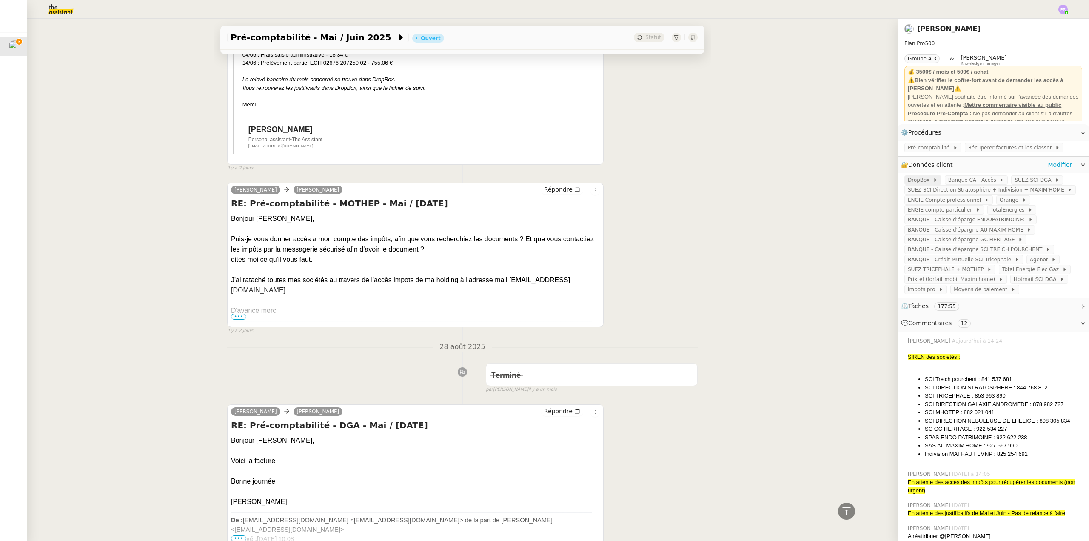
click at [916, 182] on span "DropBox" at bounding box center [920, 180] width 25 height 9
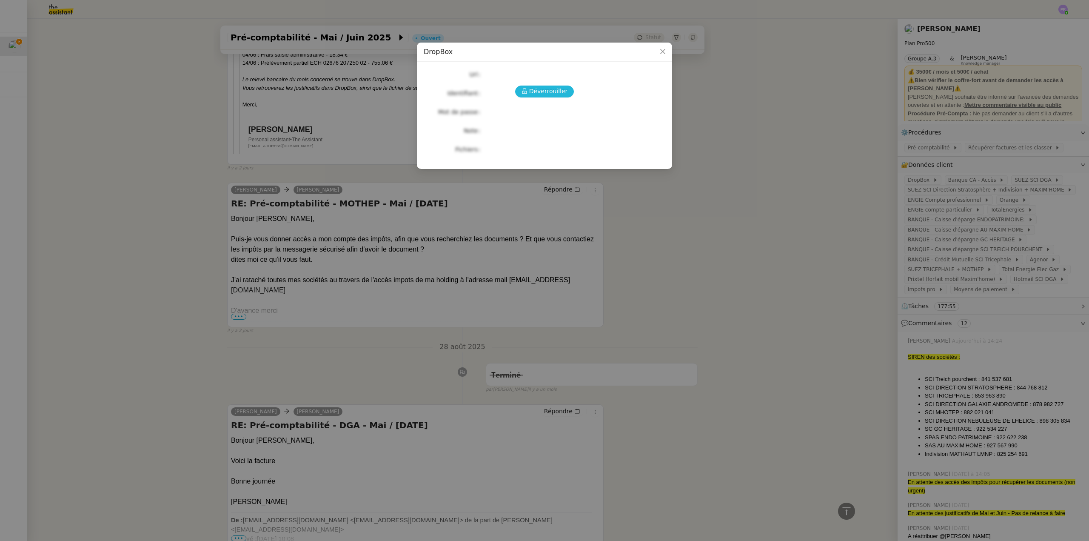
click at [552, 88] on span "Déverrouiller" at bounding box center [548, 91] width 39 height 10
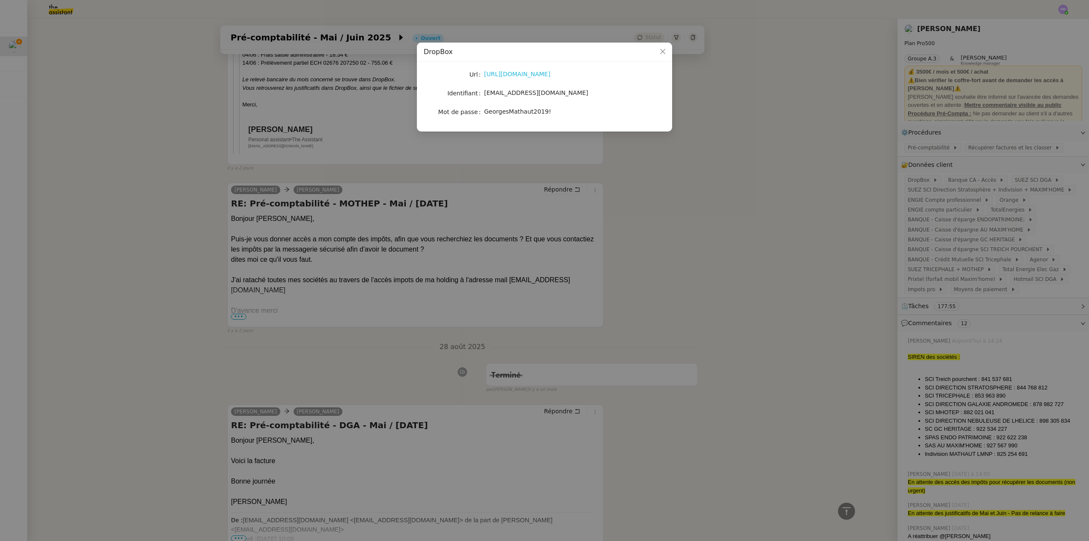
click at [541, 75] on link "[URL][DOMAIN_NAME]" at bounding box center [517, 74] width 66 height 7
drag, startPoint x: 111, startPoint y: 235, endPoint x: 240, endPoint y: 198, distance: 133.7
click at [112, 231] on nz-modal-container "DropBox Url [URL][DOMAIN_NAME] Identifiant [EMAIL_ADDRESS][DOMAIN_NAME] Mot de …" at bounding box center [544, 270] width 1089 height 541
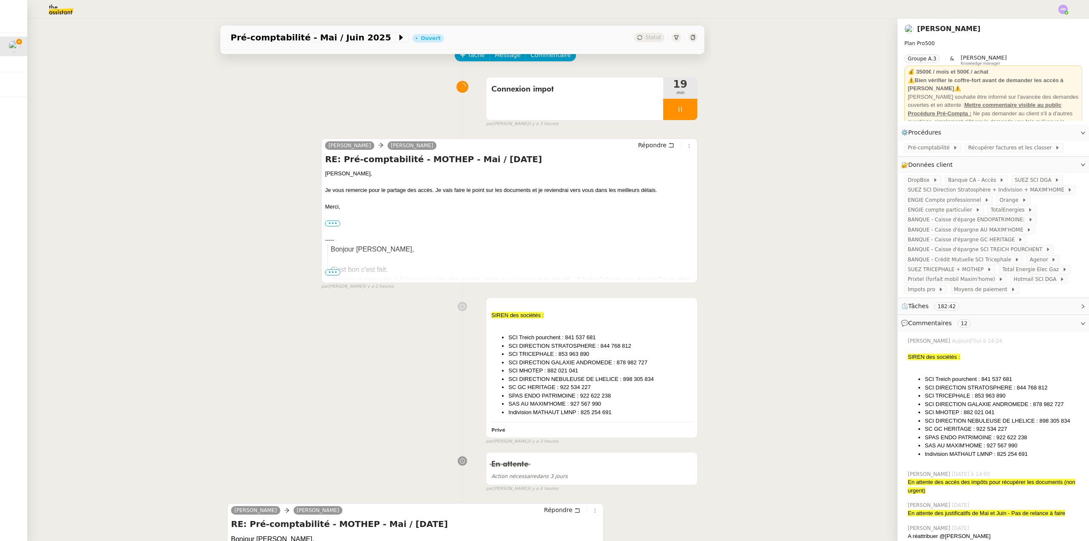
scroll to position [0, 0]
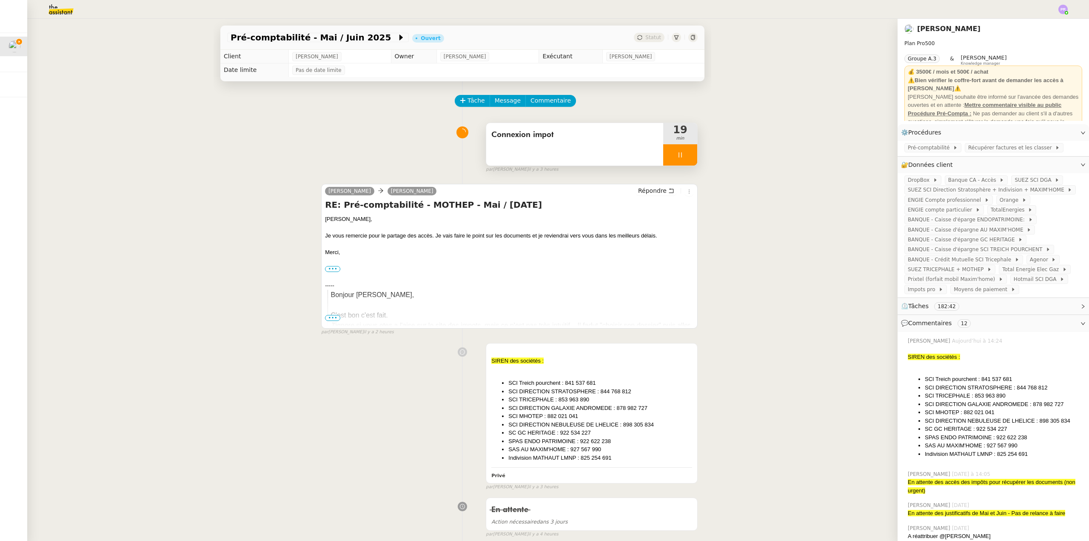
click at [686, 156] on div at bounding box center [680, 154] width 34 height 21
click at [686, 156] on button at bounding box center [688, 154] width 17 height 21
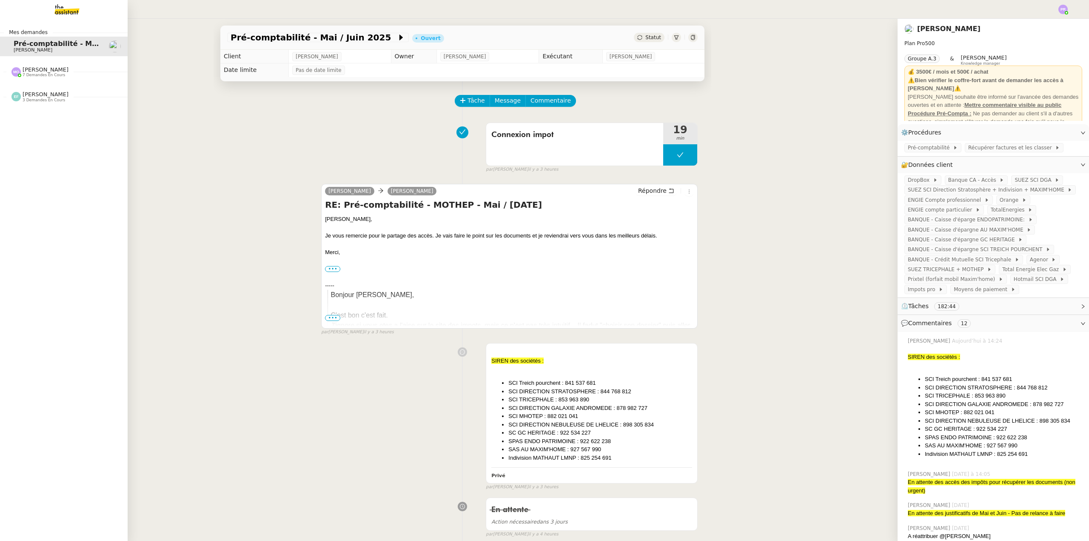
click at [47, 72] on span "[PERSON_NAME]" at bounding box center [46, 69] width 46 height 6
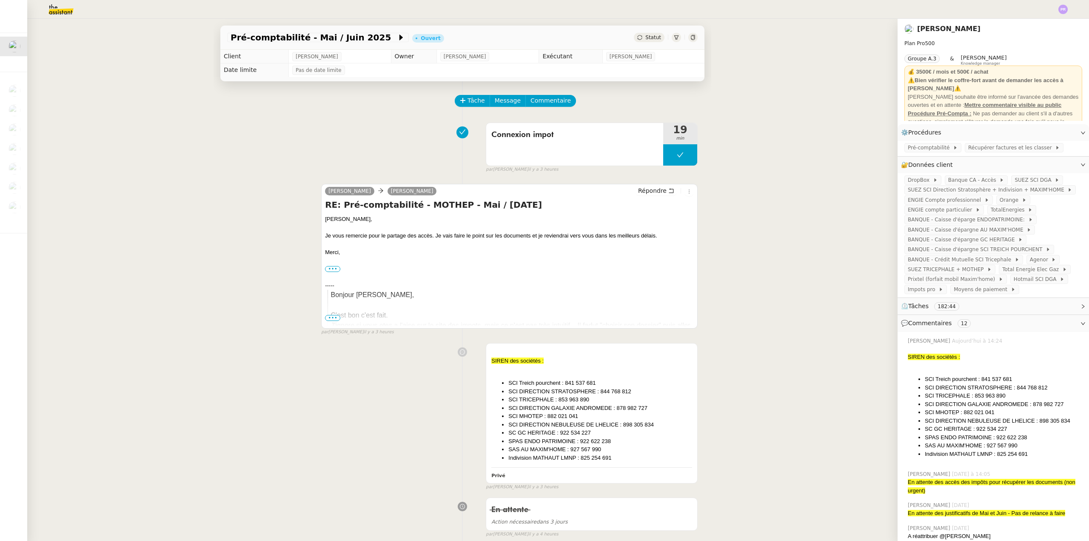
click at [294, 201] on div "[PERSON_NAME] RE: Pré-comptabilité - MOTHEP - Mai / [DATE] [PERSON_NAME], Je vo…" at bounding box center [462, 256] width 471 height 160
click at [656, 190] on span "Répondre" at bounding box center [652, 190] width 29 height 9
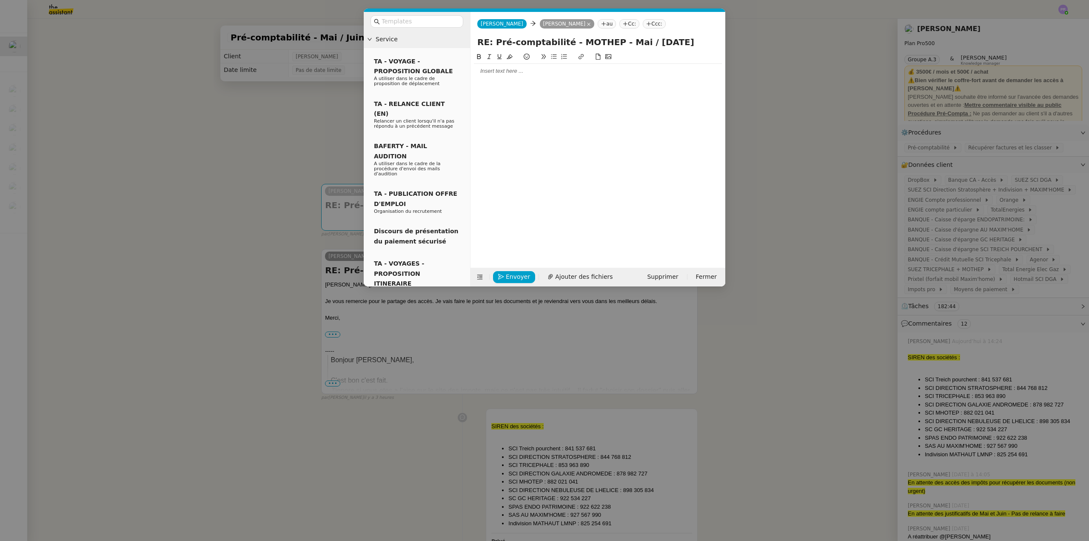
click at [331, 114] on nz-modal-container "Service TA - VOYAGE - PROPOSITION GLOBALE A utiliser dans le cadre de propositi…" at bounding box center [544, 270] width 1089 height 541
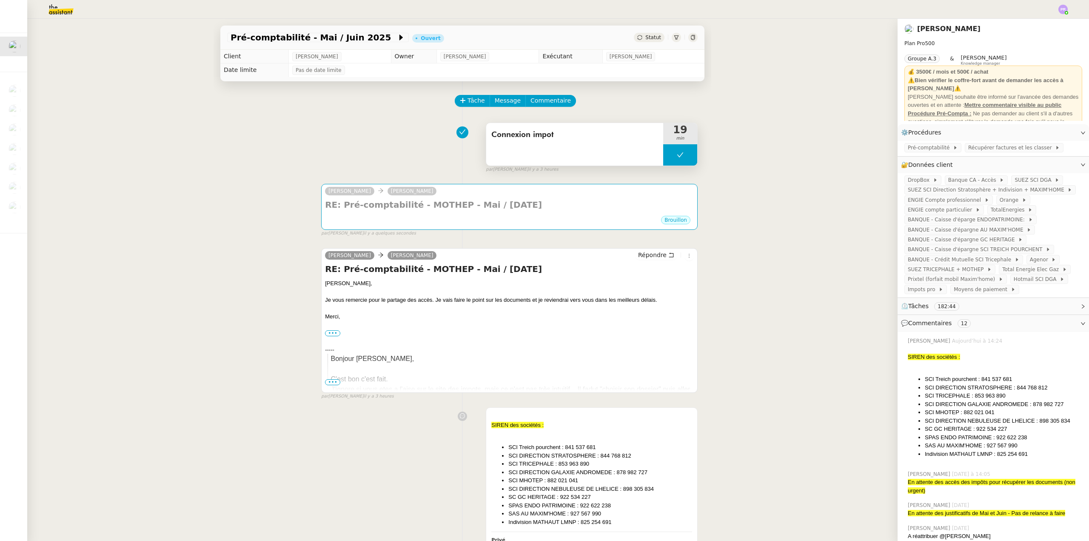
click at [665, 158] on button at bounding box center [680, 154] width 34 height 21
click at [669, 158] on icon at bounding box center [672, 154] width 7 height 7
click at [582, 199] on div "[PERSON_NAME]" at bounding box center [509, 192] width 369 height 13
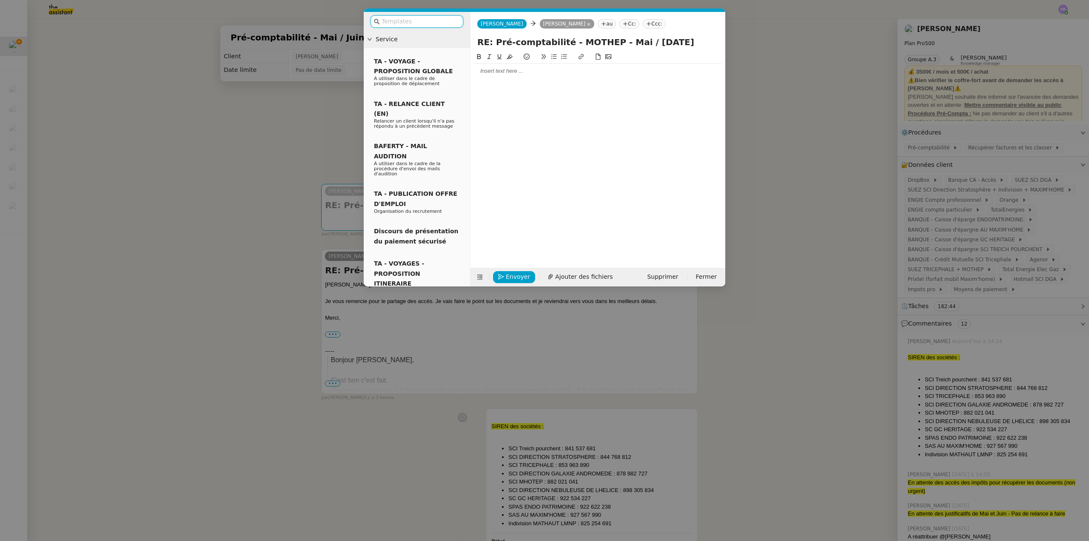
click at [506, 71] on div at bounding box center [598, 71] width 248 height 8
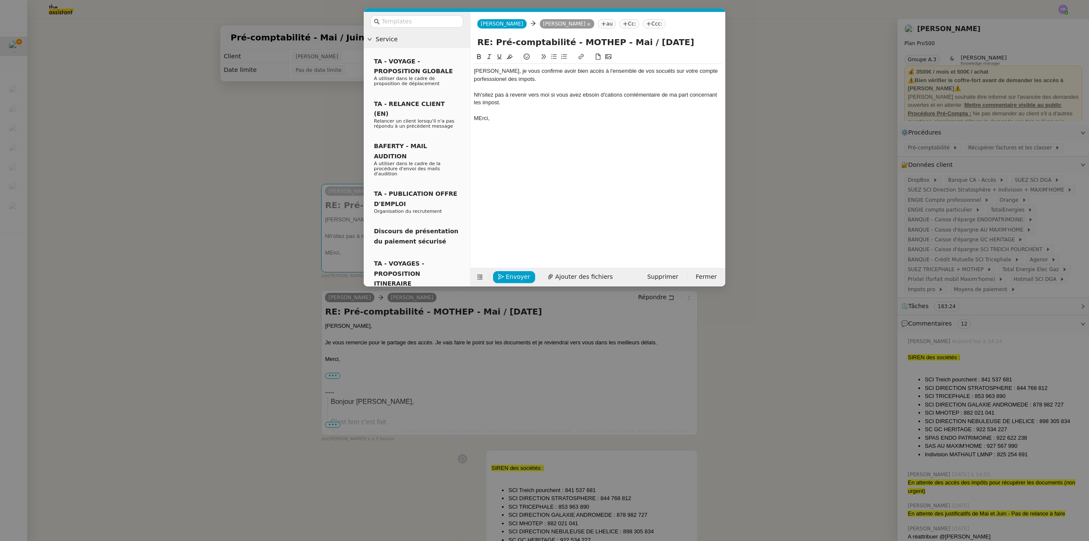
click at [493, 71] on div "[PERSON_NAME], je vous confirme avoir bien accès à l'ensemble de vos socuéts su…" at bounding box center [598, 75] width 248 height 16
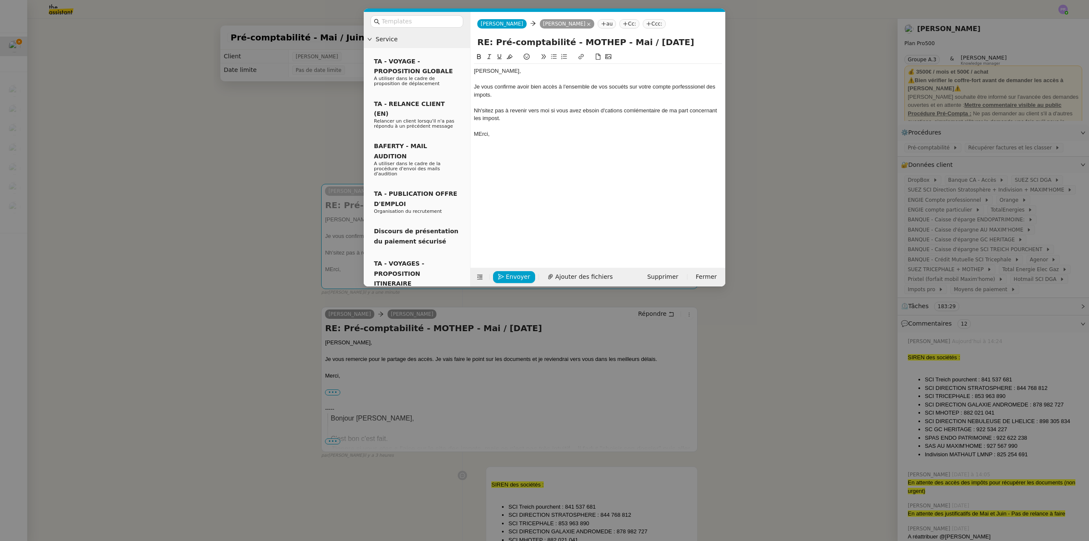
click at [487, 110] on div "Nh'sitez pas à revenir vers moi si vous avez ebsoin d'cations comlémentaire de …" at bounding box center [598, 115] width 248 height 16
click at [0, 0] on lt-em "Hésitez" at bounding box center [0, 0] width 0 height 0
click at [478, 111] on div "Hésitez pas à revenir vers moi si vous avez ebsoin d'cations comlémentaire de m…" at bounding box center [598, 115] width 248 height 16
drag, startPoint x: 504, startPoint y: 118, endPoint x: 469, endPoint y: 97, distance: 40.6
click at [470, 109] on form "[PERSON_NAME] au Cc: Ccc: RE: Pré-comptabilité - MOTHEP - Mai / [DATE] [PERSON_…" at bounding box center [597, 149] width 255 height 274
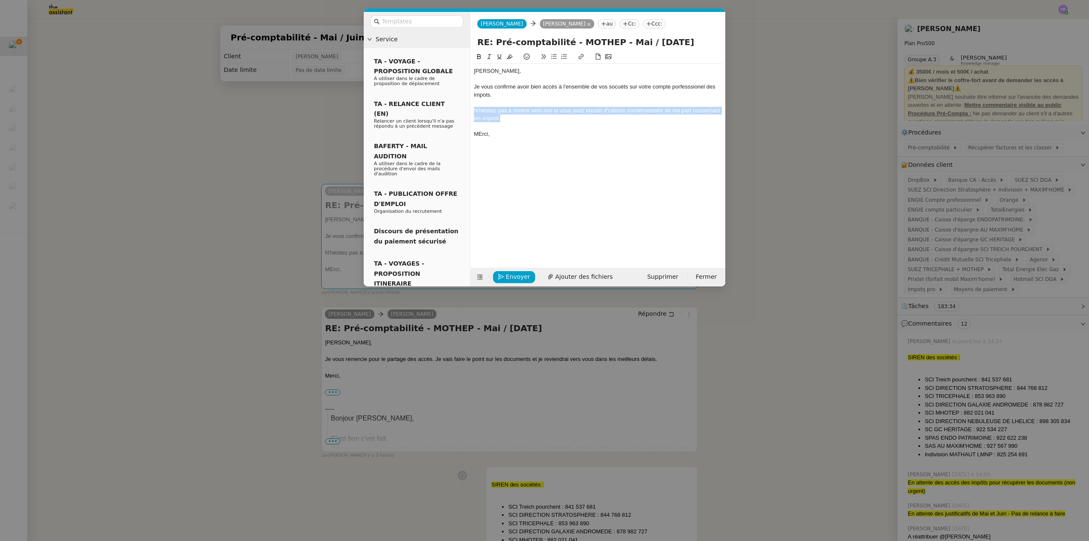
click at [490, 60] on icon at bounding box center [489, 57] width 6 height 6
click at [502, 142] on div "[PERSON_NAME], Je vous confirme avoir bien accès à l'ensemble de vos socuéts su…" at bounding box center [598, 153] width 248 height 203
click at [480, 134] on div "MErci," at bounding box center [598, 134] width 248 height 8
click at [482, 132] on div "MErci," at bounding box center [598, 134] width 248 height 8
click at [594, 112] on em "N'hésitez pas à revenir vers moi si vous avez ebsoin d'cations comlémentaire de…" at bounding box center [598, 114] width 248 height 14
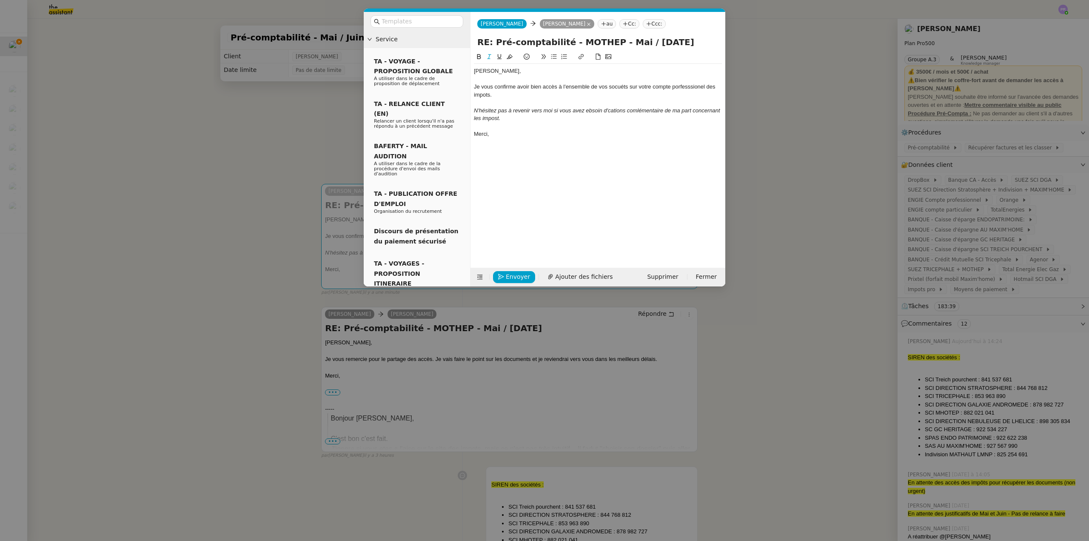
click at [0, 0] on lt-span "be soin" at bounding box center [0, 0] width 0 height 0
click at [612, 107] on div "N'hésitez pas à revenir vers moi si vous avez besoin d'cations comlémentaire de…" at bounding box center [598, 115] width 248 height 16
click at [617, 110] on em "N'hésitez pas à revenir vers moi si vous avez besoin d'cations comlémentaire de…" at bounding box center [598, 114] width 248 height 14
click at [612, 107] on em "N'hésitez pas à revenir vers moi si vous avez besoin d'cations comlémentaire de…" at bounding box center [598, 114] width 248 height 14
click at [655, 112] on em "N'hésitez pas à revenir vers moi si vous avez besoin d'actions comlémentaire de…" at bounding box center [598, 114] width 248 height 14
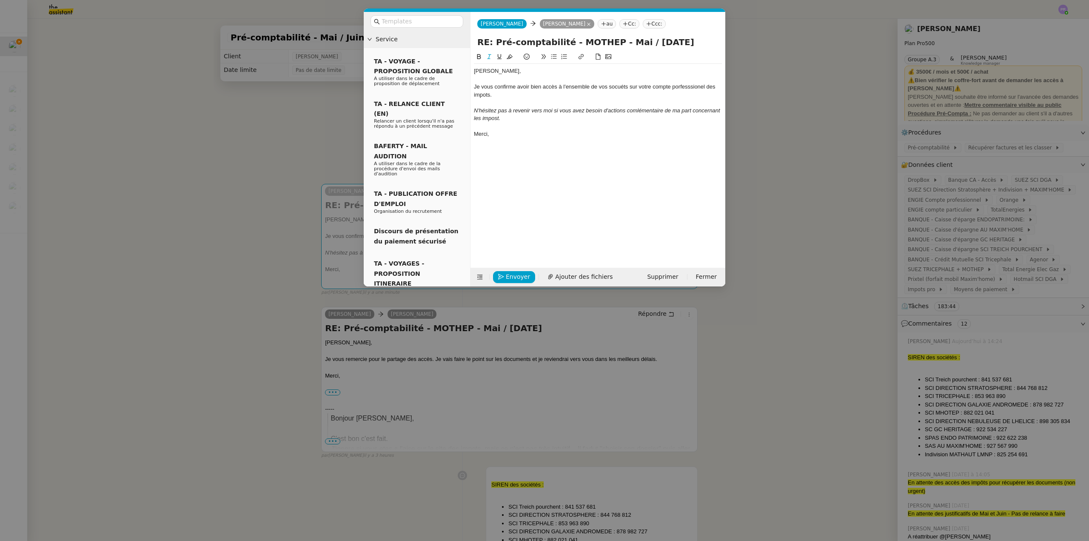
click at [0, 0] on lt-span "com p lémentaire" at bounding box center [0, 0] width 0 height 0
click at [523, 118] on em "N'hésitez pas à revenir vers moi si vous avez besoin d'actions complémentaires …" at bounding box center [586, 114] width 225 height 14
click at [0, 0] on lt-span "impôts" at bounding box center [0, 0] width 0 height 0
click at [614, 85] on div "Je vous confirme avoir bien accès à l'ensemble de vos socuéts sur votre compte …" at bounding box center [598, 91] width 248 height 16
drag, startPoint x: 595, startPoint y: 92, endPoint x: 623, endPoint y: 88, distance: 28.3
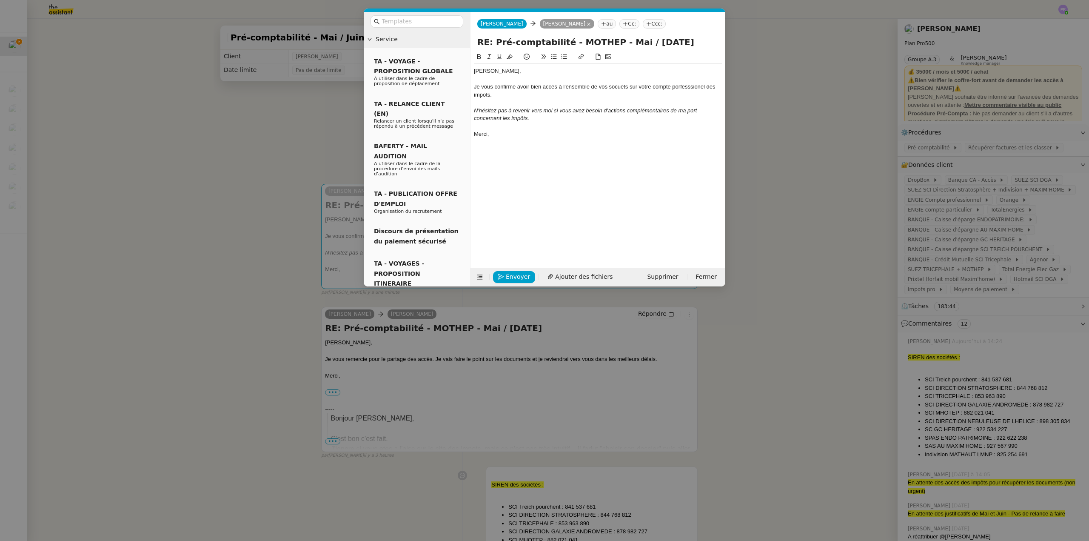
click at [597, 91] on div "Je vous confirme avoir bien accès à l'ensemble de vos socuéts sur votre compte …" at bounding box center [598, 91] width 248 height 16
drag, startPoint x: 627, startPoint y: 86, endPoint x: 618, endPoint y: 85, distance: 8.5
click at [618, 85] on div "Je vous confirme avoir bien accès à l'ensemble de vos socuéts sur votre compte …" at bounding box center [598, 91] width 248 height 16
click at [693, 86] on div "Je vous confirme avoir bien accès à l'ensemble de vos sociétés sur votre compte…" at bounding box center [598, 91] width 248 height 16
click at [0, 0] on lt-em "professionnel" at bounding box center [0, 0] width 0 height 0
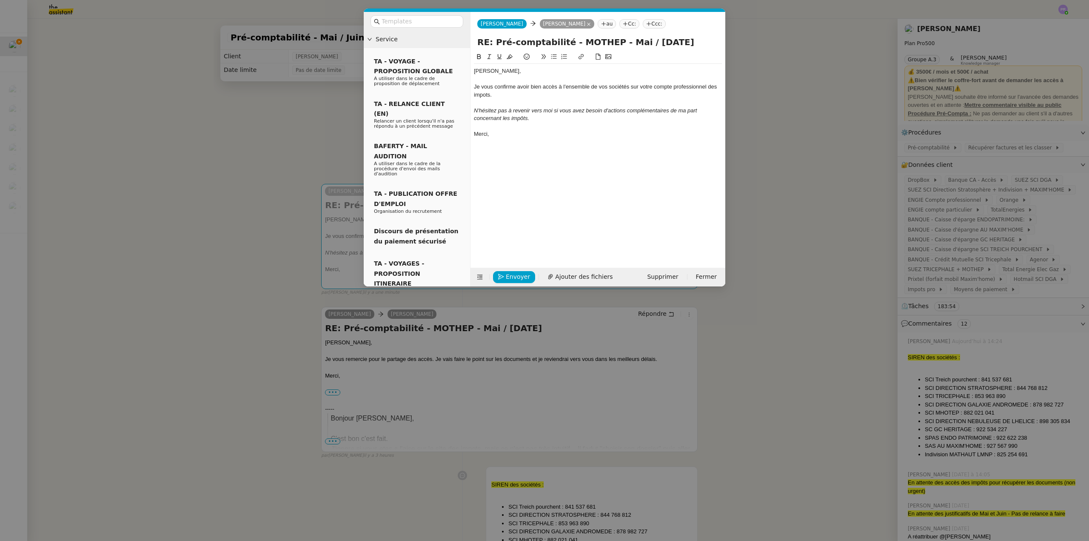
click at [485, 92] on div "Je vous confirme avoir bien accès à l'ensemble de vos sociétés sur votre compte…" at bounding box center [598, 91] width 248 height 16
click at [0, 0] on lt-strong "ô" at bounding box center [0, 0] width 0 height 0
click at [209, 200] on nz-modal-container "Service TA - VOYAGE - PROPOSITION GLOBALE A utiliser dans le cadre de propositi…" at bounding box center [544, 270] width 1089 height 541
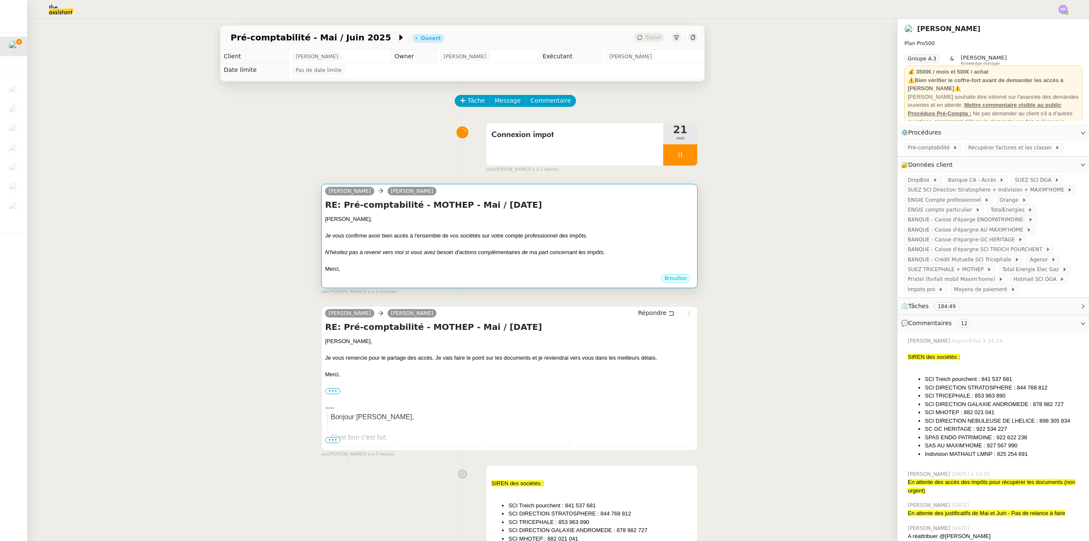
click at [469, 232] on div at bounding box center [509, 227] width 369 height 9
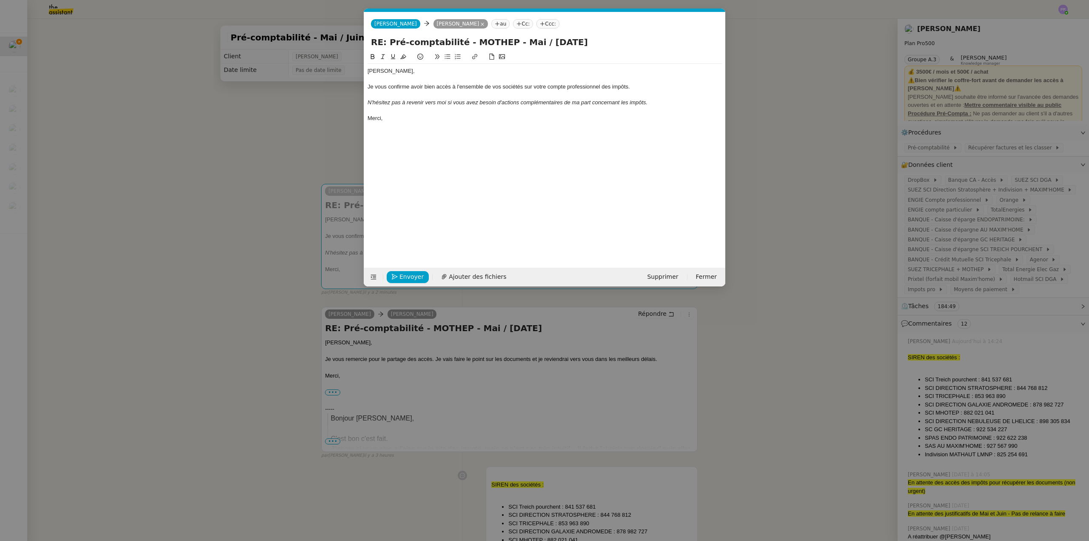
scroll to position [0, 18]
click at [411, 86] on div "Je vous confirme avoir bien accès à l'ensemble de vos sociétés sur votre compte…" at bounding box center [545, 87] width 354 height 8
drag, startPoint x: 565, startPoint y: 101, endPoint x: 654, endPoint y: 104, distance: 88.6
click at [654, 104] on div "N'hésitez pas à revenir vers moi si vous avez besoin d'actions complémentaires …" at bounding box center [545, 103] width 354 height 8
drag, startPoint x: 631, startPoint y: 105, endPoint x: 353, endPoint y: 80, distance: 279.0
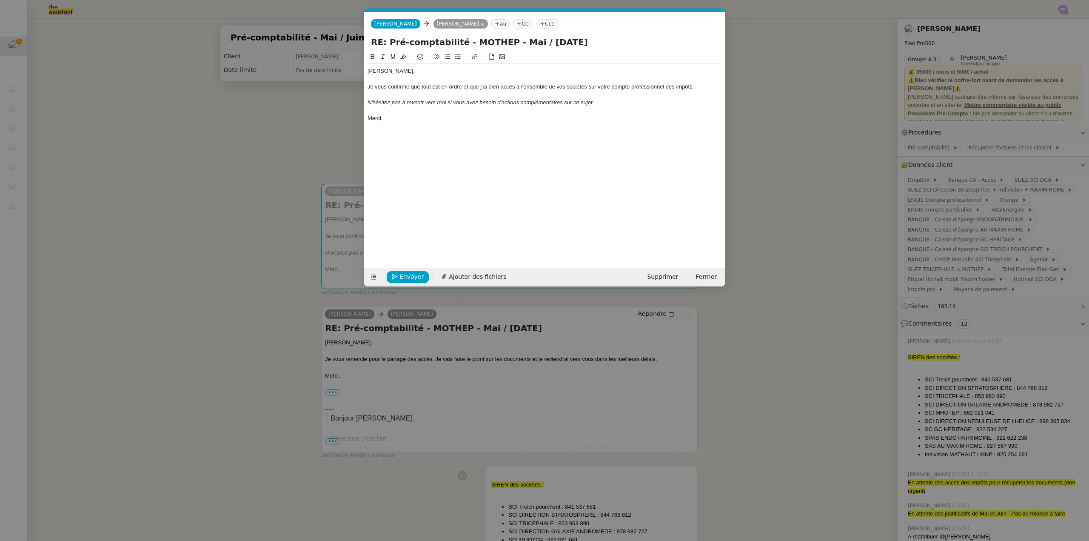
click at [353, 80] on nz-modal-container "Service TA - VOYAGE - PROPOSITION GLOBALE A utiliser dans le cadre de propositi…" at bounding box center [544, 270] width 1089 height 541
copy div "Je vous confirme que tout est en ordre et que j'ai bien accès à l'ensemble de v…"
drag, startPoint x: 503, startPoint y: 134, endPoint x: 579, endPoint y: 122, distance: 76.3
click at [504, 134] on div "[PERSON_NAME], Je vous confirme que tout est en ordre et que j'ai bien accès à …" at bounding box center [545, 153] width 354 height 203
click at [700, 86] on div "Je vous confirme que tout est en ordre et que j'ai bien accès à l'ensemble de v…" at bounding box center [545, 87] width 354 height 8
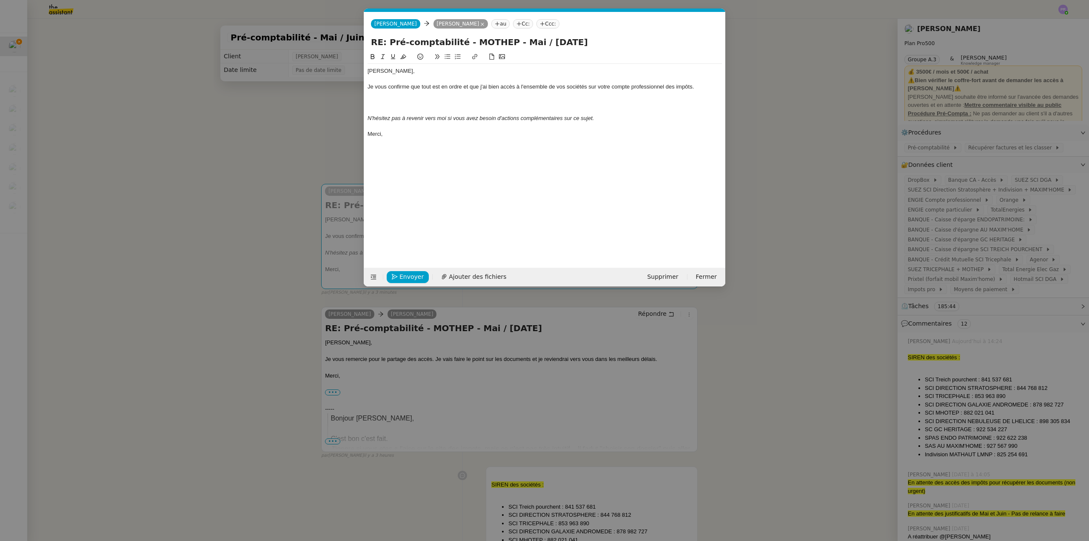
scroll to position [0, 0]
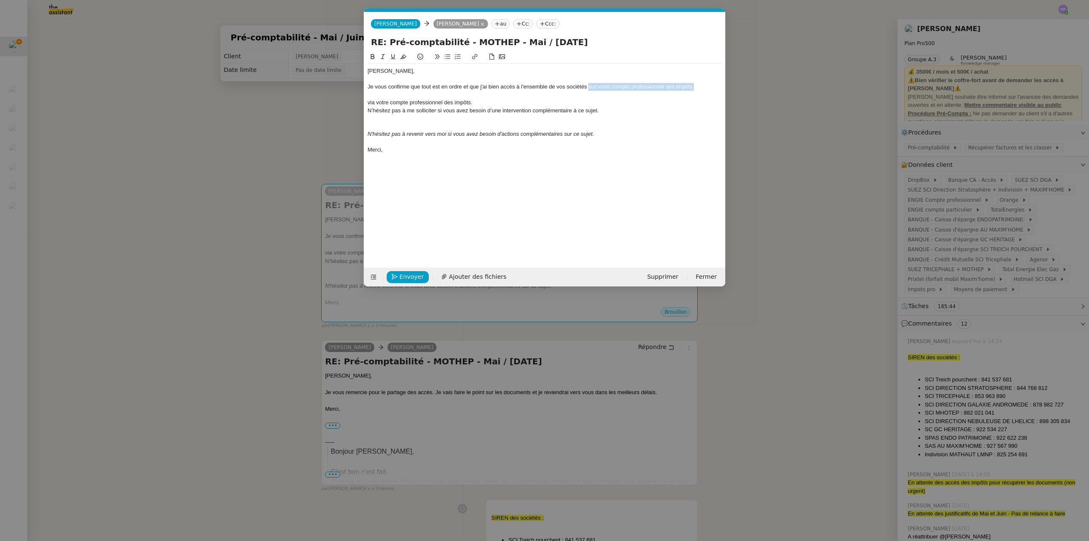
drag, startPoint x: 588, startPoint y: 87, endPoint x: 705, endPoint y: 87, distance: 116.6
click at [705, 87] on div "Je vous confirme que tout est en ordre et que j'ai bien accès à l'ensemble de v…" at bounding box center [545, 87] width 354 height 8
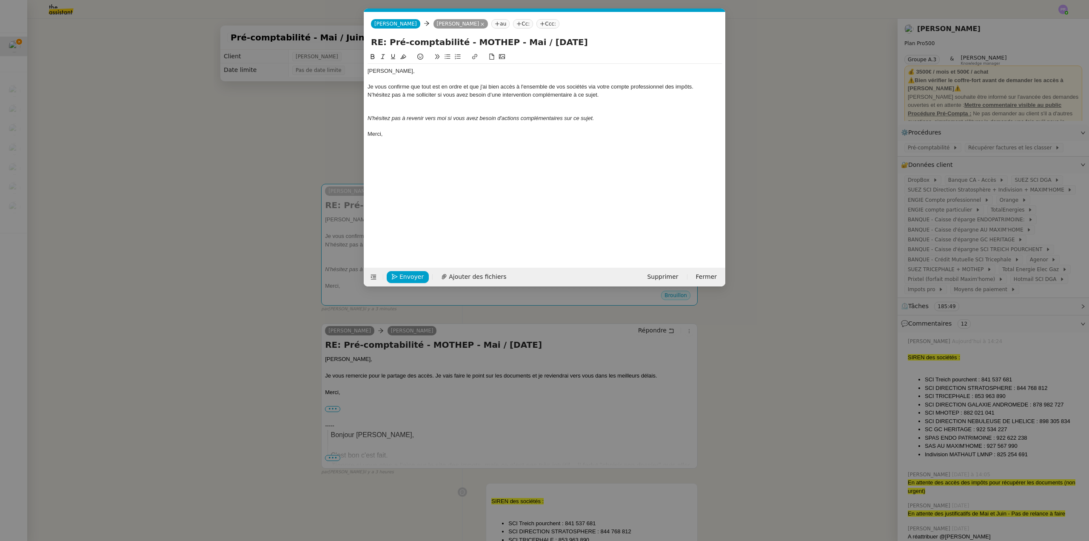
click at [709, 89] on div "Je vous confirme que tout est en ordre et que j'ai bien accès à l'ensemble de v…" at bounding box center [545, 87] width 354 height 8
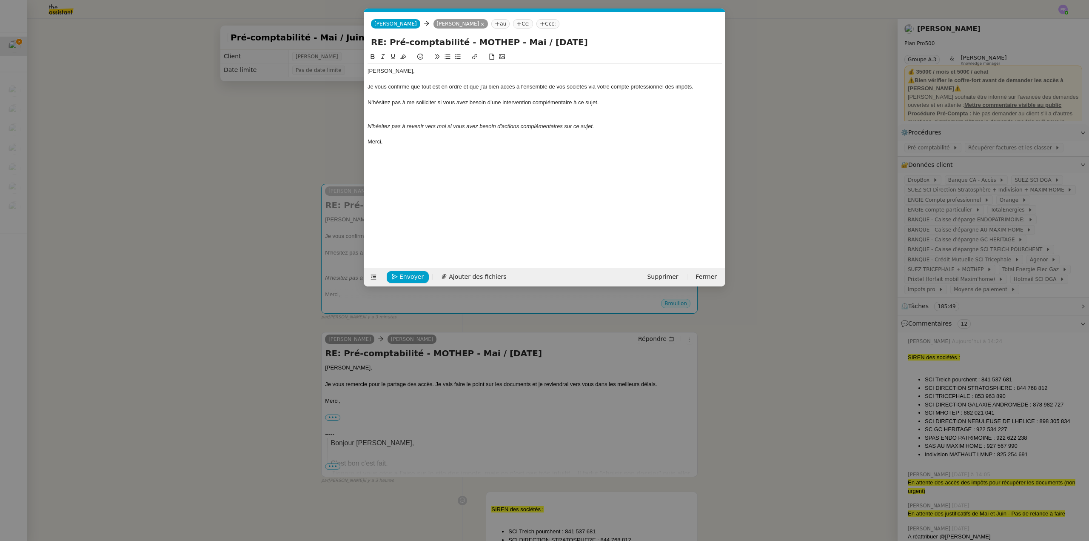
click at [574, 102] on div "N’hésitez pas à me solliciter si vous avez besoin d’une intervention complément…" at bounding box center [545, 103] width 354 height 8
drag, startPoint x: 642, startPoint y: 102, endPoint x: 358, endPoint y: 91, distance: 284.5
click at [350, 103] on nz-modal-container "Service TA - VOYAGE - PROPOSITION GLOBALE A utiliser dans le cadre de propositi…" at bounding box center [544, 270] width 1089 height 541
drag, startPoint x: 381, startPoint y: 57, endPoint x: 392, endPoint y: 83, distance: 27.4
click at [382, 57] on icon at bounding box center [383, 57] width 6 height 6
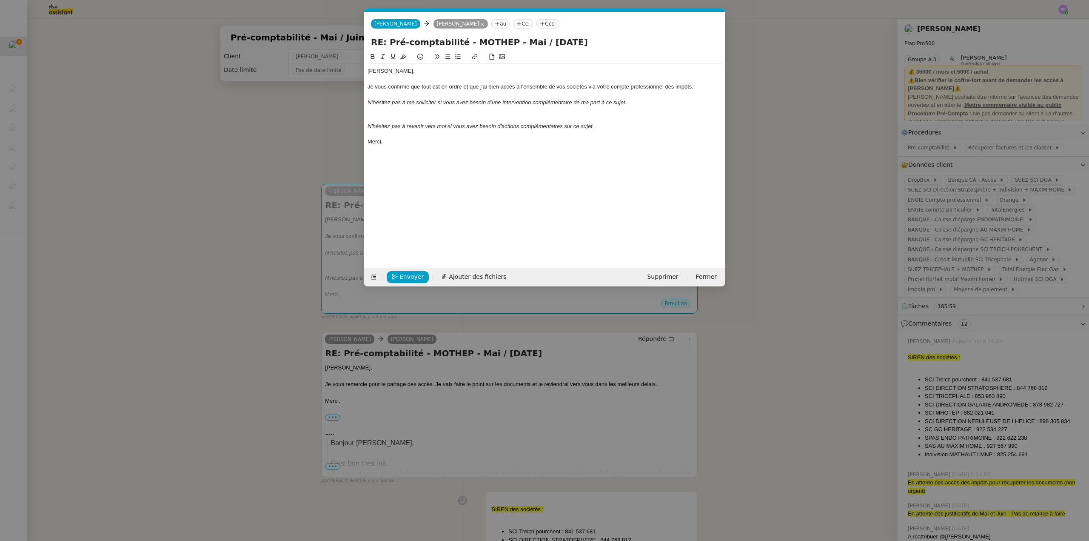
drag, startPoint x: 539, startPoint y: 129, endPoint x: 356, endPoint y: 121, distance: 183.6
click at [356, 121] on nz-modal-container "Service TA - VOYAGE - PROPOSITION GLOBALE A utiliser dans le cadre de propositi…" at bounding box center [544, 270] width 1089 height 541
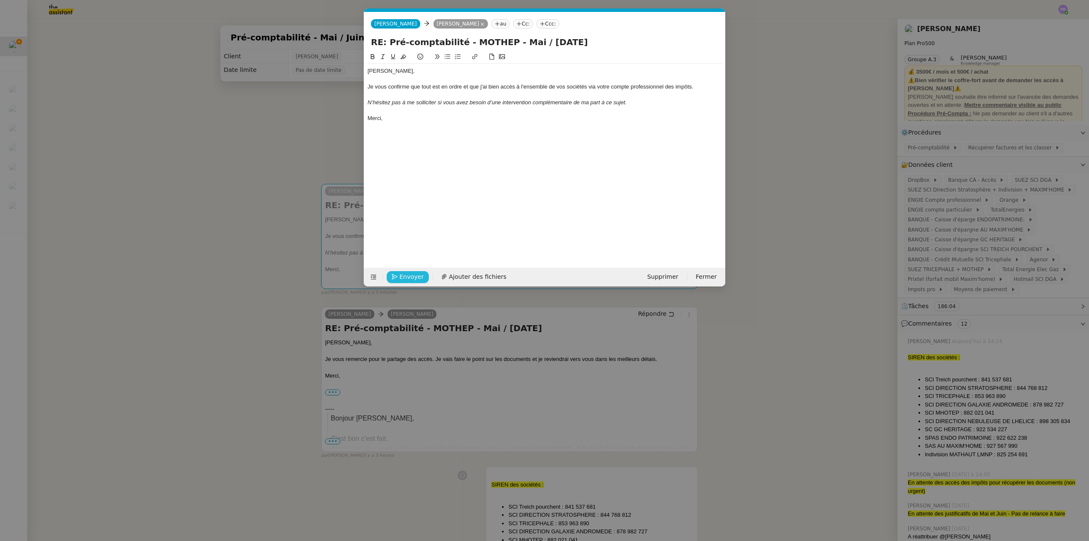
click at [414, 277] on span "Envoyer" at bounding box center [412, 277] width 24 height 10
click at [414, 277] on span "Confirmer l'envoi" at bounding box center [425, 277] width 51 height 10
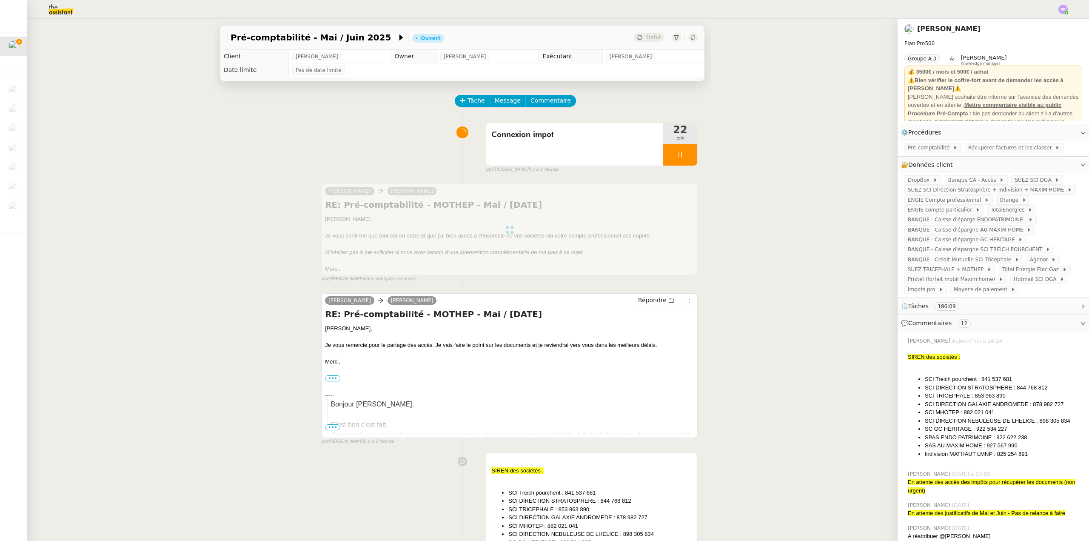
scroll to position [85, 0]
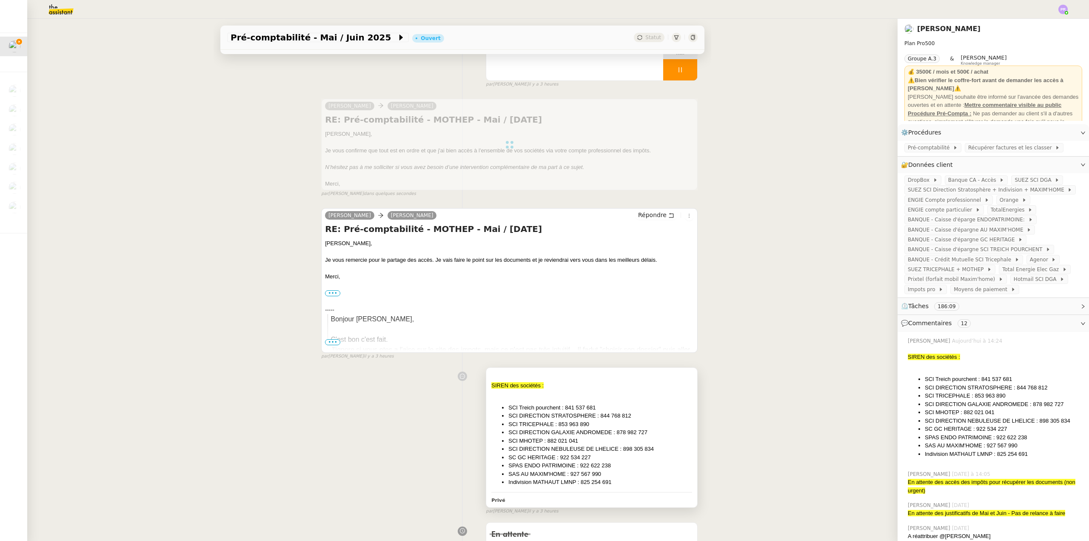
click at [559, 386] on div "SIREN des sociétés :" at bounding box center [591, 385] width 201 height 9
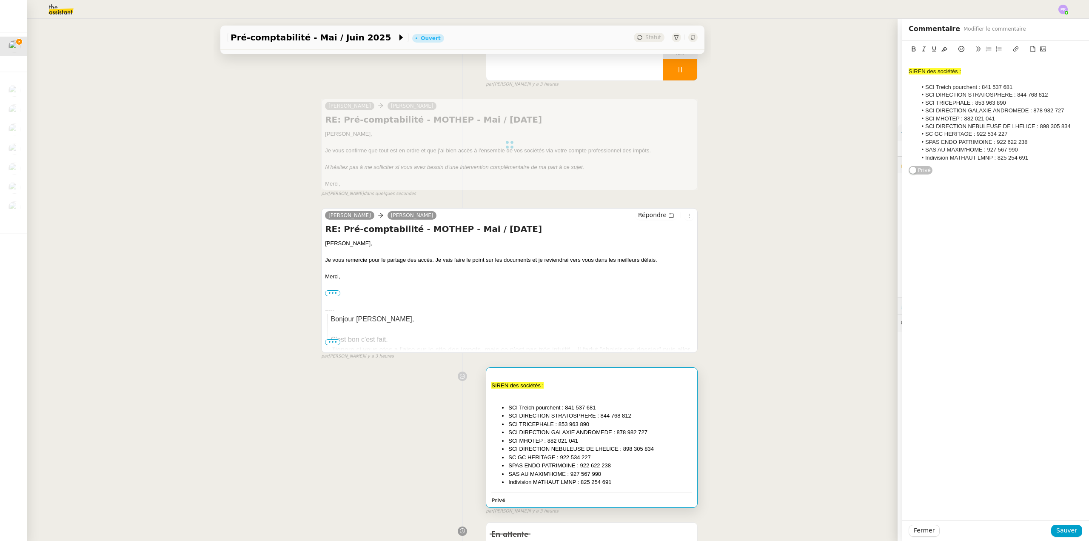
click at [911, 60] on div at bounding box center [996, 64] width 174 height 8
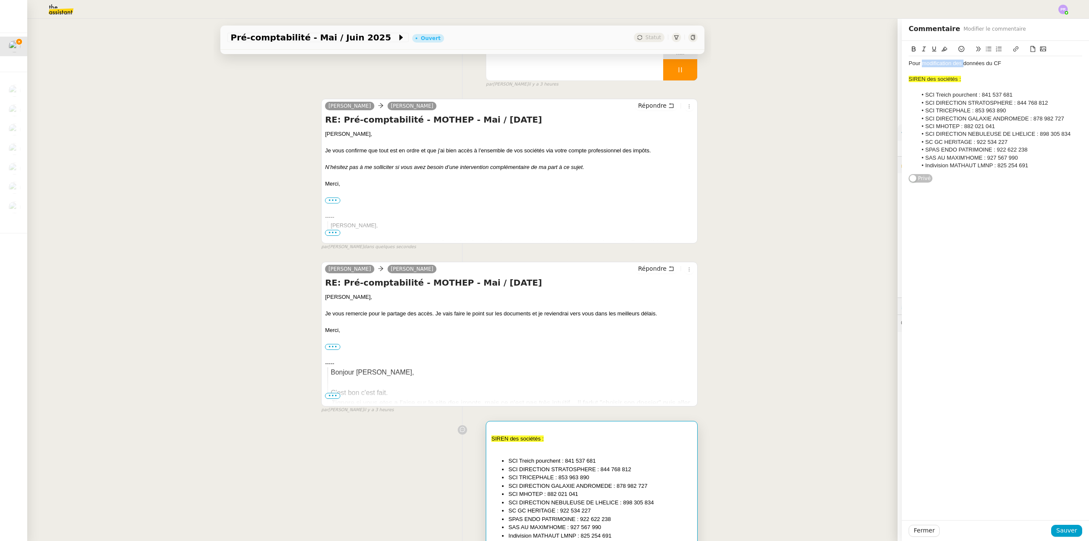
drag, startPoint x: 957, startPoint y: 63, endPoint x: 918, endPoint y: 63, distance: 39.1
click at [918, 63] on div "Pour modification des données du CF" at bounding box center [996, 64] width 174 height 8
drag, startPoint x: 930, startPoint y: 93, endPoint x: 920, endPoint y: 93, distance: 10.6
click at [920, 93] on li "SCI Treich pourchent : 841 537 681" at bounding box center [1000, 95] width 166 height 8
click at [943, 101] on li "SCI DIRECTION STRATOSPHERE : 844 768 812" at bounding box center [1000, 103] width 166 height 8
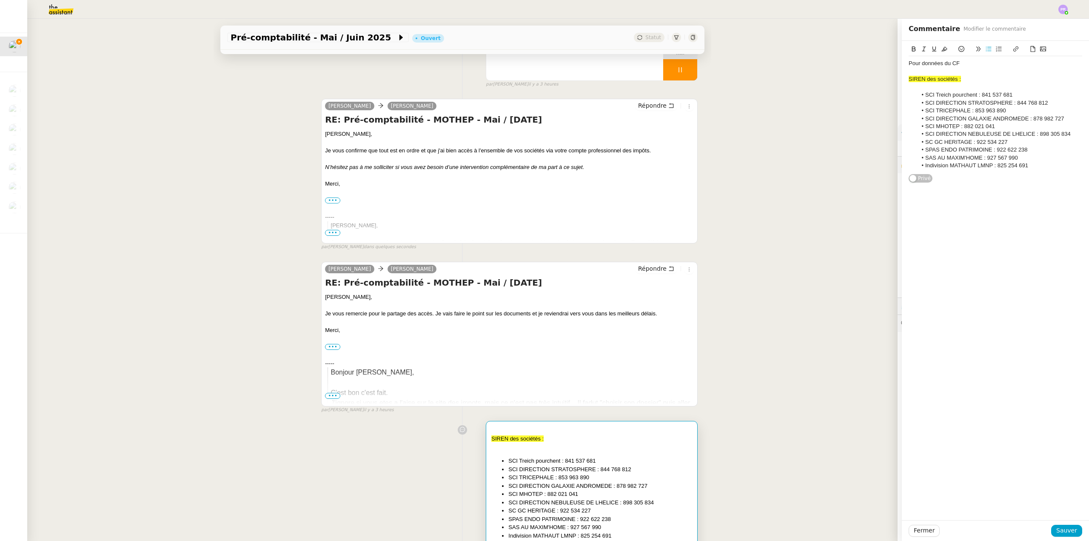
click at [933, 102] on li "SCI DIRECTION STRATOSPHERE : 844 768 812" at bounding box center [1000, 103] width 166 height 8
click at [934, 111] on li "SCI TRICEPHALE : 853 963 890" at bounding box center [1000, 111] width 166 height 8
click at [933, 119] on li "SCI DIRECTION GALAXIE ANDROMEDE : 878 982 727" at bounding box center [1000, 119] width 166 height 8
click at [935, 125] on li "SCI MHOTEP : 882 021 041" at bounding box center [1000, 127] width 166 height 8
click at [934, 134] on li "SCI DIRECTION NEBULEUSE DE LHELICE : 898 305 834" at bounding box center [1000, 134] width 166 height 8
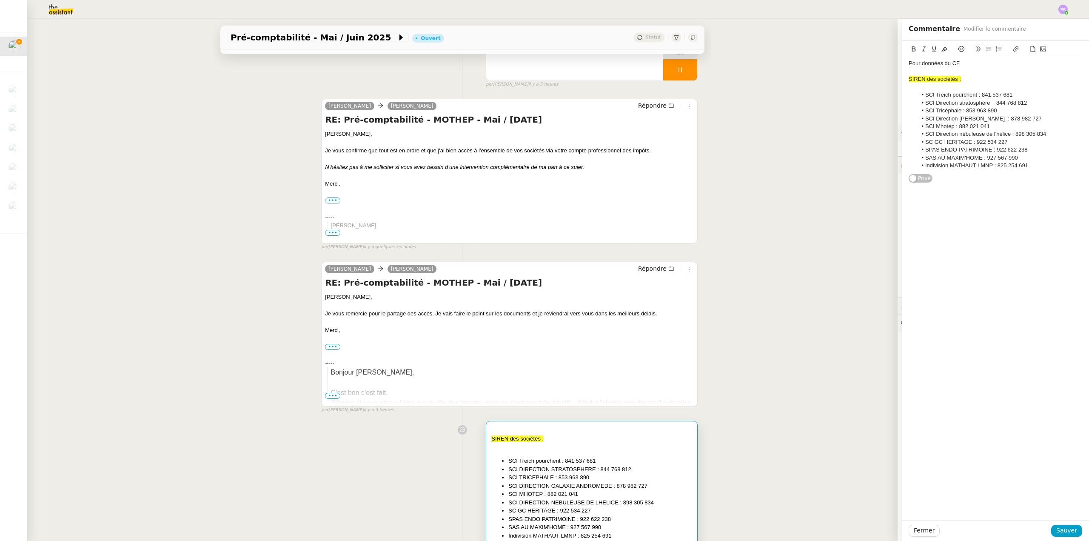
click at [942, 142] on li "SC GC HERITAGE : 922 534 227" at bounding box center [1000, 142] width 166 height 8
click at [937, 147] on li "SPAS ENDO PATRIMOINE : 922 622 238" at bounding box center [1000, 150] width 166 height 8
click at [935, 157] on li "SAS AU MAXIM'HOME : 927 567 990" at bounding box center [1000, 158] width 166 height 8
click at [1036, 165] on li "Indivision MATHAUT LMNP : 825 254 691" at bounding box center [1000, 166] width 166 height 8
click at [970, 76] on div "SIREN des sociétés :" at bounding box center [996, 79] width 174 height 8
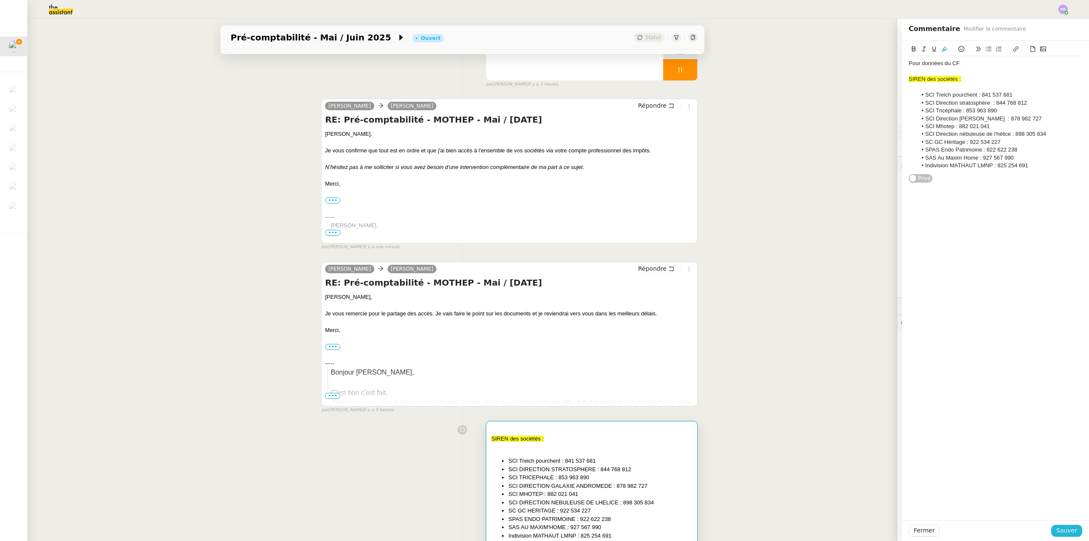
click at [1063, 531] on span "Sauver" at bounding box center [1067, 531] width 21 height 10
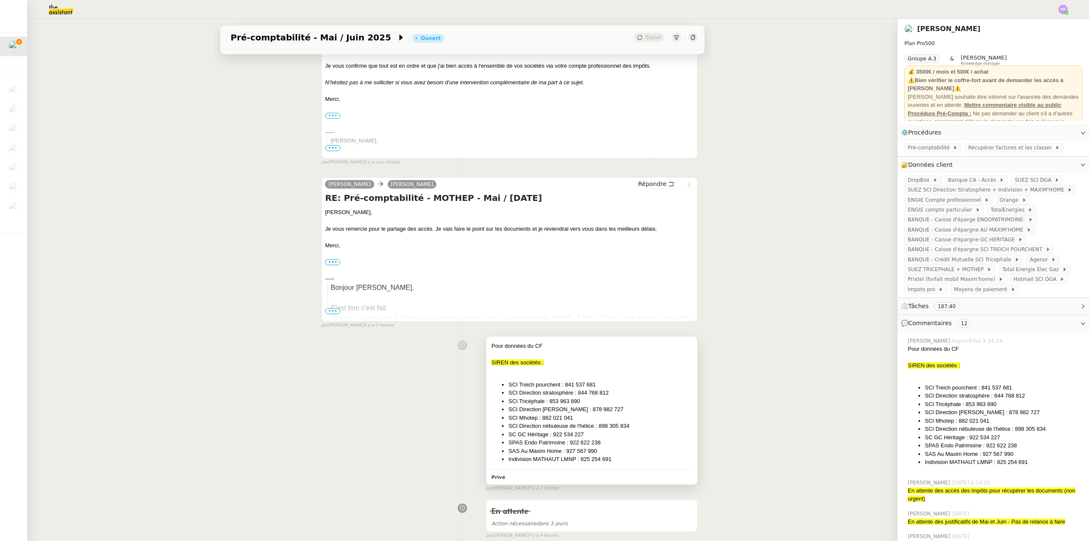
scroll to position [170, 0]
click at [584, 369] on div at bounding box center [591, 370] width 201 height 9
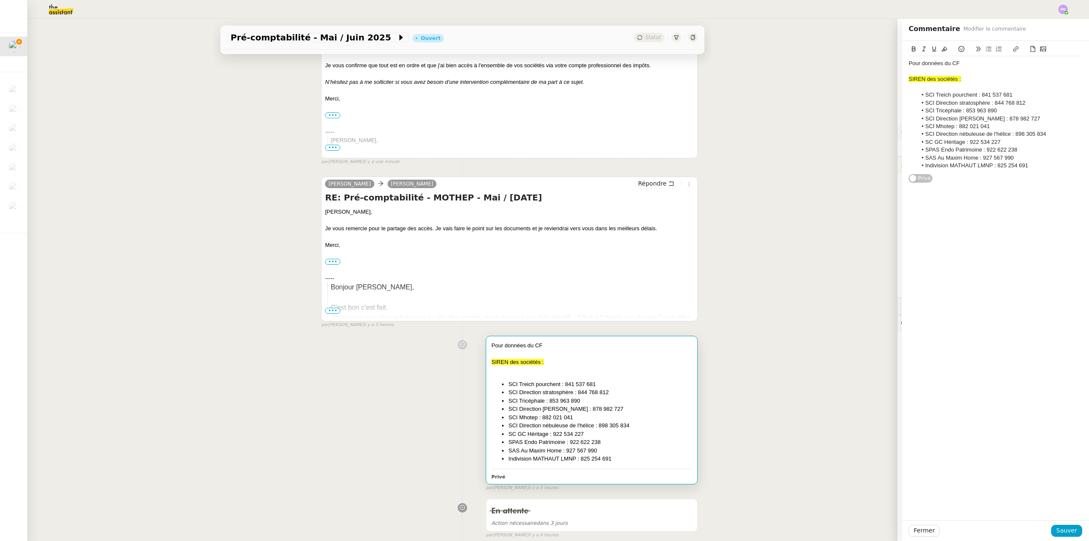
click at [982, 64] on div "Pour données du CF" at bounding box center [996, 64] width 174 height 8
click at [1030, 166] on li "Indivision MATHAUT LMNP : 825 254 691" at bounding box center [1000, 166] width 166 height 8
click at [980, 63] on div "Pour données du CF" at bounding box center [996, 64] width 174 height 8
click at [966, 63] on div "Pour données du CF. MErci" at bounding box center [996, 64] width 174 height 8
click at [963, 63] on div "Pour données du CF. MErci" at bounding box center [996, 64] width 174 height 8
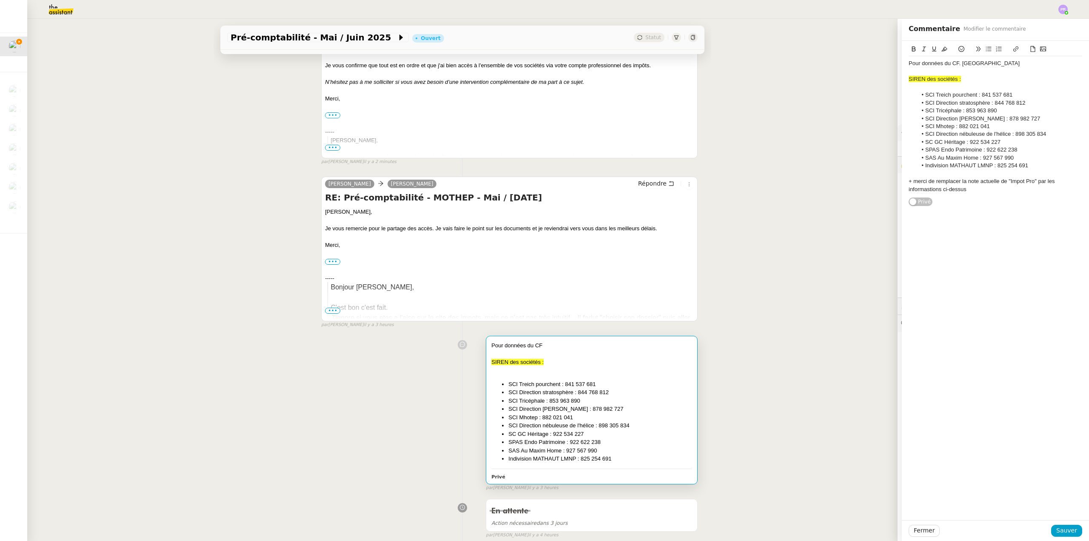
click at [924, 189] on div "+ merci de remplacer la note actuelle de "Impot Pro" par les informastions ci-d…" at bounding box center [996, 185] width 174 height 16
click at [0, 0] on lt-strong "at" at bounding box center [0, 0] width 0 height 0
drag, startPoint x: 973, startPoint y: 190, endPoint x: 886, endPoint y: 181, distance: 87.7
click at [886, 181] on app-ticket "Pré-comptabilité - Mai / [DATE] Ouvert Statut Client [PERSON_NAME] Owner [PERSO…" at bounding box center [558, 280] width 1062 height 522
click at [942, 49] on icon at bounding box center [945, 49] width 6 height 6
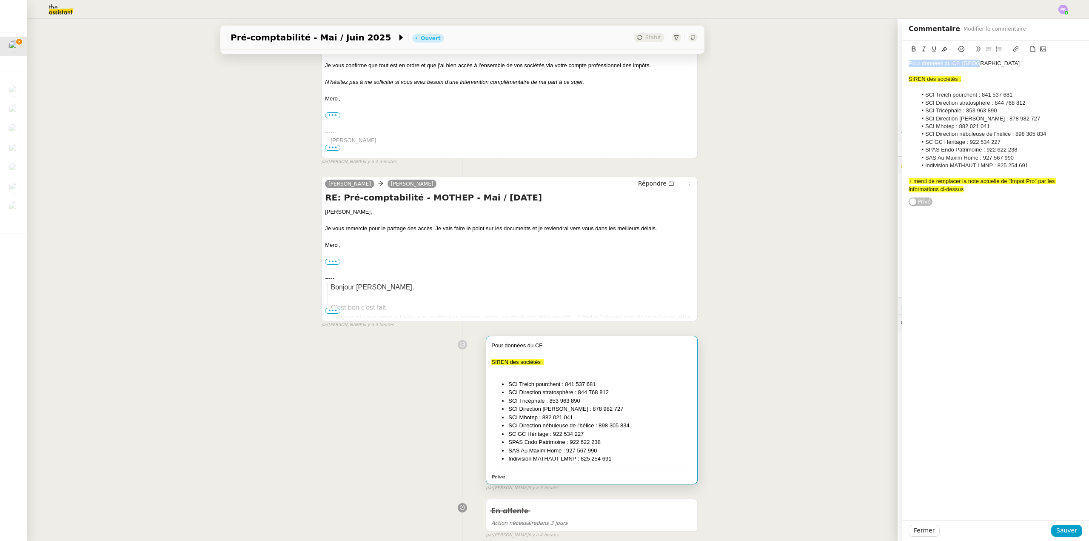
drag, startPoint x: 979, startPoint y: 61, endPoint x: 890, endPoint y: 60, distance: 89.4
click at [890, 60] on app-ticket "Pré-comptabilité - Mai / [DATE] Ouvert Statut Client [PERSON_NAME] Owner [PERSO…" at bounding box center [558, 280] width 1062 height 522
click at [942, 49] on icon at bounding box center [945, 49] width 6 height 6
click at [952, 60] on span "Pour données du CF. [GEOGRAPHIC_DATA]" at bounding box center [964, 63] width 111 height 6
drag, startPoint x: 966, startPoint y: 81, endPoint x: 889, endPoint y: 81, distance: 77.4
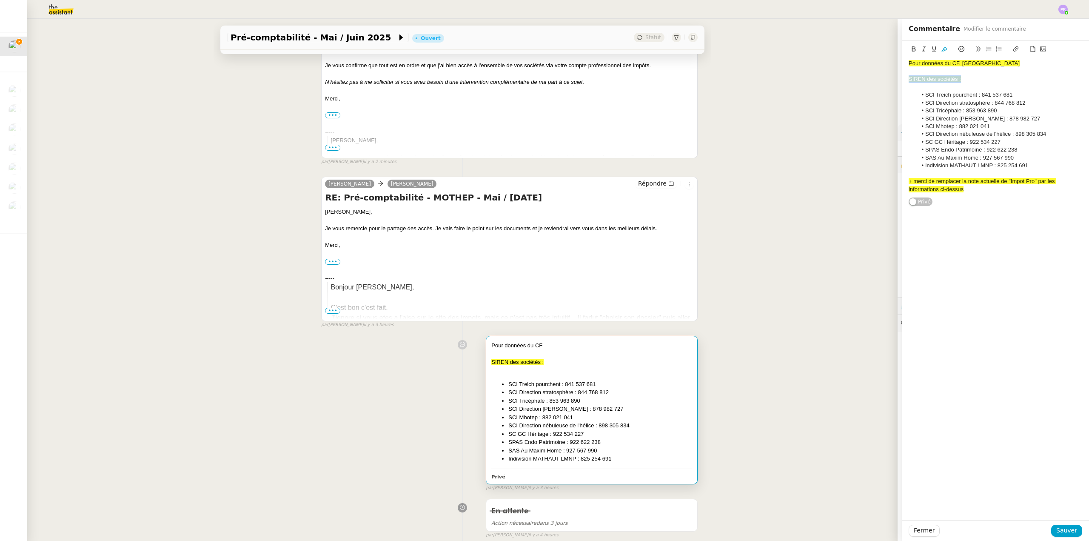
click at [889, 81] on app-ticket "Pré-comptabilité - Mai / [DATE] Ouvert Statut Client [PERSON_NAME] Owner [PERSO…" at bounding box center [558, 280] width 1062 height 522
click at [942, 49] on button at bounding box center [945, 49] width 10 height 10
click at [983, 73] on div at bounding box center [996, 72] width 174 height 8
drag, startPoint x: 959, startPoint y: 80, endPoint x: 902, endPoint y: 78, distance: 57.0
click at [902, 78] on div "Pour données du CF. Merci SIREN des sociétés : SCI Treich pourchent : 841 537 6…" at bounding box center [995, 124] width 187 height 166
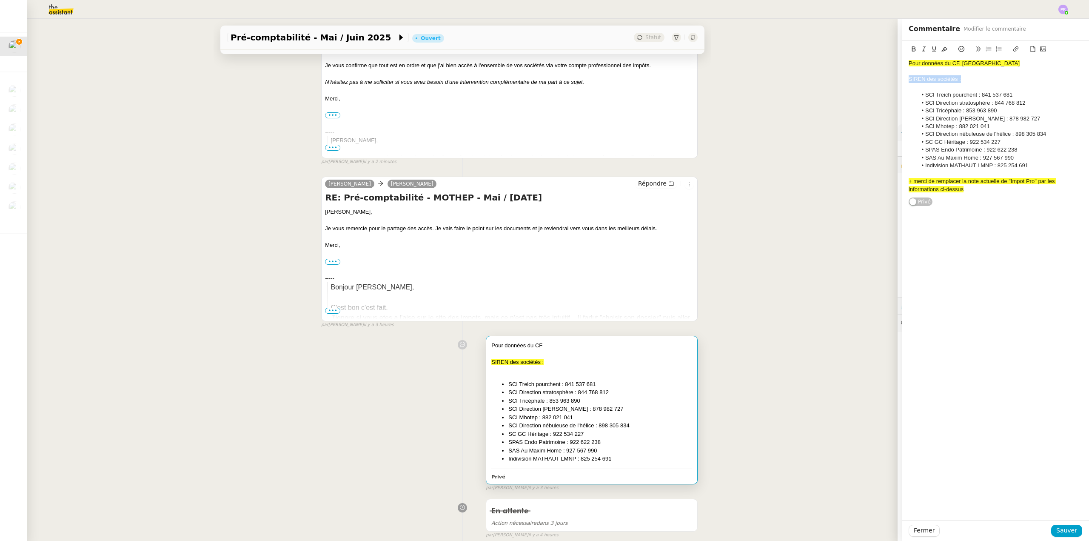
click at [911, 47] on icon at bounding box center [914, 49] width 6 height 6
click at [931, 50] on icon at bounding box center [934, 49] width 6 height 6
click at [983, 77] on div "SIREN des sociétés :" at bounding box center [996, 79] width 174 height 8
click at [977, 190] on div "+ merci de remplacer la note actuelle de "Impot Pro" par les informations ci-de…" at bounding box center [996, 185] width 174 height 16
click at [1058, 526] on span "Sauver" at bounding box center [1067, 531] width 21 height 10
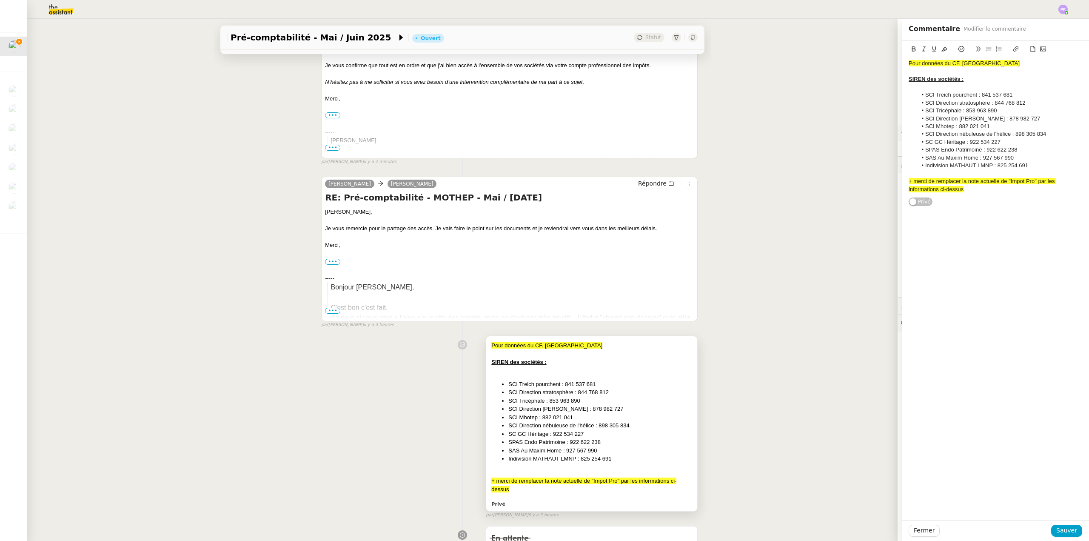
click at [611, 374] on div at bounding box center [591, 370] width 201 height 9
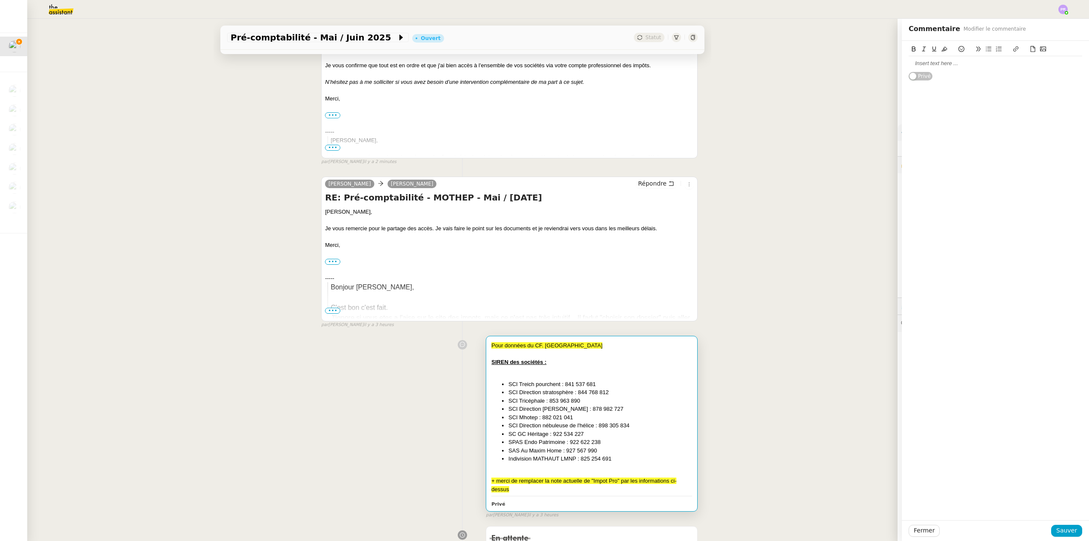
drag, startPoint x: 971, startPoint y: 190, endPoint x: 883, endPoint y: 58, distance: 158.0
click at [1071, 534] on button "Sauver" at bounding box center [1066, 531] width 31 height 12
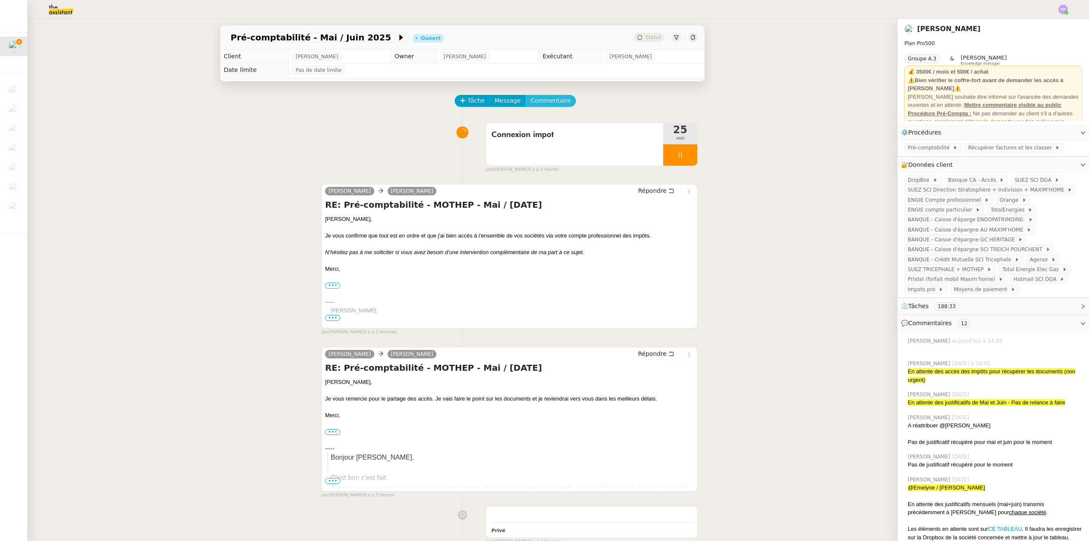
click at [549, 100] on span "Commentaire" at bounding box center [551, 101] width 40 height 10
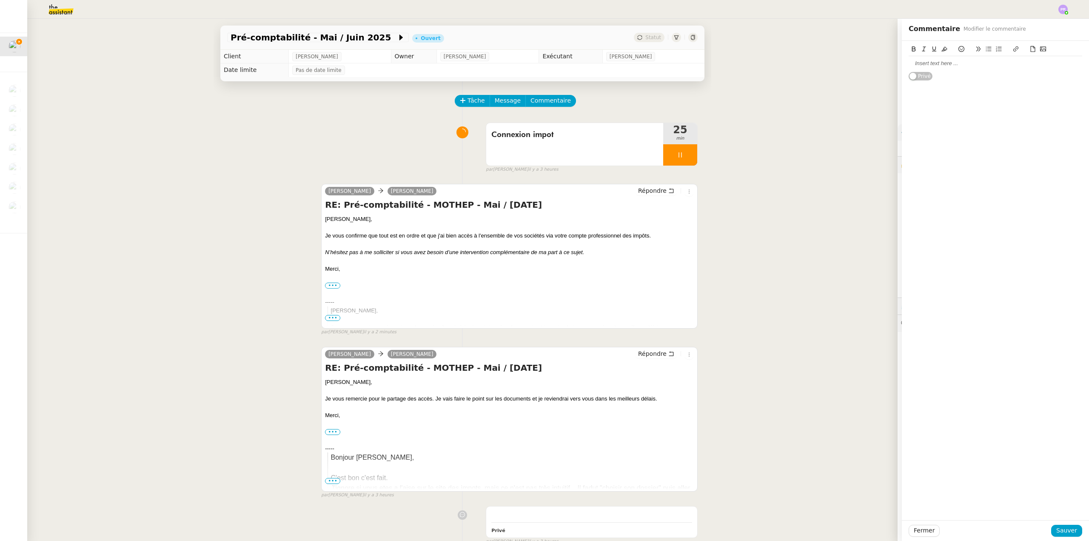
click at [935, 65] on div at bounding box center [996, 64] width 174 height 8
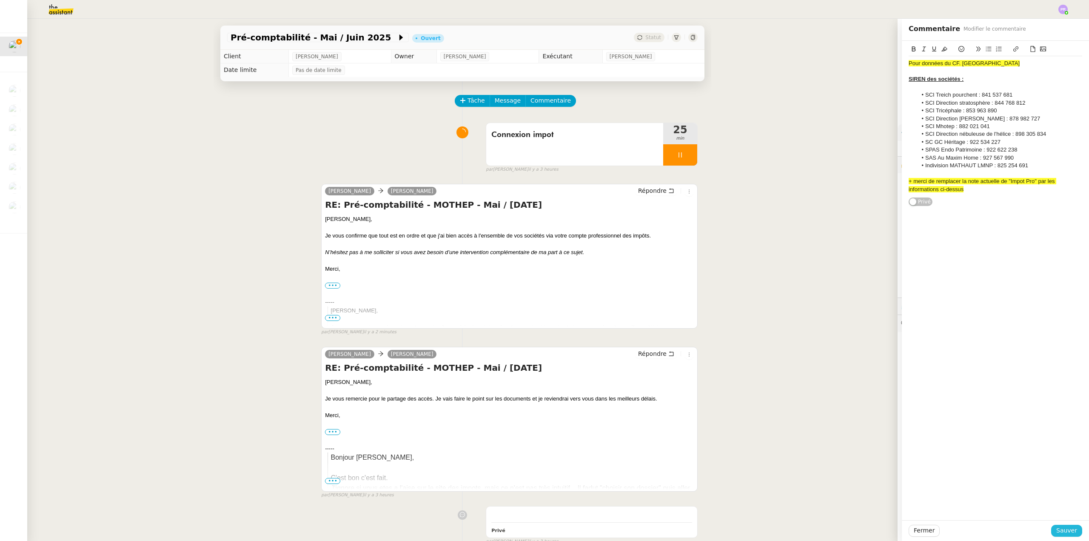
click at [1069, 531] on span "Sauver" at bounding box center [1067, 531] width 21 height 10
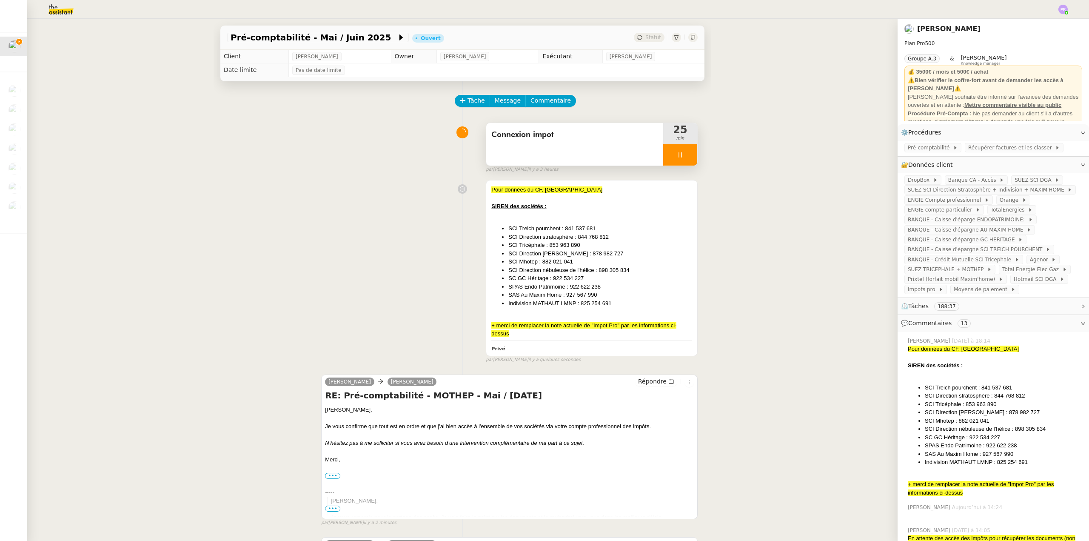
click at [680, 146] on div at bounding box center [680, 154] width 34 height 21
click at [686, 155] on icon at bounding box center [689, 154] width 7 height 7
click at [559, 146] on div "Connexion impot" at bounding box center [574, 144] width 177 height 43
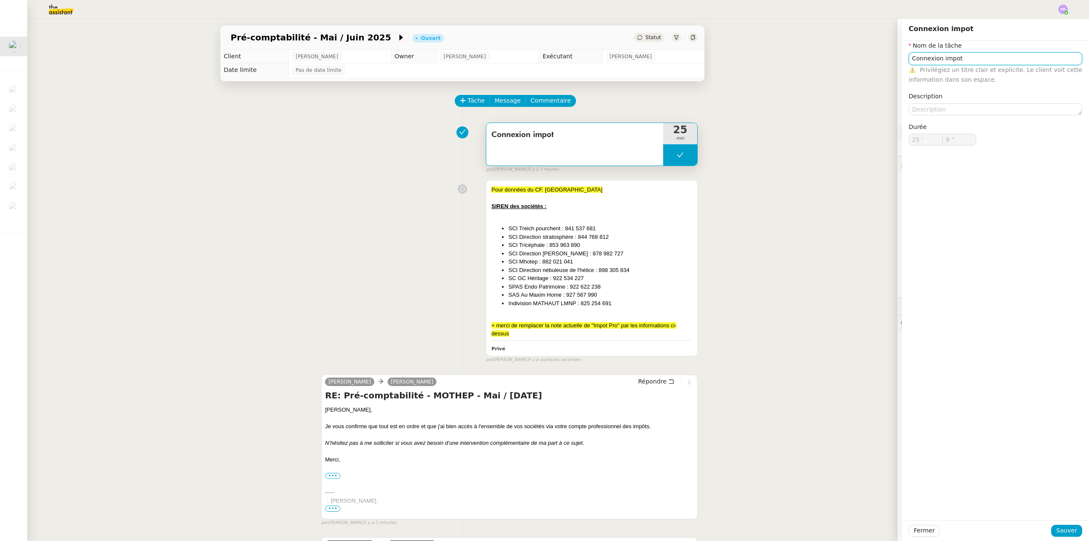
click at [949, 59] on input "Connexion impot" at bounding box center [996, 58] width 174 height 12
click at [956, 57] on input "Connexion impot" at bounding box center [996, 58] width 174 height 12
click at [961, 73] on div "Connexion impot et recherches" at bounding box center [989, 75] width 167 height 8
type input "Connexion impot et recherches"
click at [1066, 529] on span "Sauver" at bounding box center [1067, 531] width 21 height 10
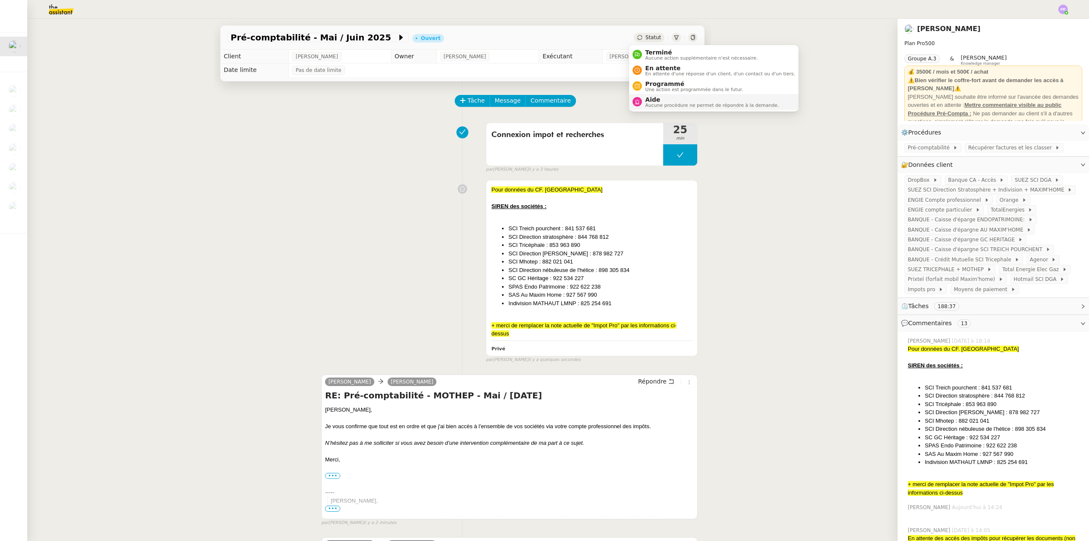
click at [671, 103] on span "Aucune procédure ne permet de répondre à la demande." at bounding box center [713, 105] width 134 height 5
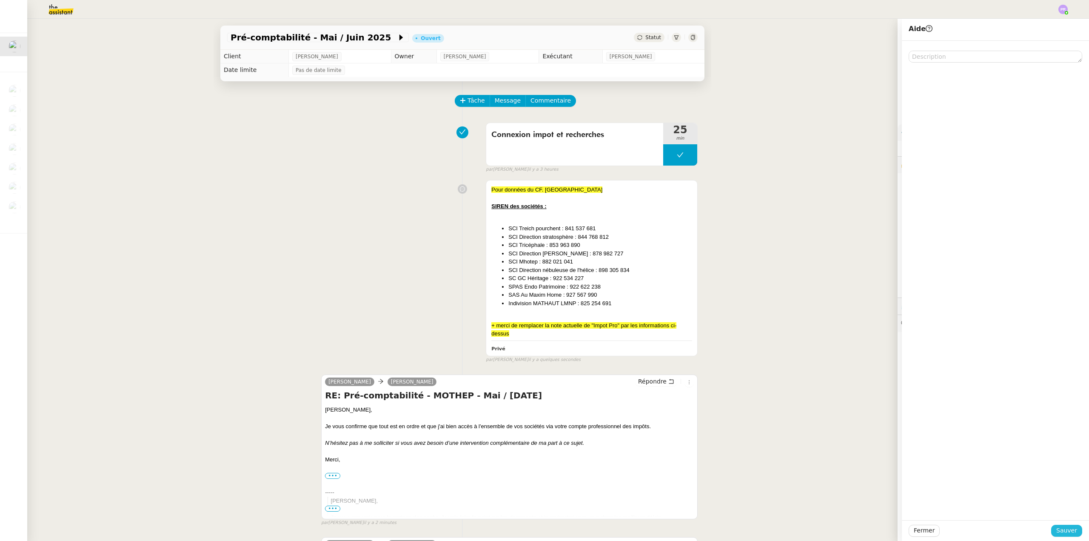
click at [1060, 530] on span "Sauver" at bounding box center [1067, 531] width 21 height 10
